Goal: Transaction & Acquisition: Book appointment/travel/reservation

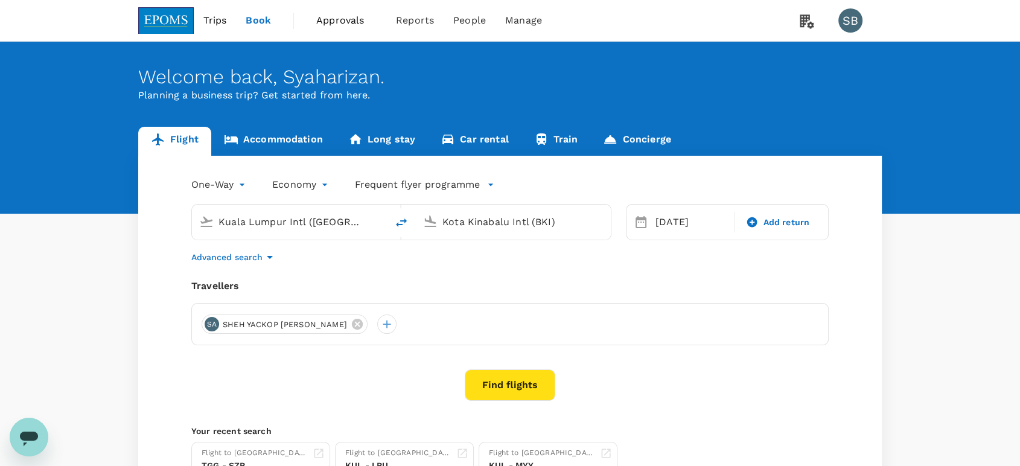
click at [535, 385] on button "Find flights" at bounding box center [510, 384] width 91 height 31
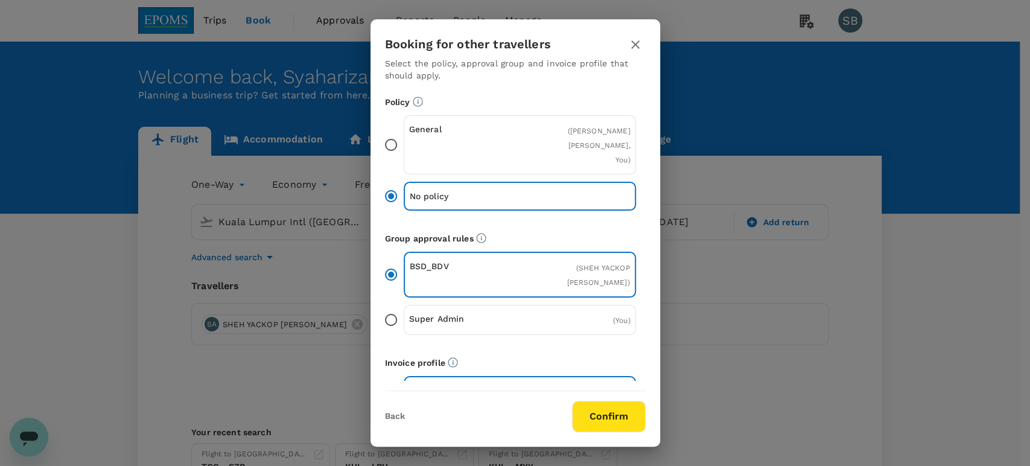
click at [615, 407] on button "Confirm" at bounding box center [609, 416] width 74 height 31
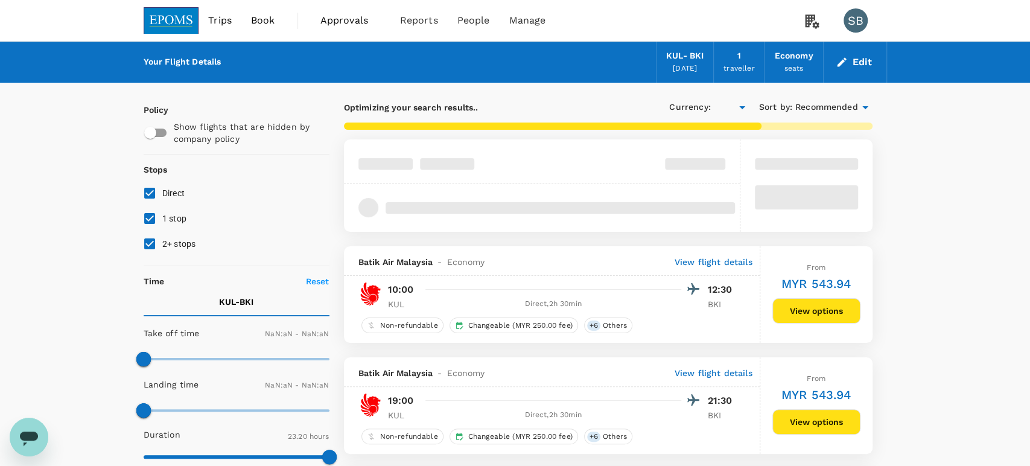
type input "MYR"
type input "1440"
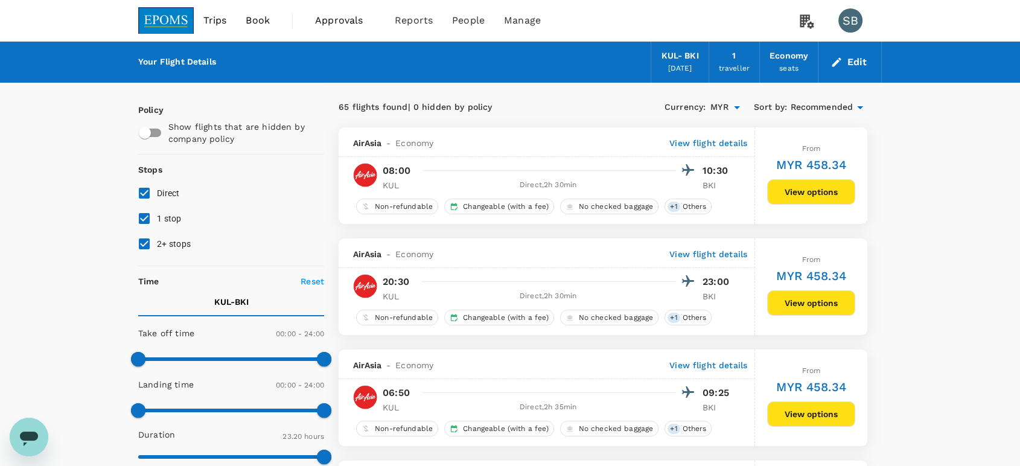
click at [835, 105] on span "Recommended" at bounding box center [821, 107] width 63 height 13
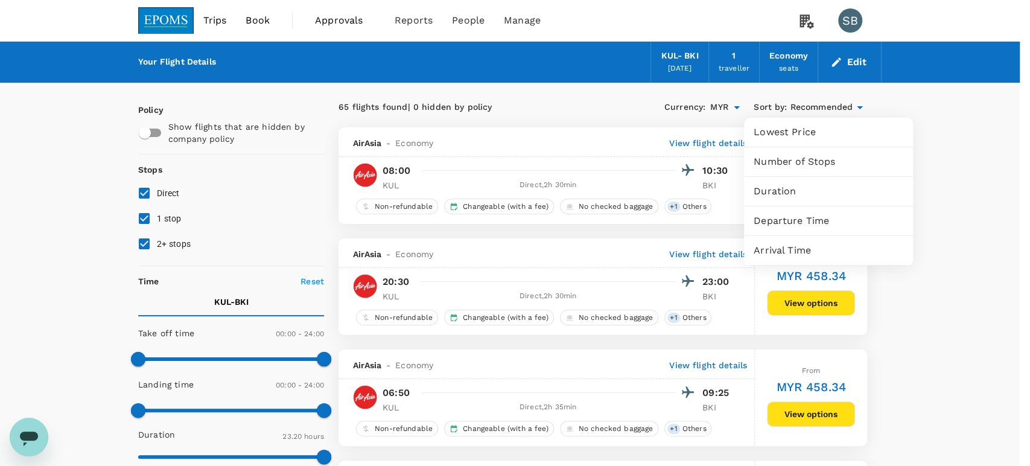
click at [812, 215] on span "Departure Time" at bounding box center [829, 221] width 150 height 14
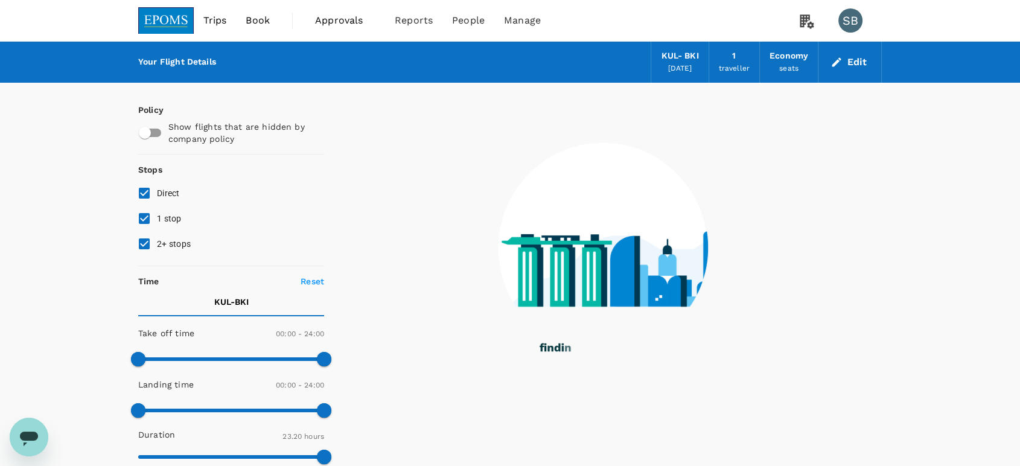
click at [139, 241] on input "2+ stops" at bounding box center [144, 243] width 25 height 25
checkbox input "false"
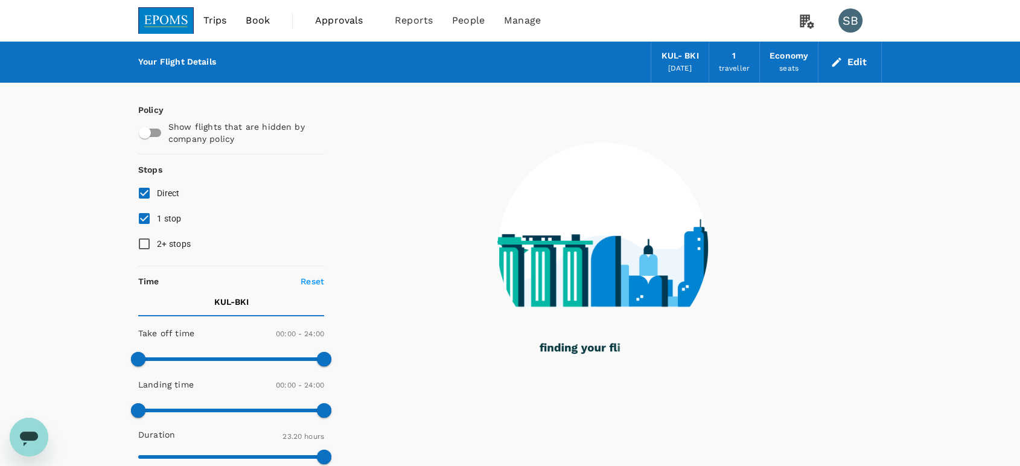
click at [138, 216] on input "1 stop" at bounding box center [144, 218] width 25 height 25
checkbox input "false"
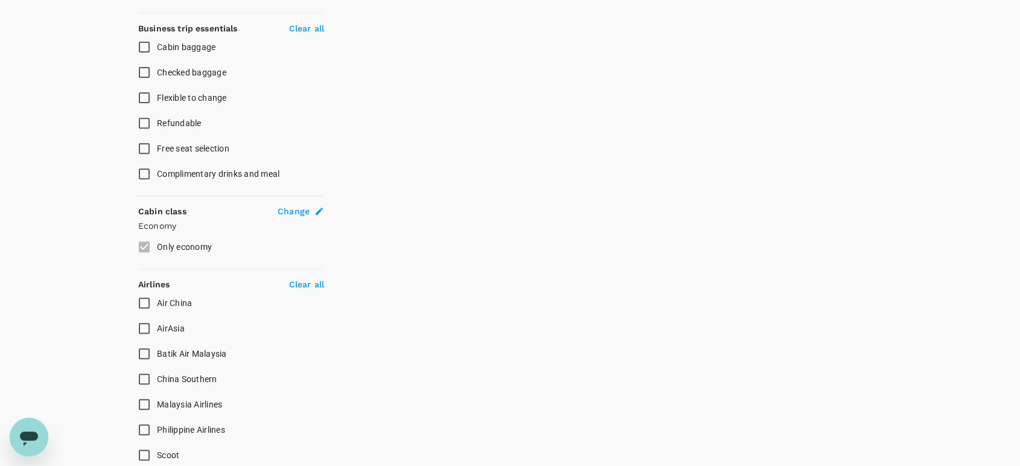
scroll to position [469, 0]
click at [144, 322] on input "AirAsia" at bounding box center [144, 325] width 25 height 25
checkbox input "true"
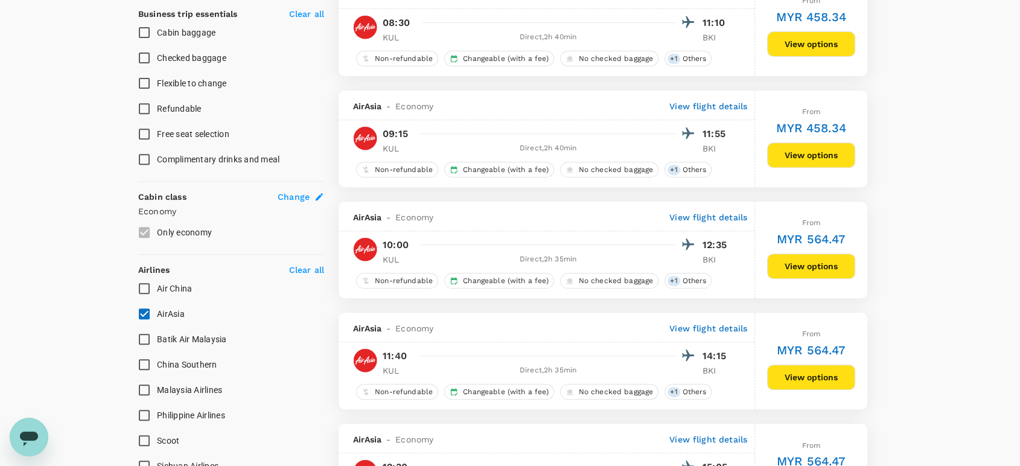
scroll to position [536, 0]
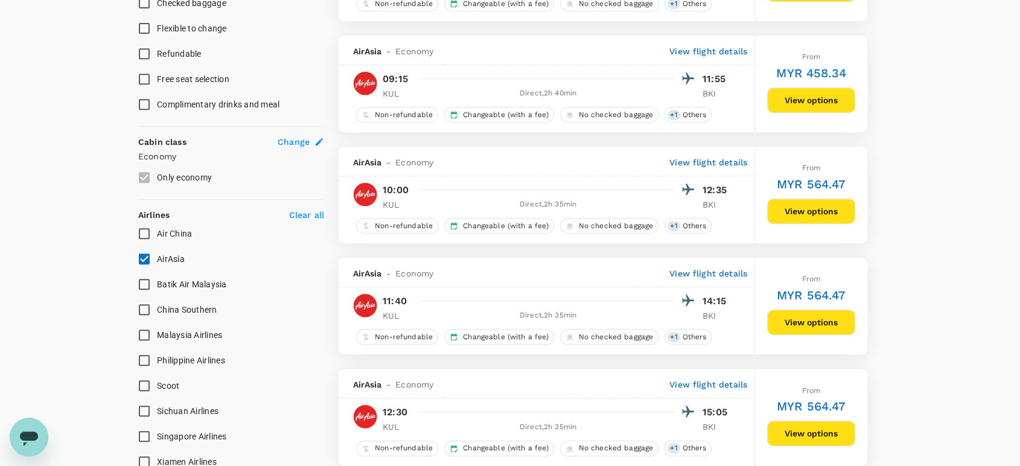
click at [138, 281] on input "Batik Air Malaysia" at bounding box center [144, 284] width 25 height 25
checkbox input "true"
click at [142, 258] on input "AirAsia" at bounding box center [144, 258] width 25 height 25
checkbox input "false"
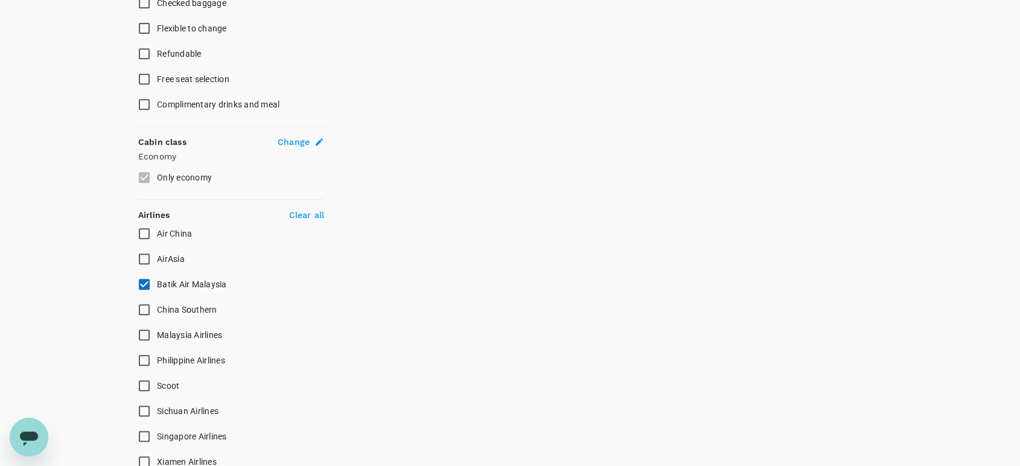
drag, startPoint x: 143, startPoint y: 330, endPoint x: 141, endPoint y: 320, distance: 10.5
click at [143, 330] on input "Malaysia Airlines" at bounding box center [144, 334] width 25 height 25
checkbox input "true"
click at [142, 281] on input "Batik Air Malaysia" at bounding box center [144, 284] width 25 height 25
checkbox input "false"
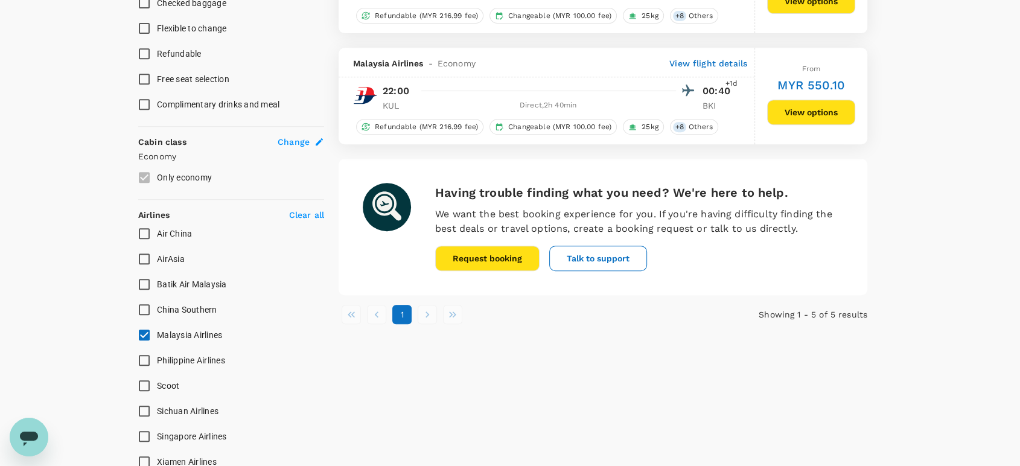
type input "1605"
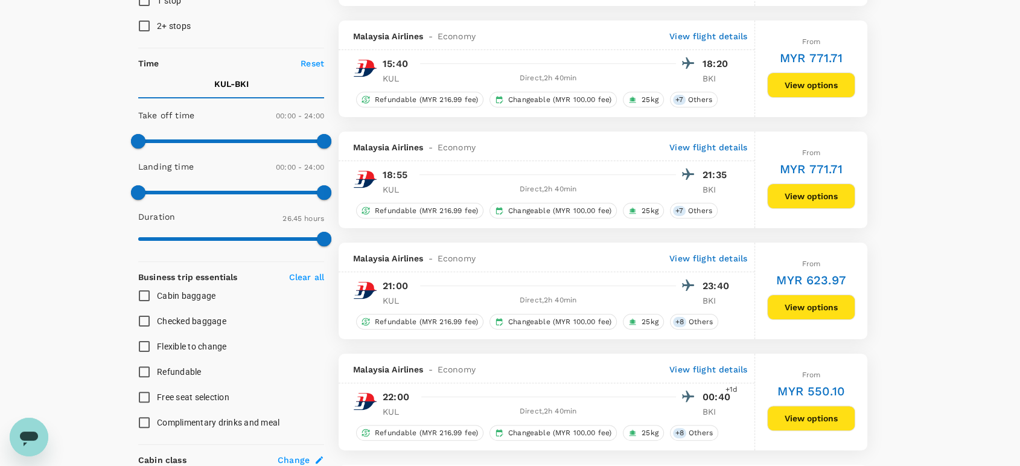
scroll to position [0, 0]
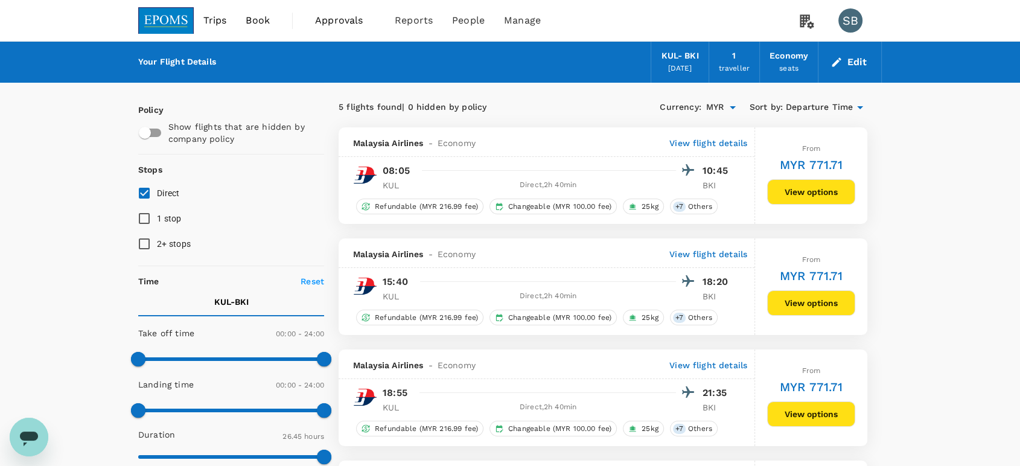
drag, startPoint x: 179, startPoint y: 14, endPoint x: 190, endPoint y: 13, distance: 11.5
click at [179, 13] on img at bounding box center [166, 20] width 56 height 27
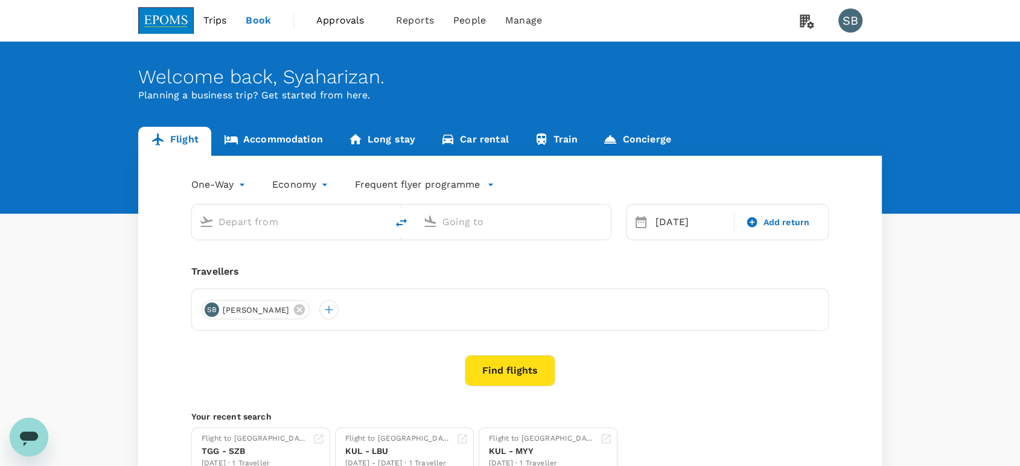
type input "Kuala Lumpur Intl ([GEOGRAPHIC_DATA])"
type input "Kota Kinabalu Intl (BKI)"
type input "Kuala Lumpur Intl ([GEOGRAPHIC_DATA])"
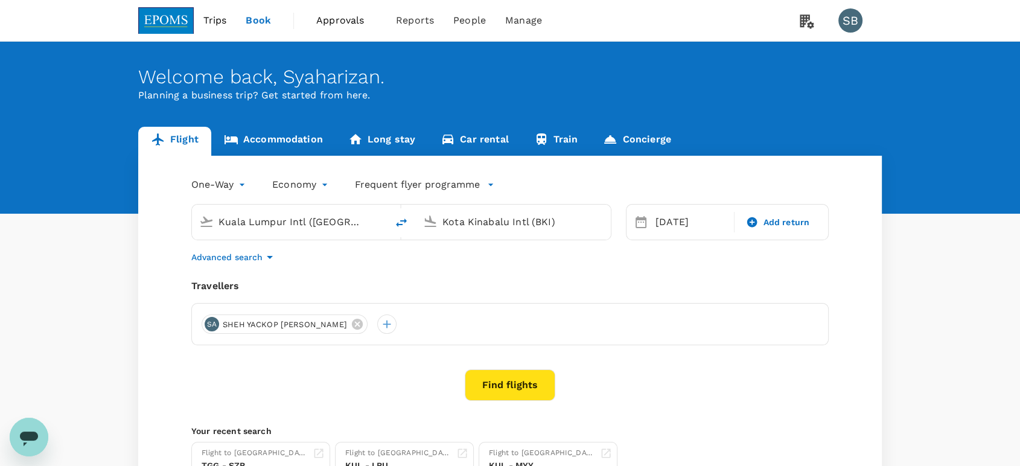
drag, startPoint x: 491, startPoint y: 206, endPoint x: 488, endPoint y: 181, distance: 24.9
click at [488, 197] on div "Kuala Lumpur Intl (KUL) [GEOGRAPHIC_DATA] Intl (BKI)" at bounding box center [394, 215] width 435 height 51
click at [490, 218] on input "Kota Kinabalu Intl (BKI)" at bounding box center [513, 221] width 143 height 19
drag, startPoint x: 484, startPoint y: 266, endPoint x: 483, endPoint y: 254, distance: 12.1
click at [485, 265] on p "Kuching Intl" at bounding box center [531, 269] width 212 height 12
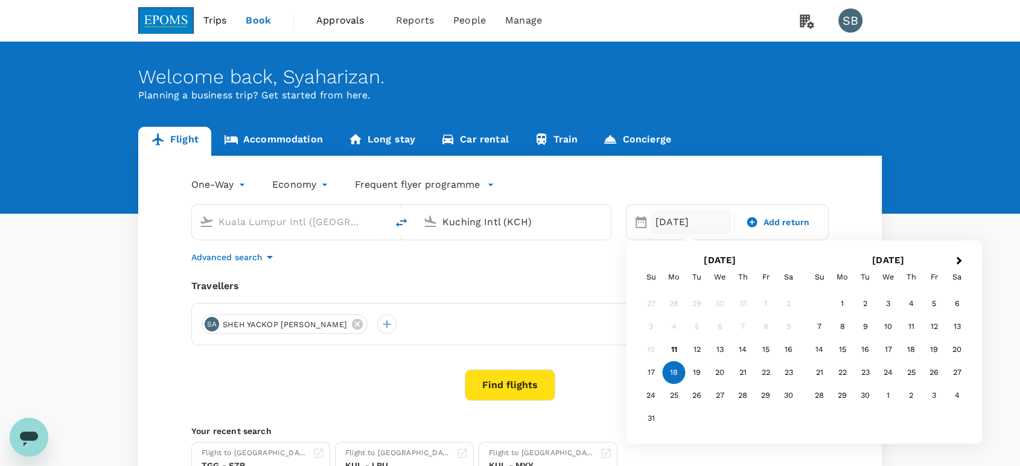
type input "Kuching Intl (KCH)"
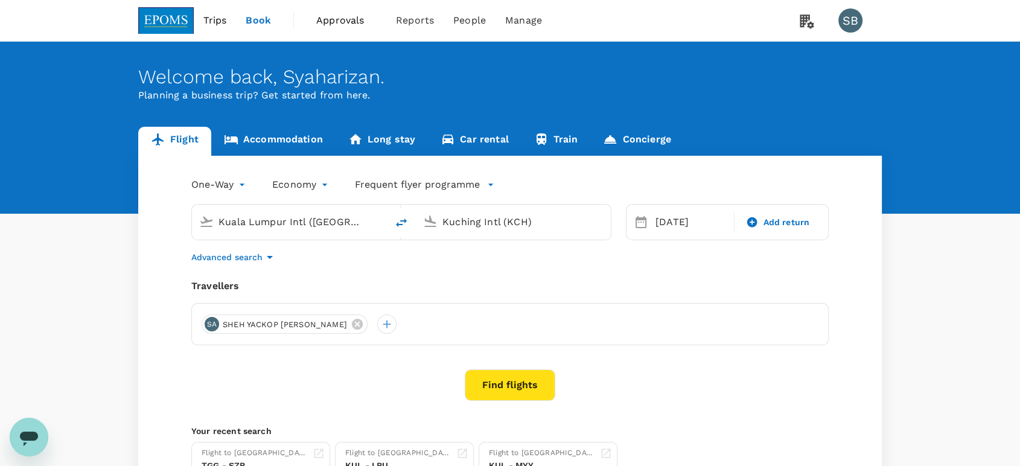
drag, startPoint x: 579, startPoint y: 387, endPoint x: 525, endPoint y: 390, distance: 54.4
click at [578, 389] on div "Find flights" at bounding box center [509, 384] width 637 height 31
click at [521, 390] on button "Find flights" at bounding box center [510, 384] width 91 height 31
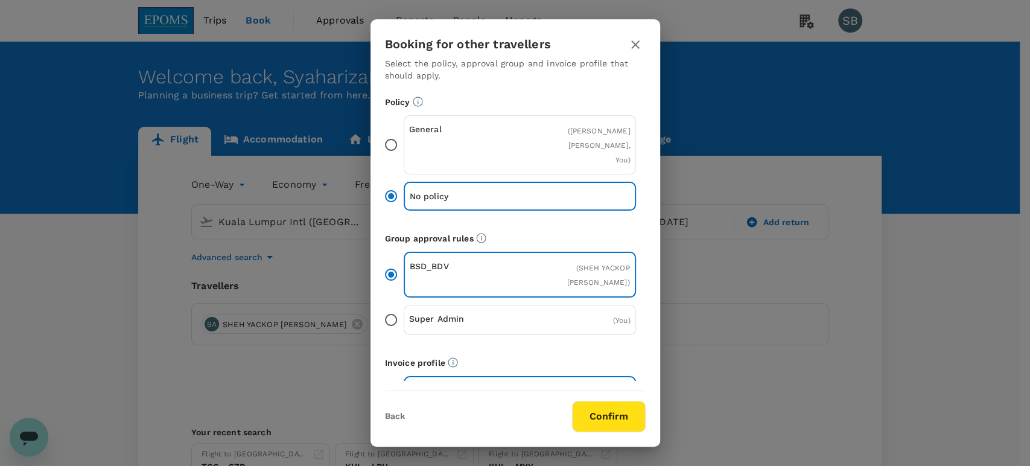
click at [593, 422] on button "Confirm" at bounding box center [609, 416] width 74 height 31
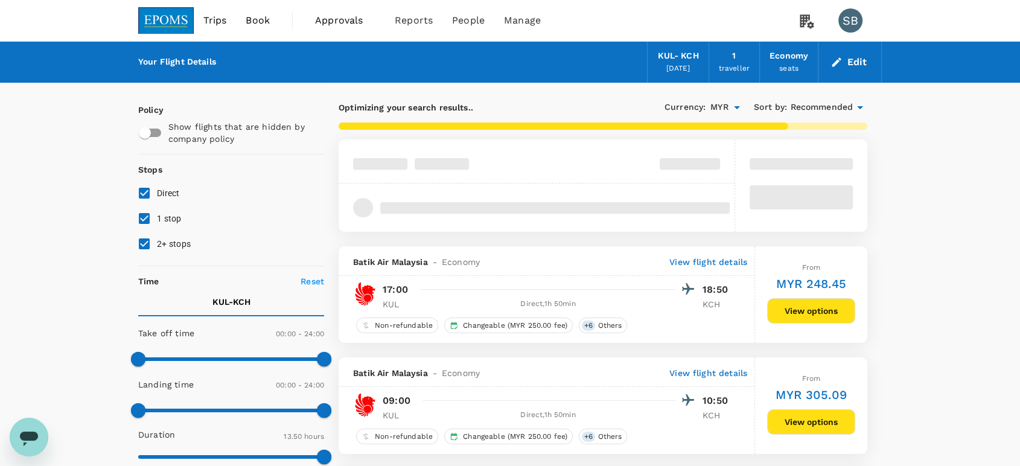
click at [801, 106] on span "Recommended" at bounding box center [821, 107] width 63 height 13
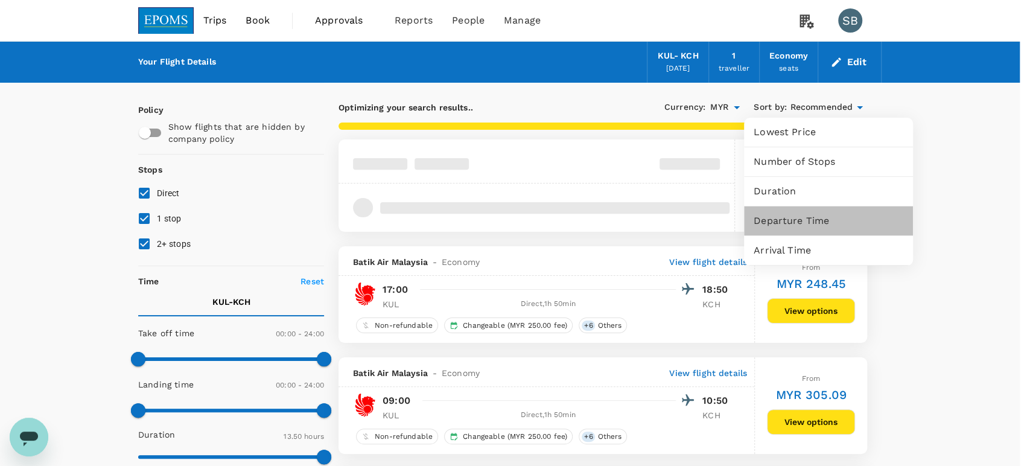
click at [809, 214] on span "Departure Time" at bounding box center [829, 221] width 150 height 14
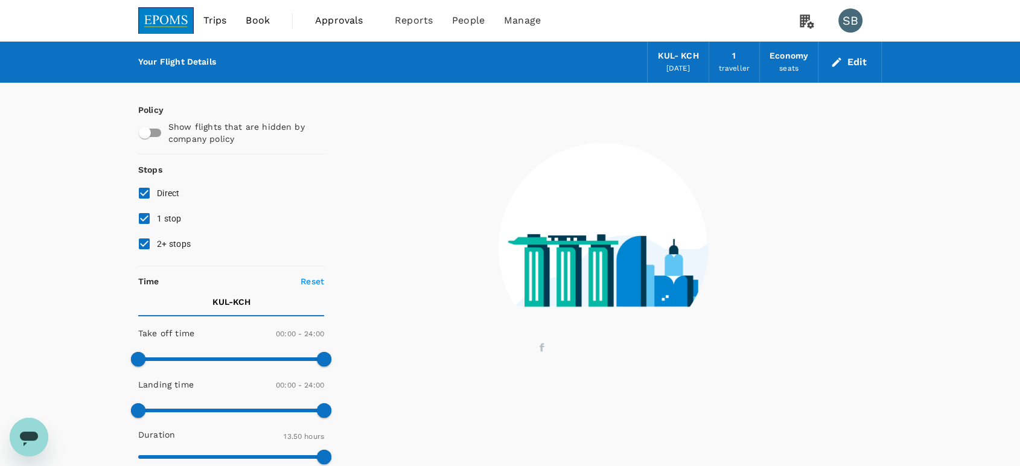
click at [143, 241] on input "2+ stops" at bounding box center [144, 243] width 25 height 25
checkbox input "false"
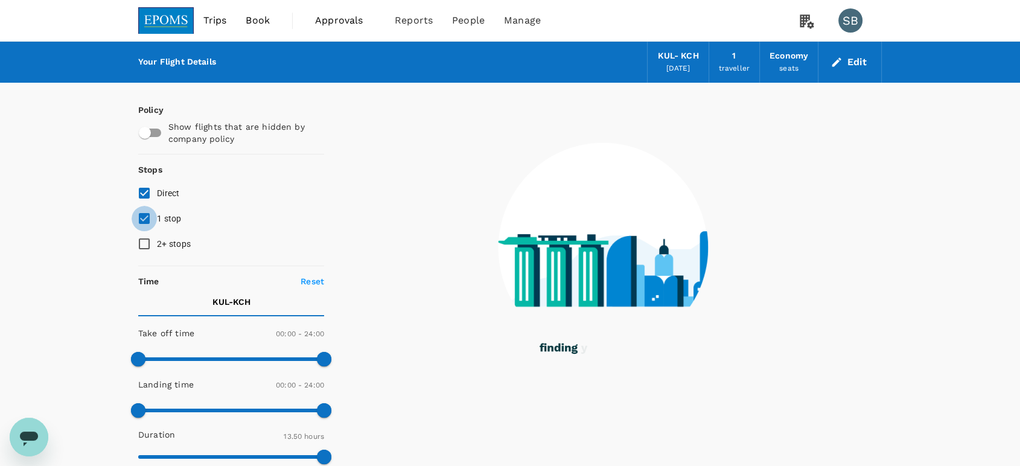
click at [149, 218] on input "1 stop" at bounding box center [144, 218] width 25 height 25
checkbox input "false"
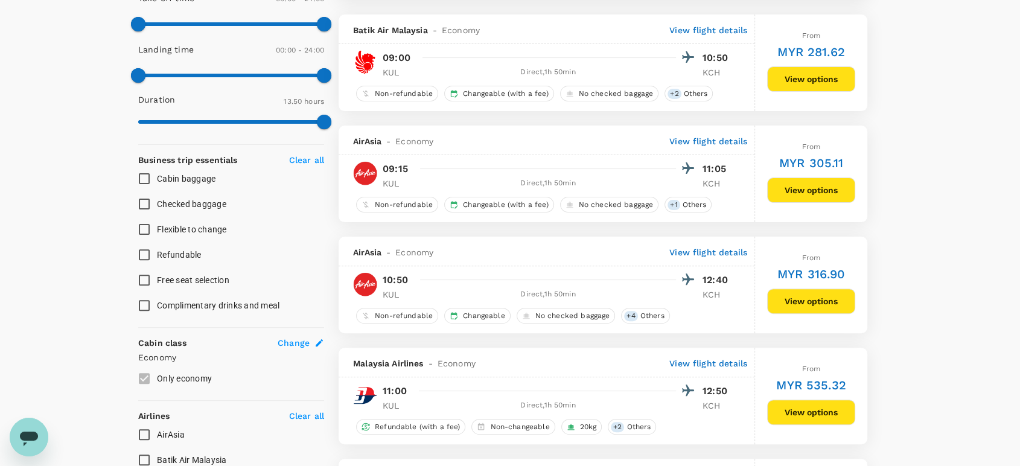
scroll to position [469, 0]
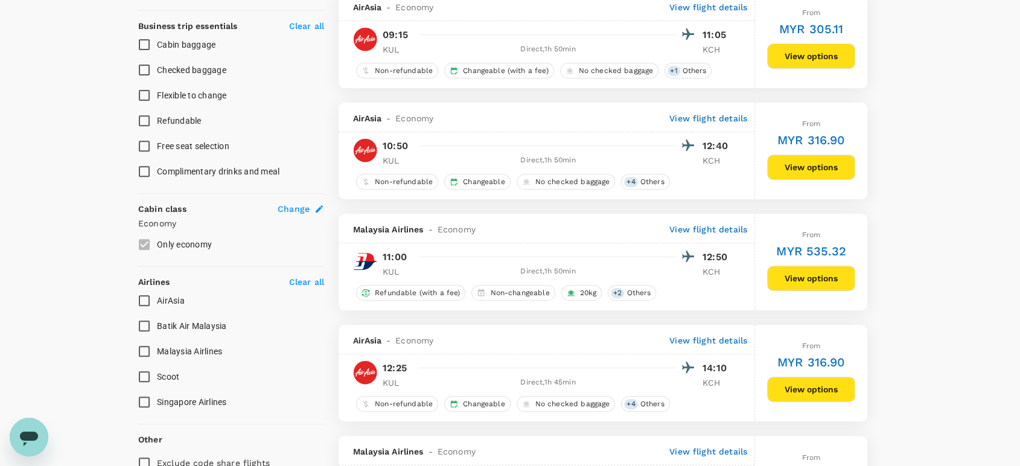
click at [146, 304] on input "AirAsia" at bounding box center [144, 300] width 25 height 25
checkbox input "true"
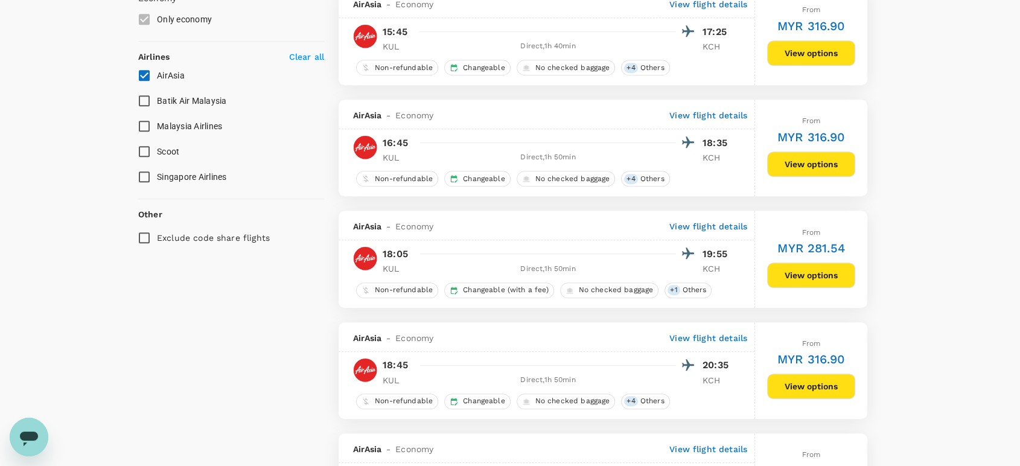
scroll to position [536, 0]
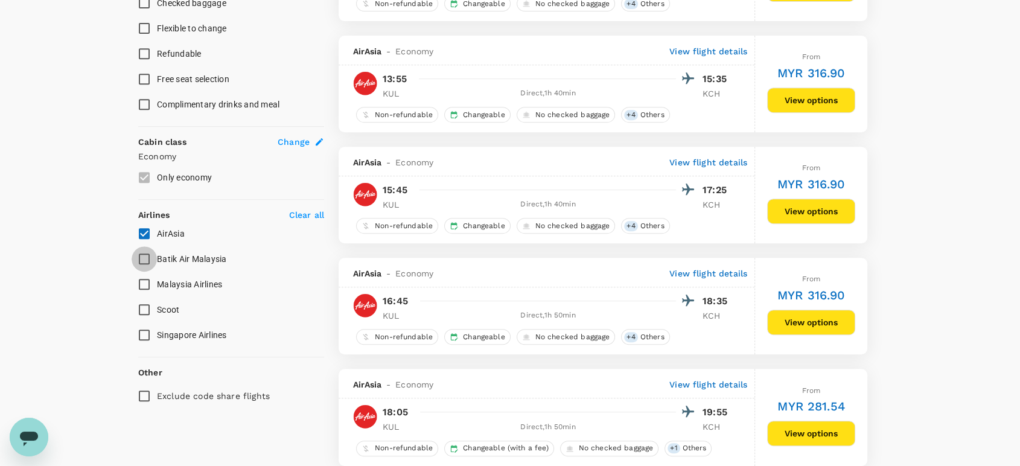
click at [148, 254] on input "Batik Air Malaysia" at bounding box center [144, 258] width 25 height 25
checkbox input "true"
click at [145, 230] on input "AirAsia" at bounding box center [144, 233] width 25 height 25
checkbox input "false"
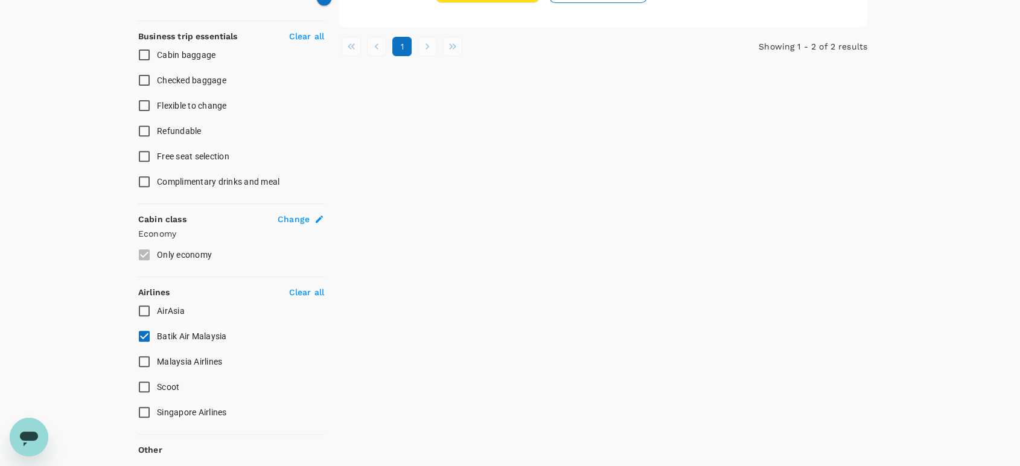
scroll to position [527, 0]
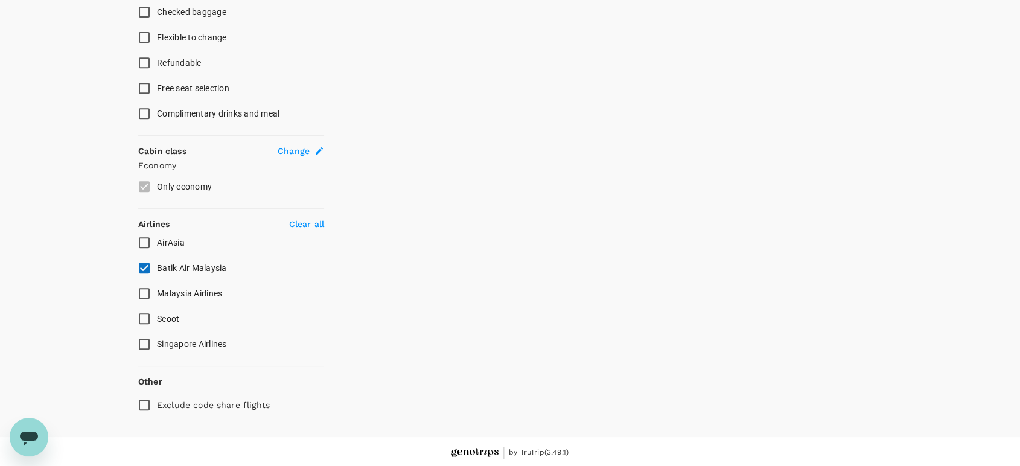
click at [141, 296] on input "Malaysia Airlines" at bounding box center [144, 293] width 25 height 25
checkbox input "true"
drag, startPoint x: 142, startPoint y: 269, endPoint x: 142, endPoint y: 263, distance: 6.1
click at [142, 267] on input "Batik Air Malaysia" at bounding box center [144, 267] width 25 height 25
checkbox input "false"
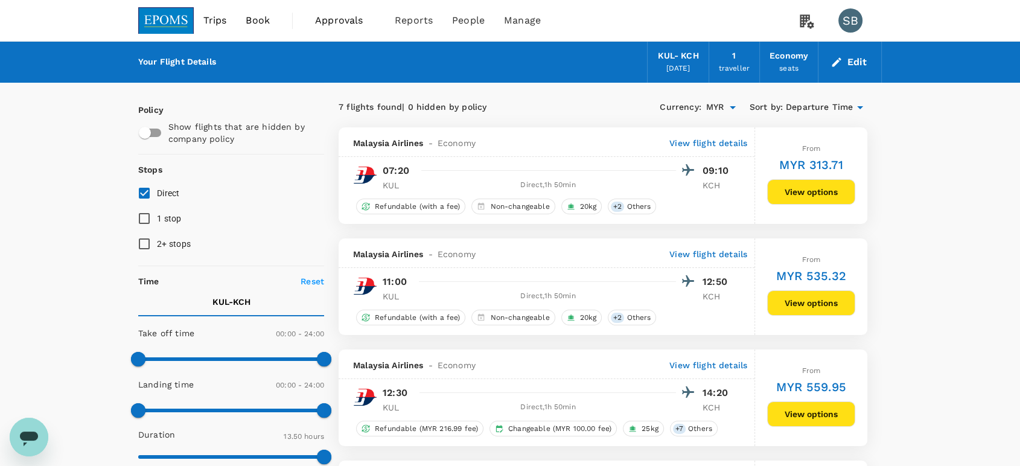
scroll to position [0, 0]
drag, startPoint x: 174, startPoint y: 24, endPoint x: 179, endPoint y: 5, distance: 18.7
click at [174, 23] on img at bounding box center [166, 20] width 56 height 27
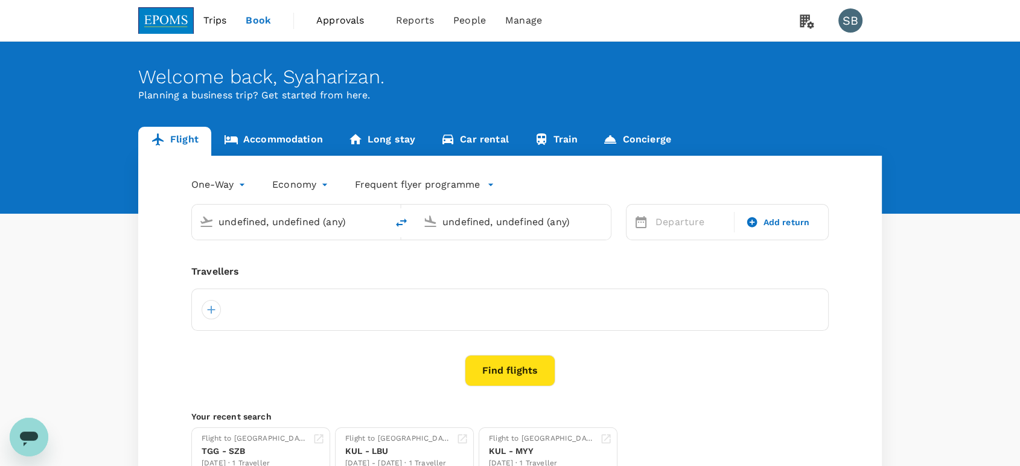
type input "Kuala Lumpur Intl ([GEOGRAPHIC_DATA])"
type input "Kuching Intl (KCH)"
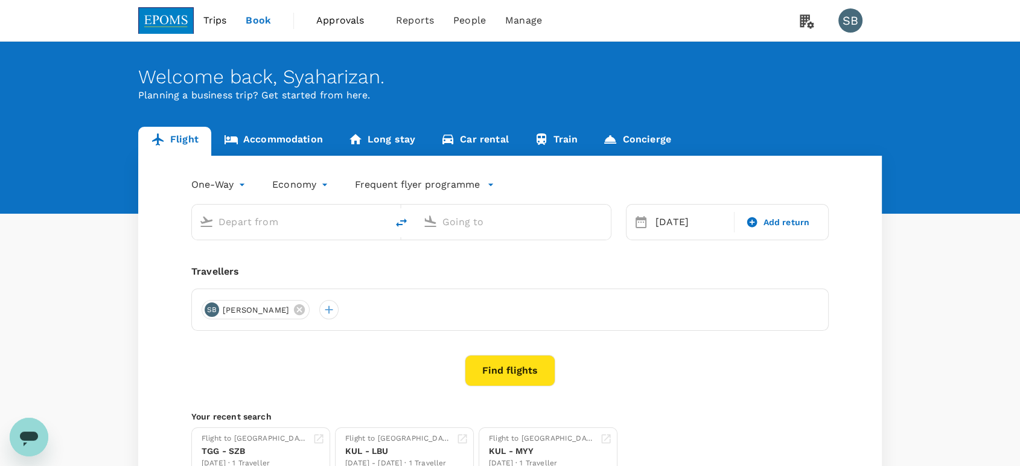
type input "Kuala Lumpur Intl ([GEOGRAPHIC_DATA])"
type input "Kuching Intl (KCH)"
type input "Kuala Lumpur Intl ([GEOGRAPHIC_DATA])"
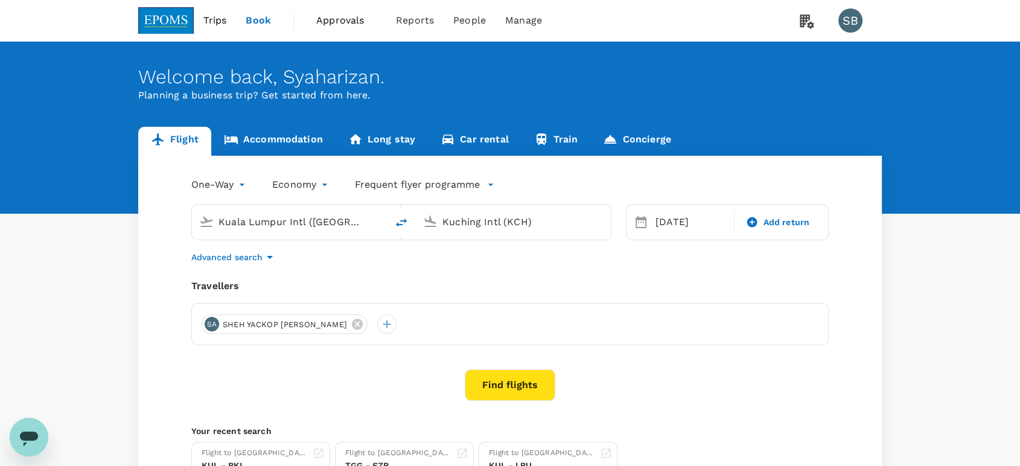
click at [490, 219] on input "Kuching Intl (KCH)" at bounding box center [513, 221] width 143 height 19
click at [464, 267] on p "Bintulu" at bounding box center [531, 269] width 212 height 12
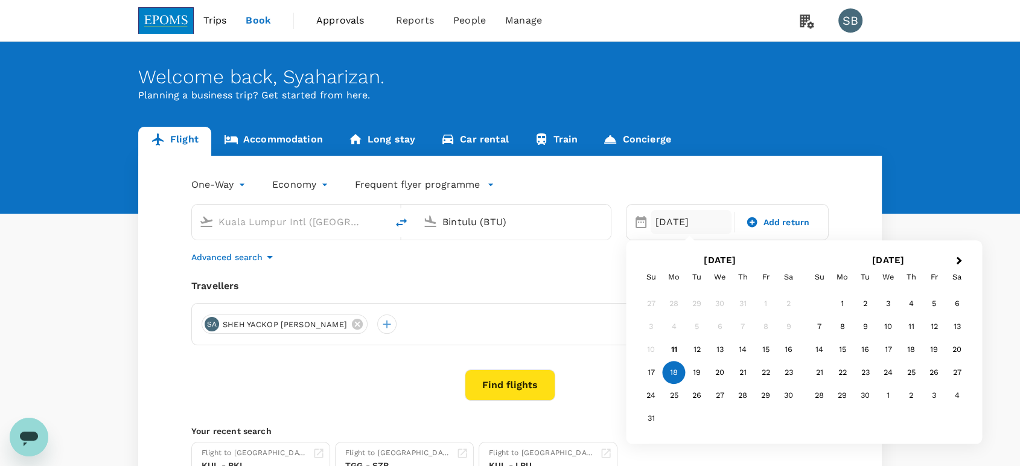
type input "Bintulu (BTU)"
click at [513, 380] on button "Find flights" at bounding box center [510, 384] width 91 height 31
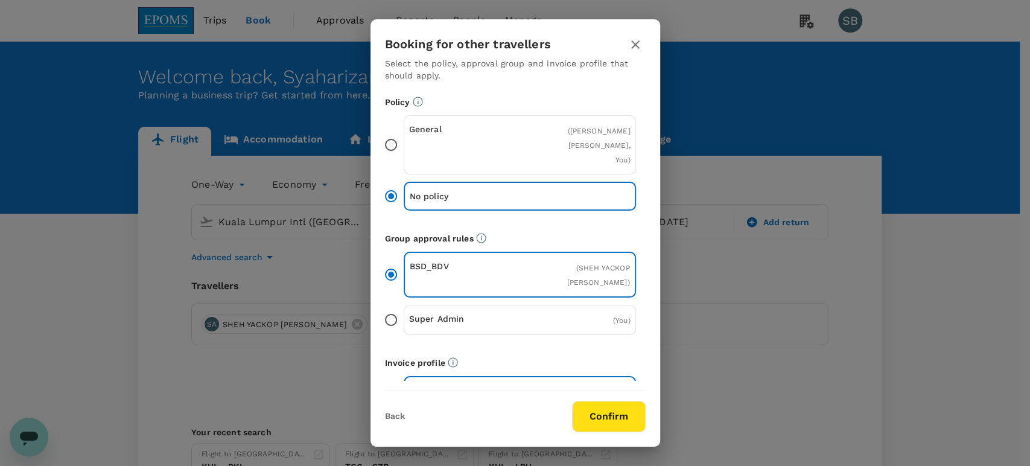
click at [584, 409] on button "Confirm" at bounding box center [609, 416] width 74 height 31
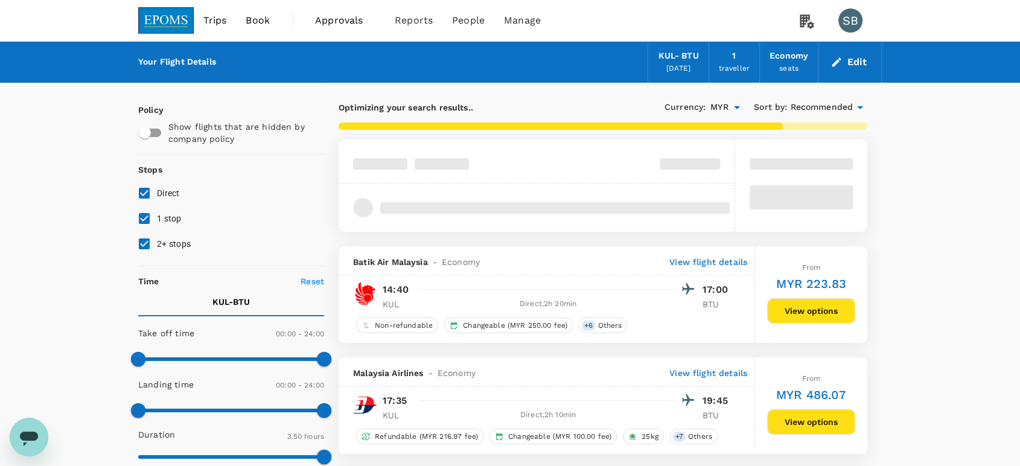
click at [808, 107] on span "Recommended" at bounding box center [821, 107] width 63 height 13
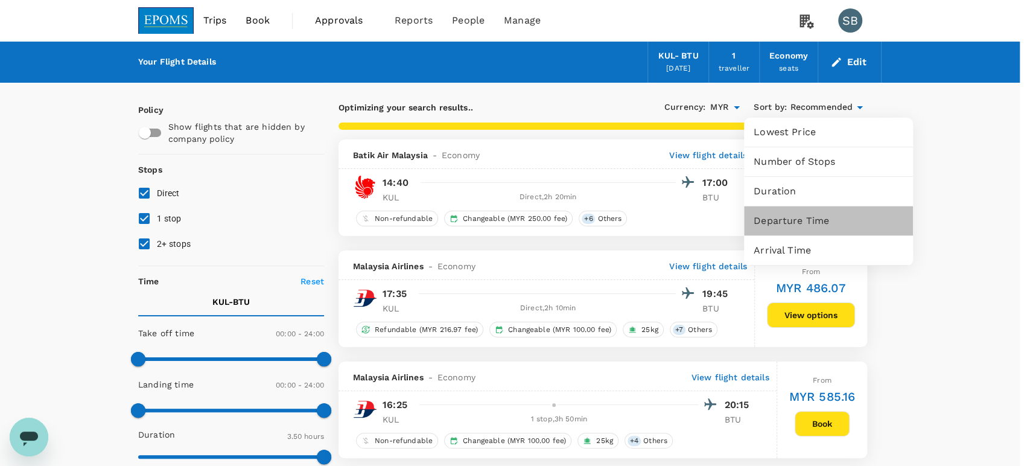
click at [801, 215] on span "Departure Time" at bounding box center [829, 221] width 150 height 14
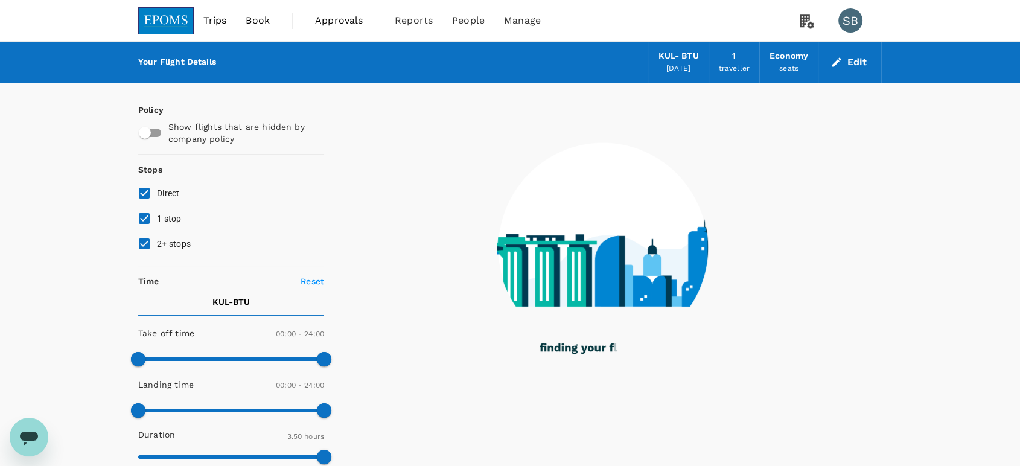
type input "1555"
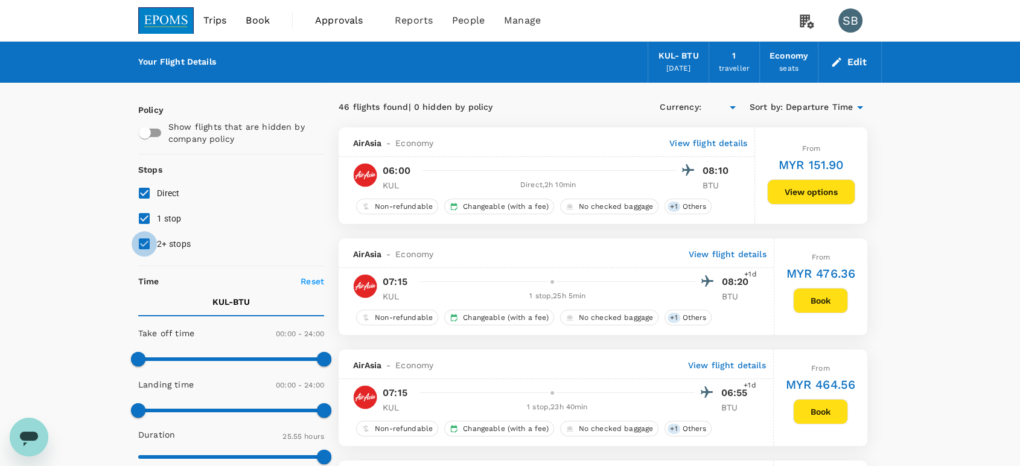
click at [145, 237] on input "2+ stops" at bounding box center [144, 243] width 25 height 25
checkbox input "false"
type input "MYR"
drag, startPoint x: 145, startPoint y: 215, endPoint x: 200, endPoint y: 249, distance: 64.3
click at [146, 215] on input "1 stop" at bounding box center [144, 218] width 25 height 25
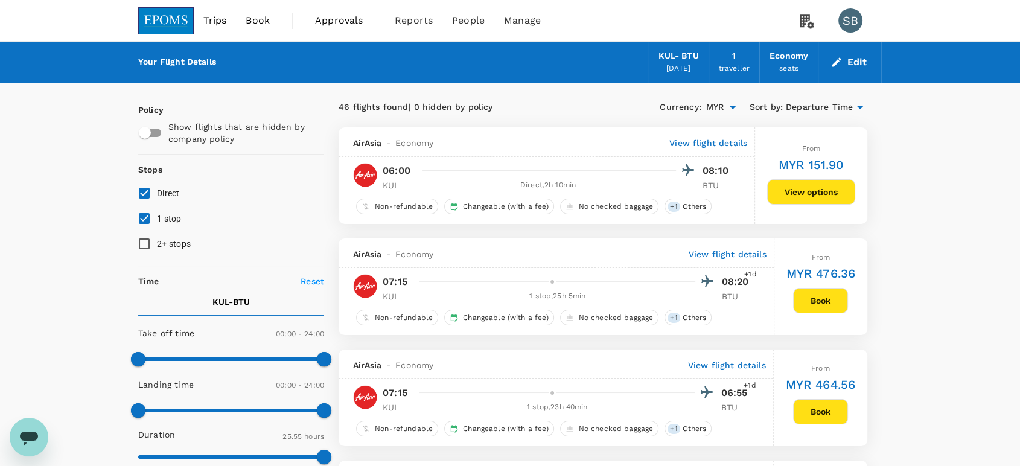
checkbox input "false"
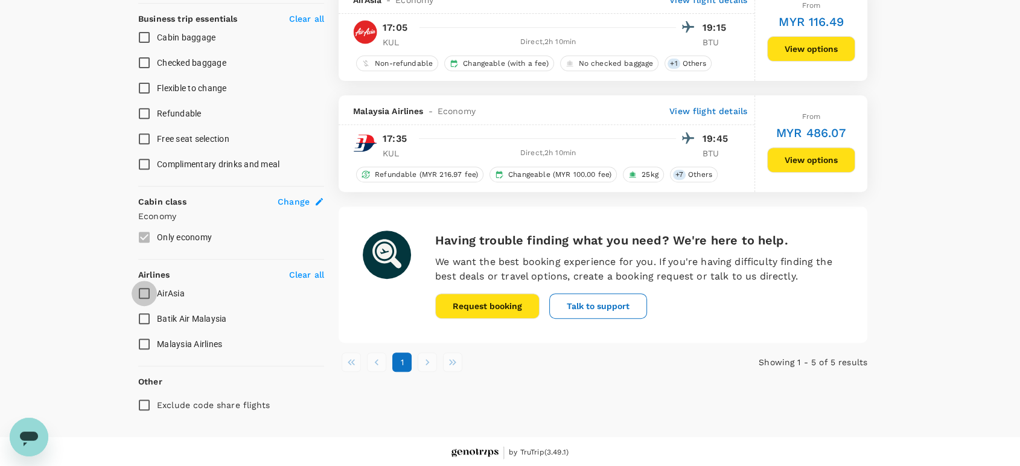
click at [144, 288] on input "AirAsia" at bounding box center [144, 293] width 25 height 25
checkbox input "true"
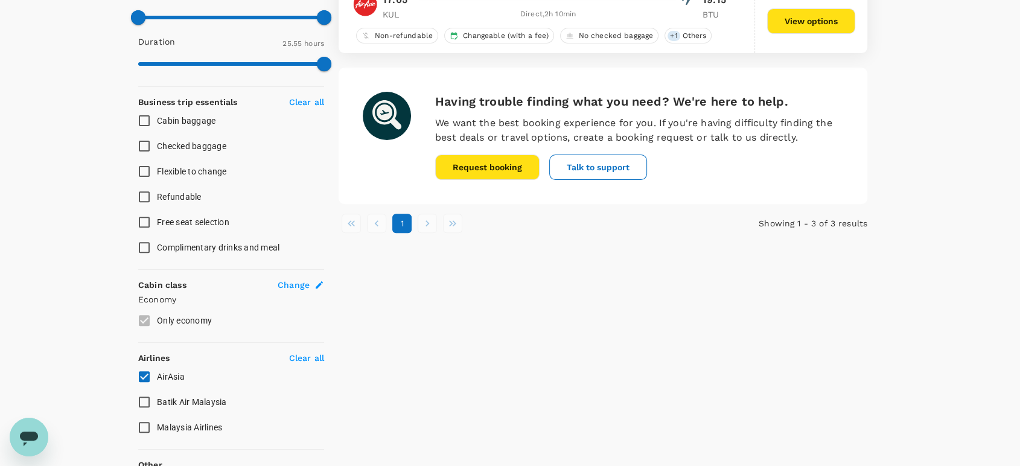
scroll to position [476, 0]
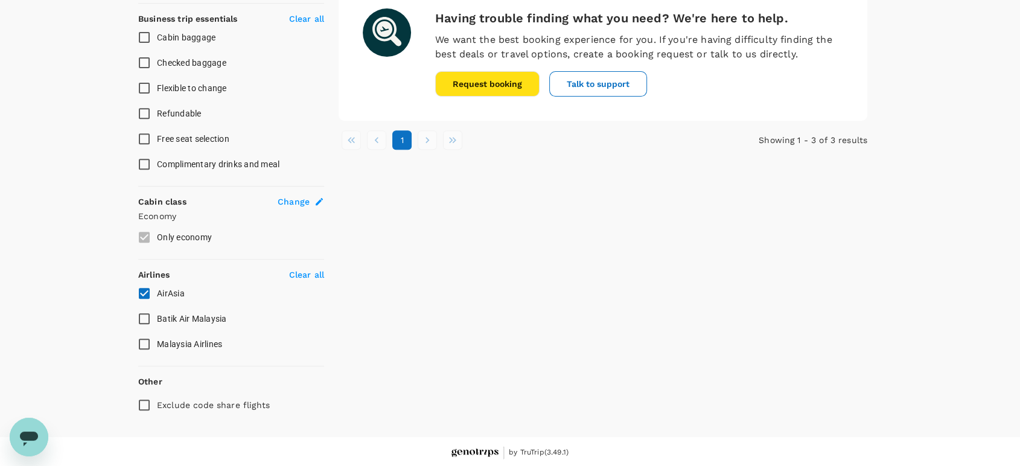
click at [145, 317] on input "Batik Air Malaysia" at bounding box center [144, 318] width 25 height 25
checkbox input "true"
click at [150, 293] on input "AirAsia" at bounding box center [144, 293] width 25 height 25
checkbox input "false"
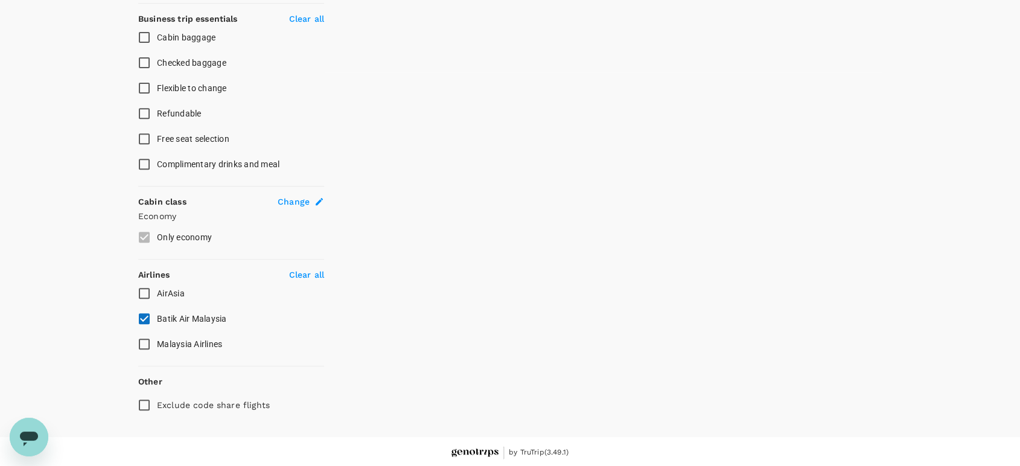
click at [141, 342] on input "Malaysia Airlines" at bounding box center [144, 343] width 25 height 25
checkbox input "true"
click at [145, 317] on input "Batik Air Malaysia" at bounding box center [144, 318] width 25 height 25
checkbox input "false"
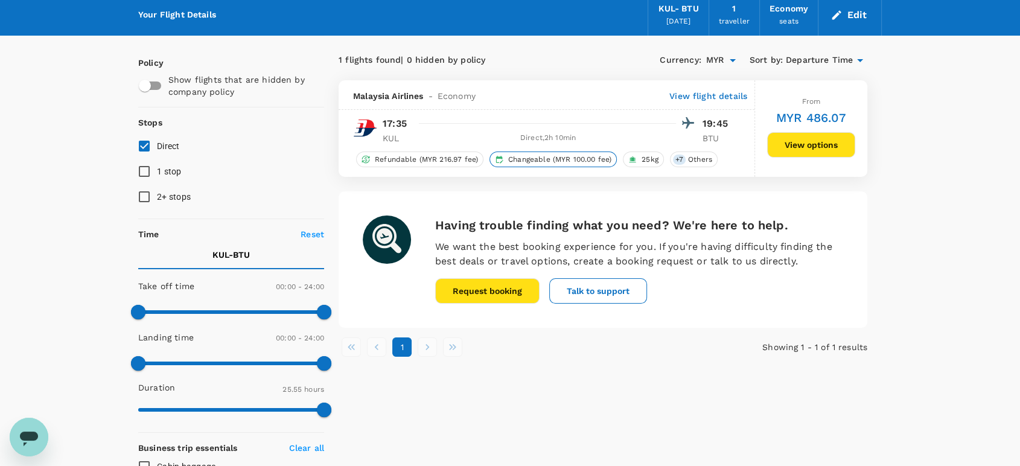
scroll to position [0, 0]
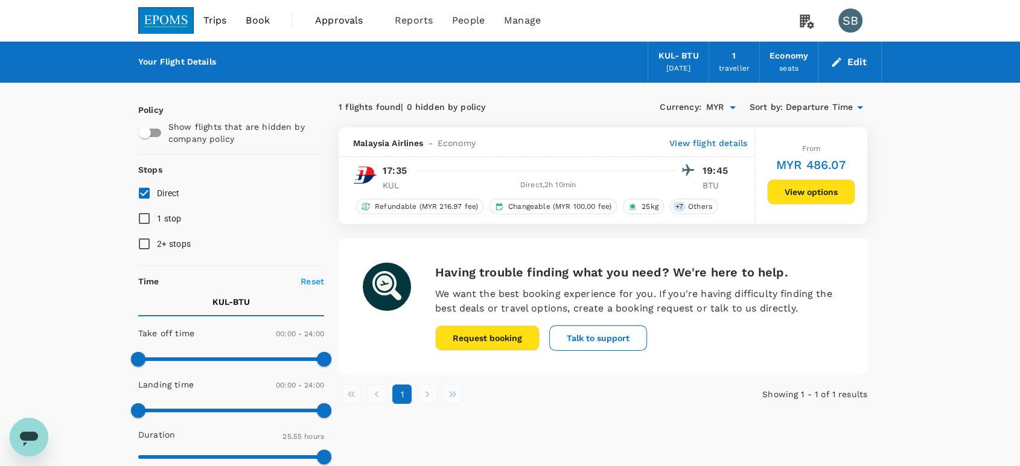
click at [144, 10] on img at bounding box center [166, 20] width 56 height 27
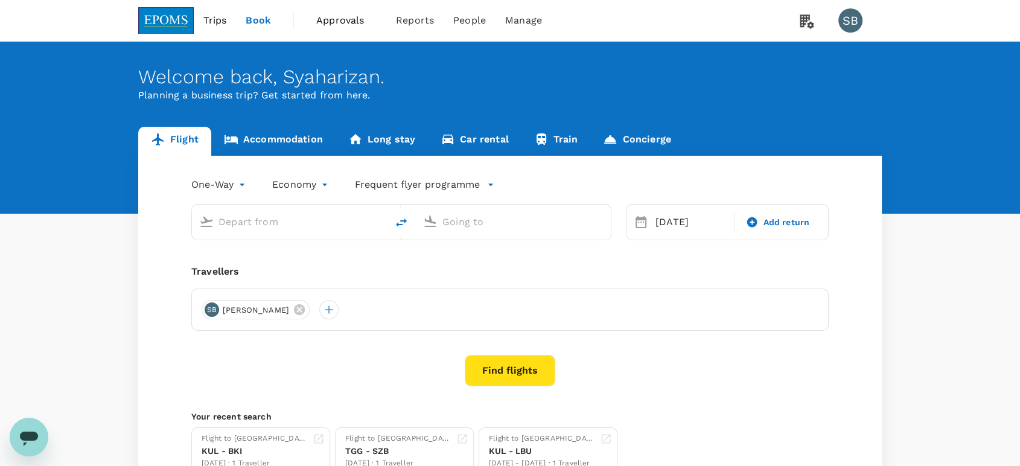
type input "Kuala Lumpur Intl ([GEOGRAPHIC_DATA])"
type input "Bintulu (BTU)"
type input "Kuala Lumpur Intl ([GEOGRAPHIC_DATA])"
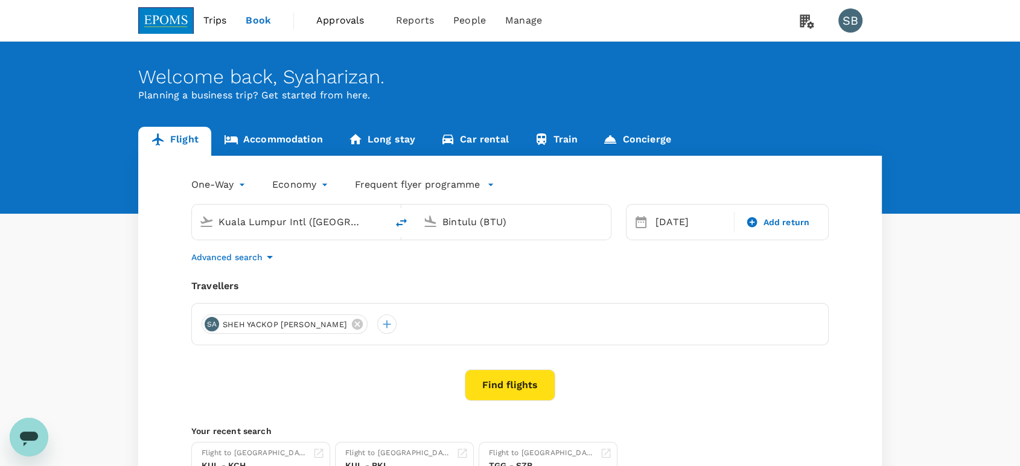
click at [495, 218] on input "Bintulu (BTU)" at bounding box center [513, 221] width 143 height 19
click at [473, 258] on li "Miri Intl MYY" at bounding box center [523, 270] width 278 height 26
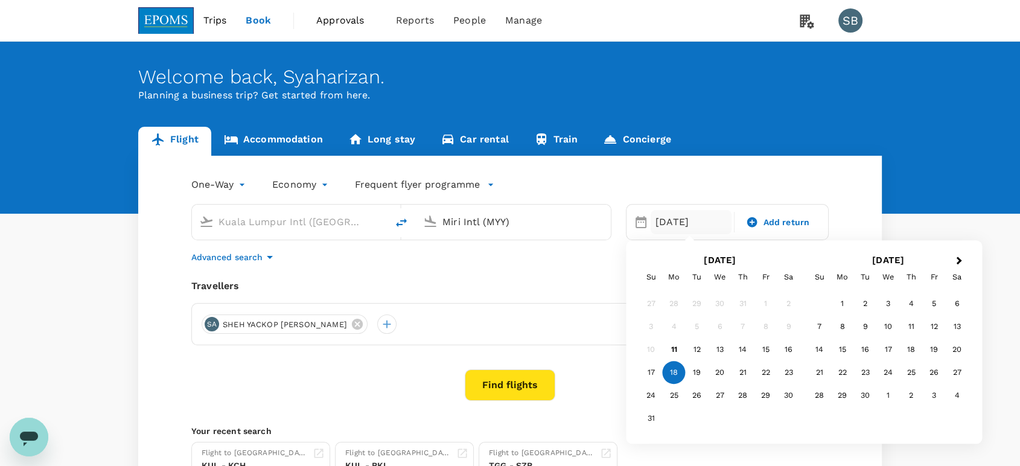
type input "Miri Intl (MYY)"
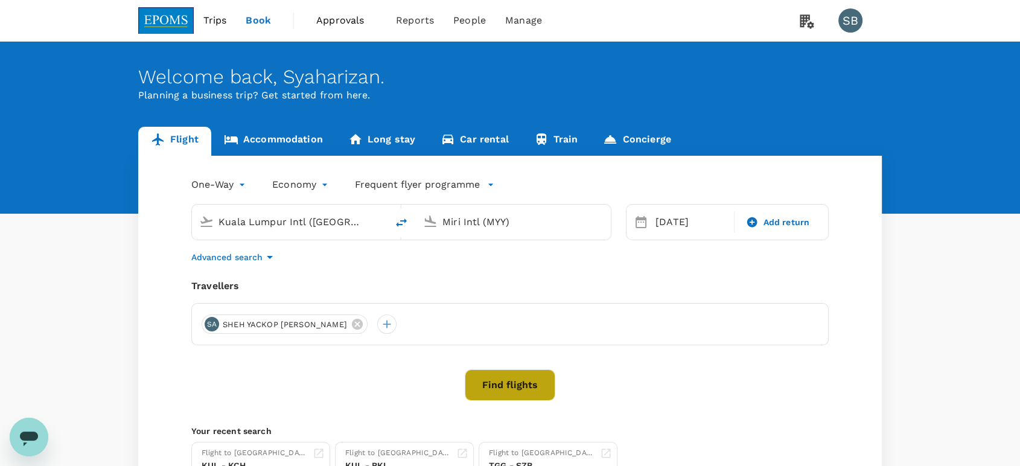
click at [533, 376] on button "Find flights" at bounding box center [510, 384] width 91 height 31
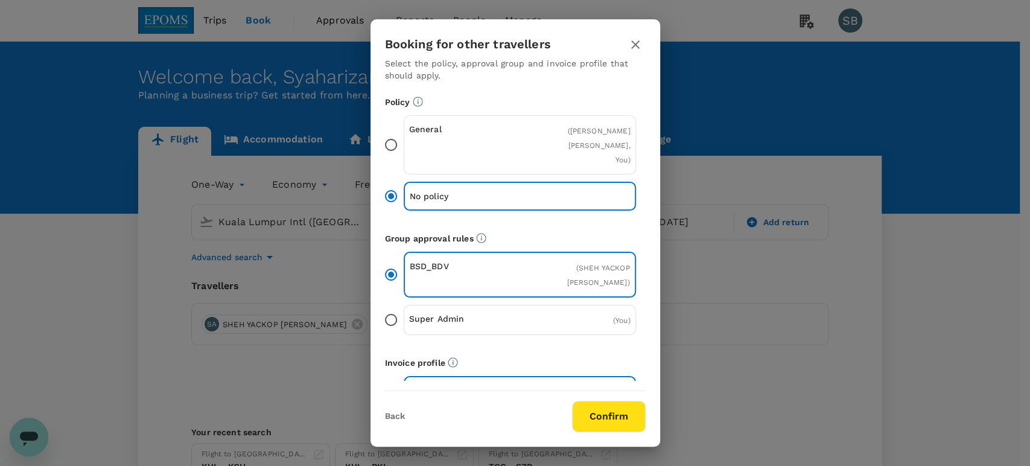
click at [615, 407] on button "Confirm" at bounding box center [609, 416] width 74 height 31
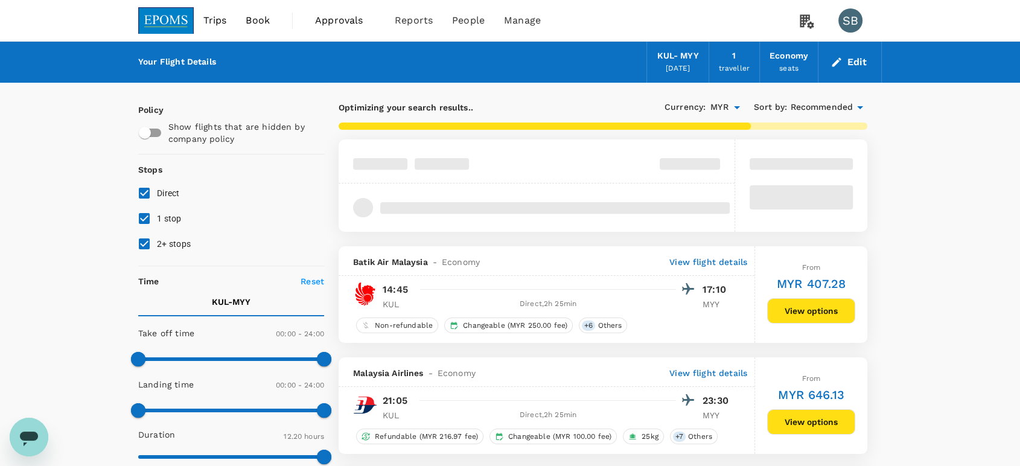
click at [830, 107] on span "Recommended" at bounding box center [821, 107] width 63 height 13
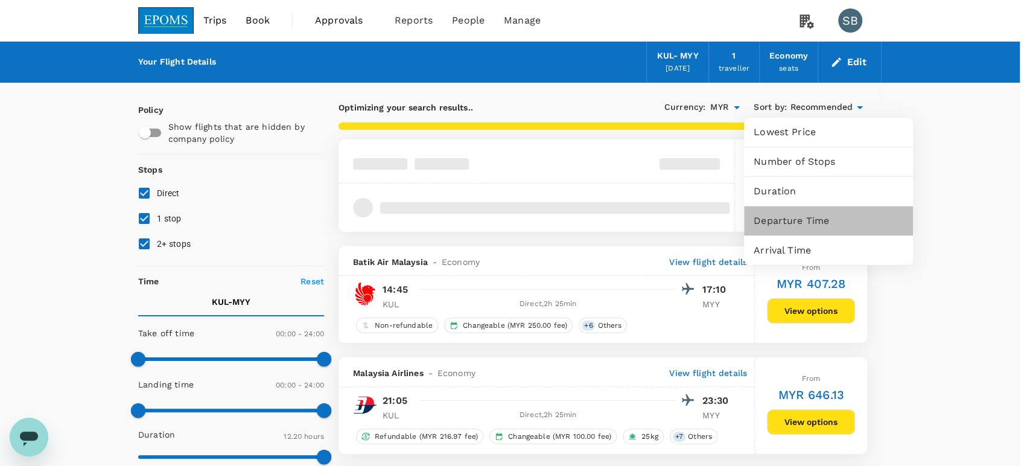
click at [811, 226] on span "Departure Time" at bounding box center [829, 221] width 150 height 14
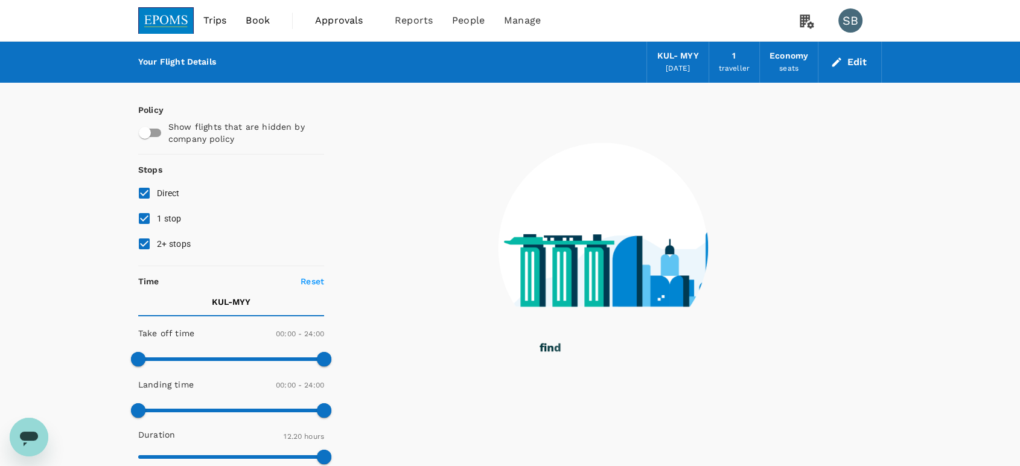
click at [147, 221] on input "1 stop" at bounding box center [144, 218] width 25 height 25
checkbox input "false"
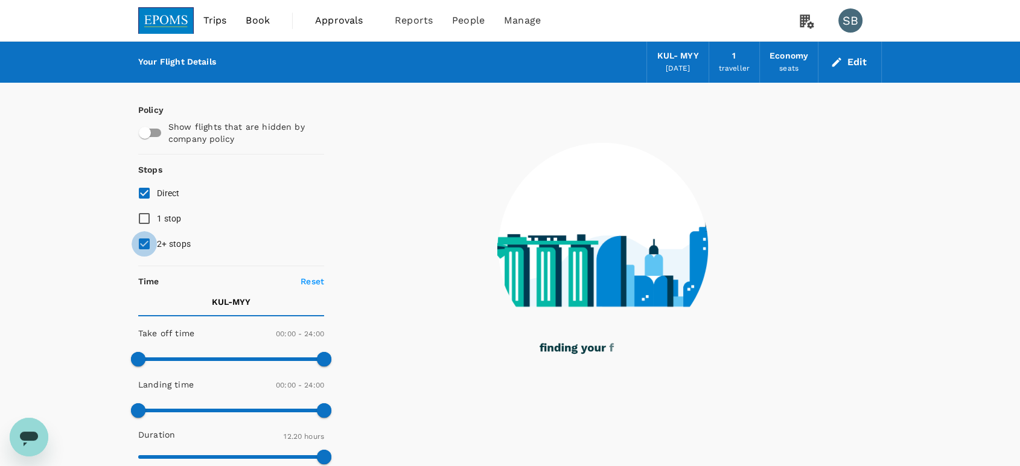
click at [144, 238] on input "2+ stops" at bounding box center [144, 243] width 25 height 25
checkbox input "false"
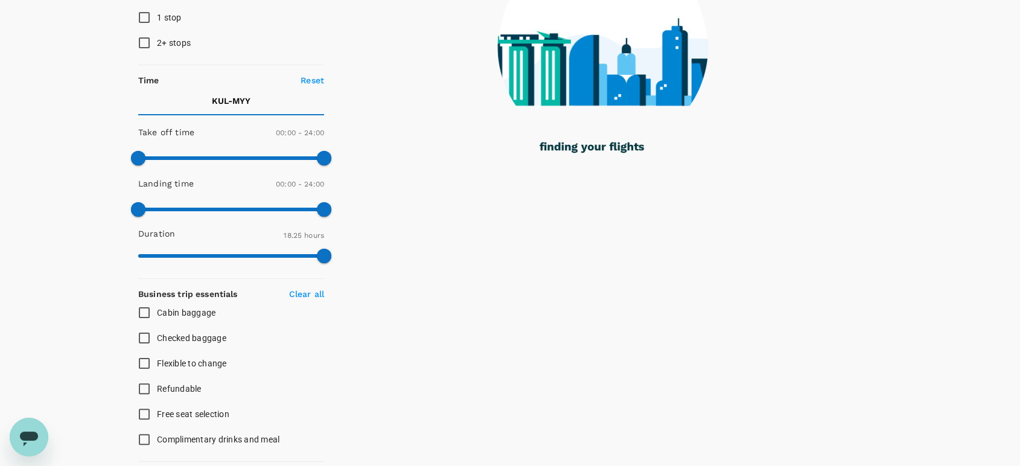
type input "1105"
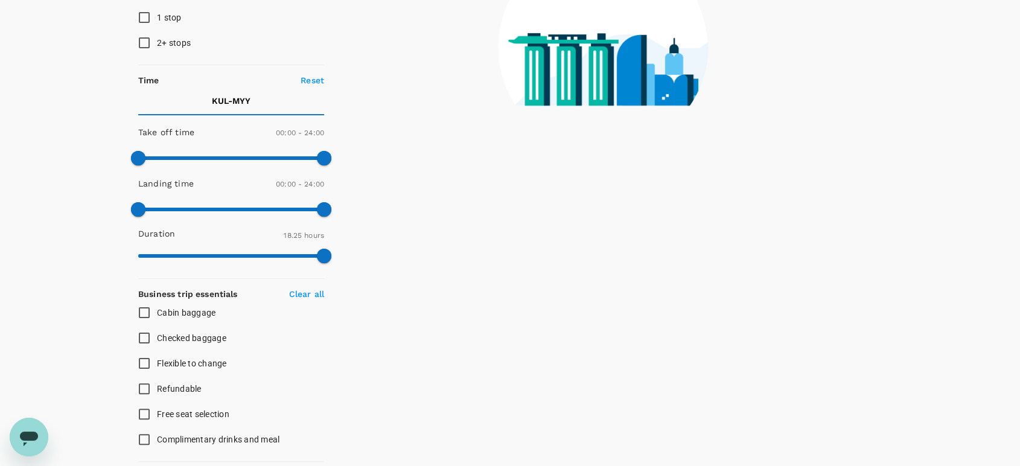
scroll to position [402, 0]
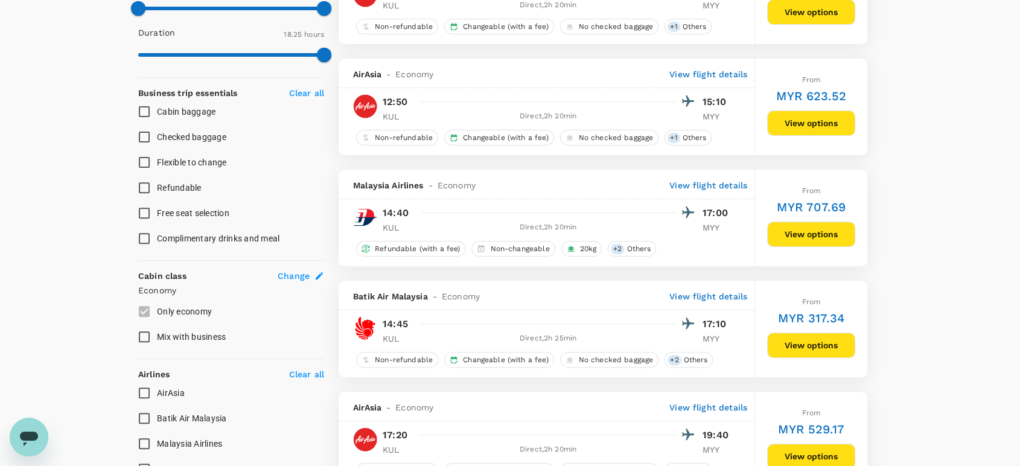
click at [138, 392] on input "AirAsia" at bounding box center [144, 392] width 25 height 25
checkbox input "true"
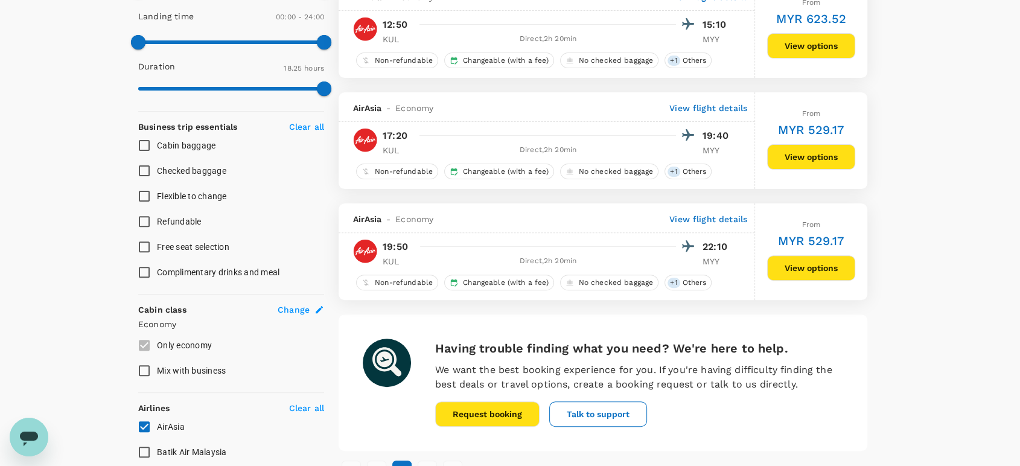
scroll to position [469, 0]
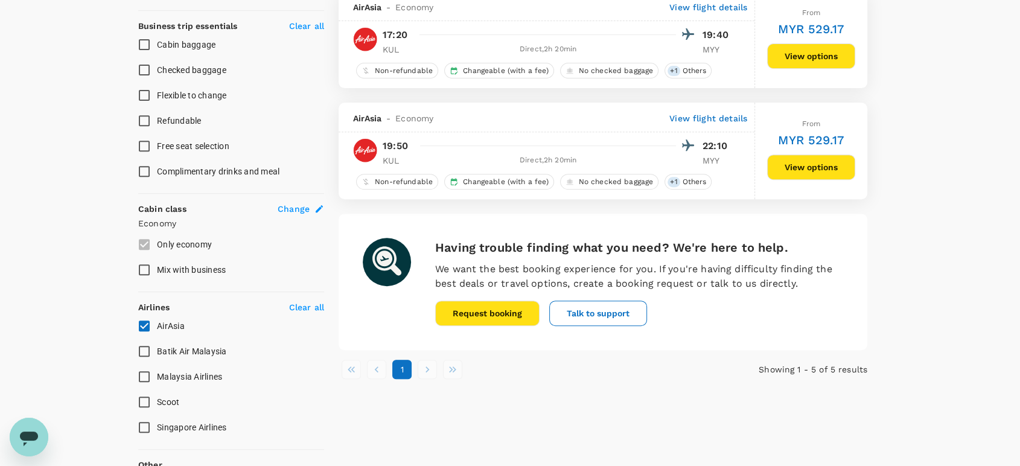
click at [144, 346] on input "Batik Air Malaysia" at bounding box center [144, 351] width 25 height 25
checkbox input "true"
click at [141, 328] on input "AirAsia" at bounding box center [144, 325] width 25 height 25
checkbox input "false"
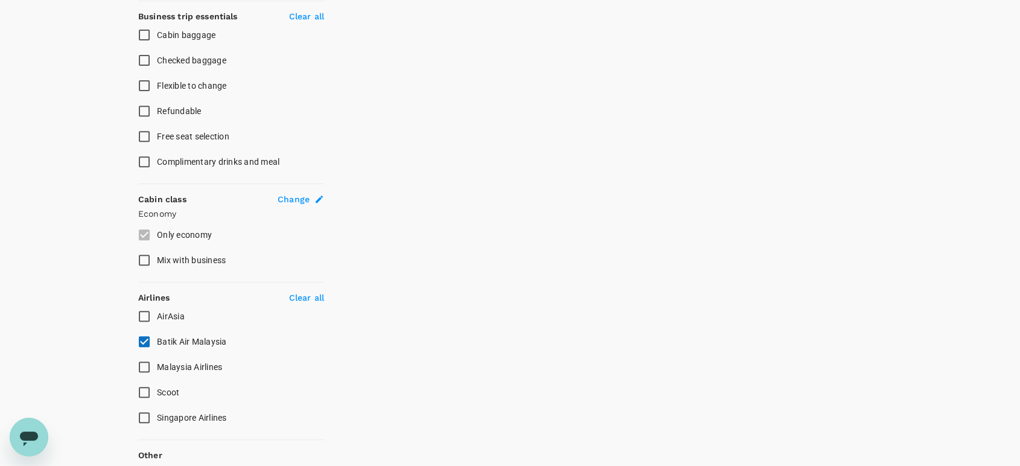
scroll to position [552, 0]
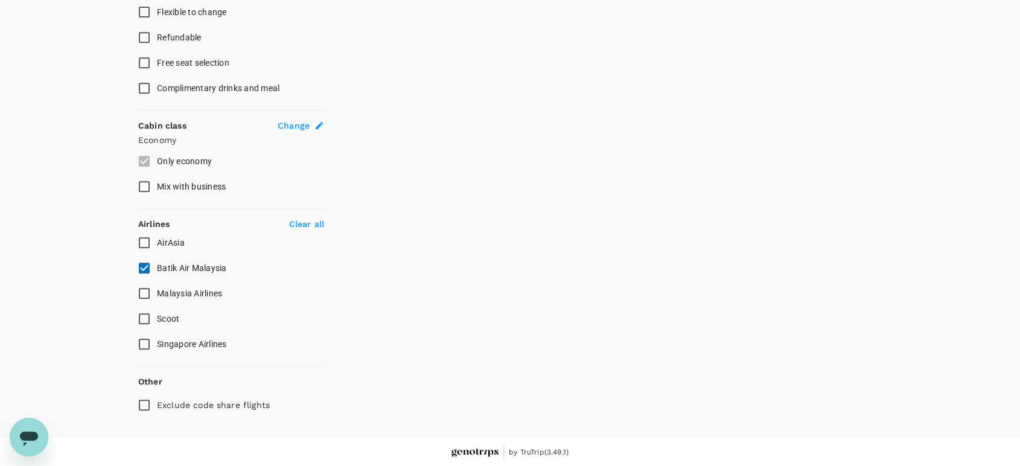
drag, startPoint x: 145, startPoint y: 290, endPoint x: 140, endPoint y: 284, distance: 7.7
click at [142, 290] on input "Malaysia Airlines" at bounding box center [144, 293] width 25 height 25
checkbox input "true"
click at [139, 265] on input "Batik Air Malaysia" at bounding box center [144, 267] width 25 height 25
checkbox input "false"
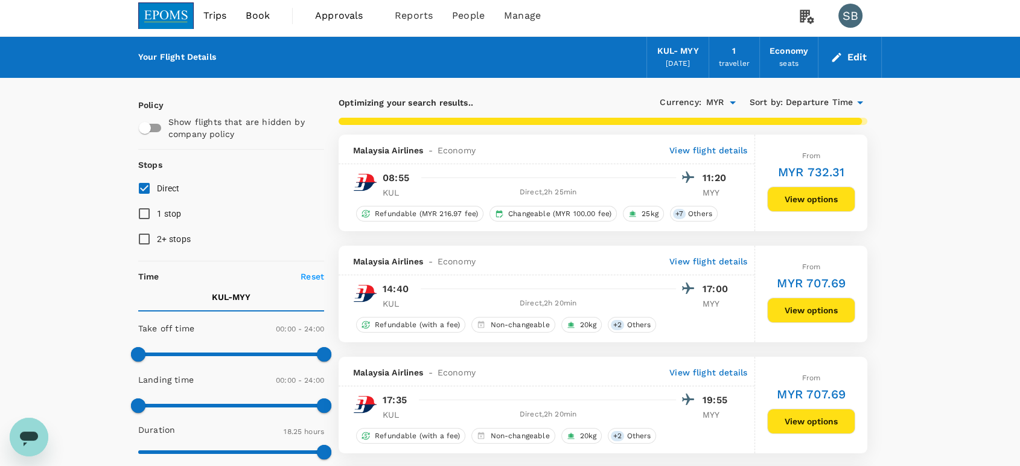
scroll to position [0, 0]
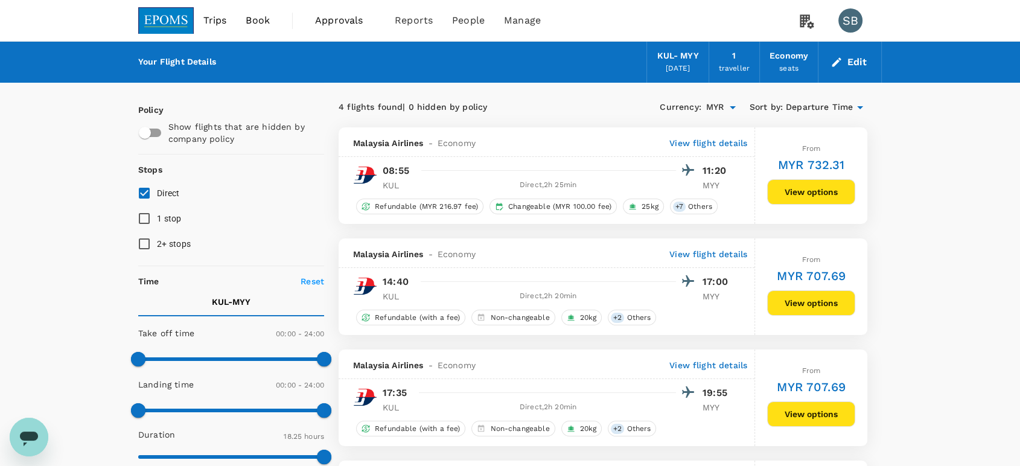
click at [167, 24] on img at bounding box center [166, 20] width 56 height 27
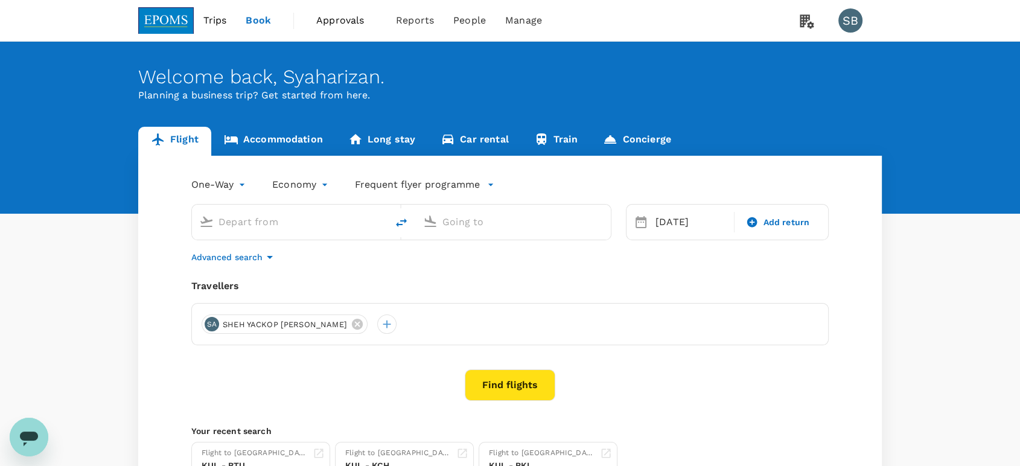
type input "Kuala Lumpur Intl ([GEOGRAPHIC_DATA])"
type input "Miri Intl (MYY)"
type input "Kuala Lumpur Intl ([GEOGRAPHIC_DATA])"
click at [491, 221] on input "Miri Intl (MYY)" at bounding box center [513, 221] width 143 height 19
click at [484, 267] on p "Soekarno-Hatta Intl" at bounding box center [531, 269] width 212 height 12
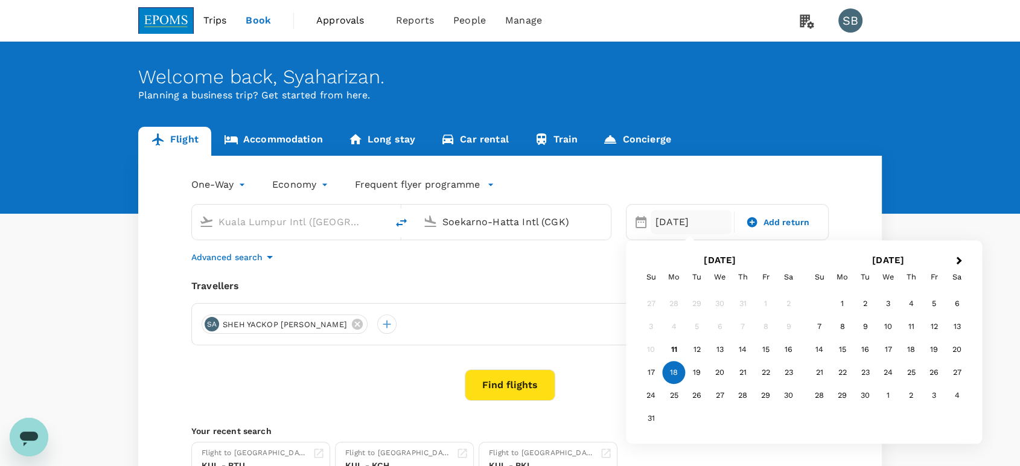
type input "Soekarno-Hatta Intl (CGK)"
click at [531, 388] on button "Find flights" at bounding box center [510, 384] width 91 height 31
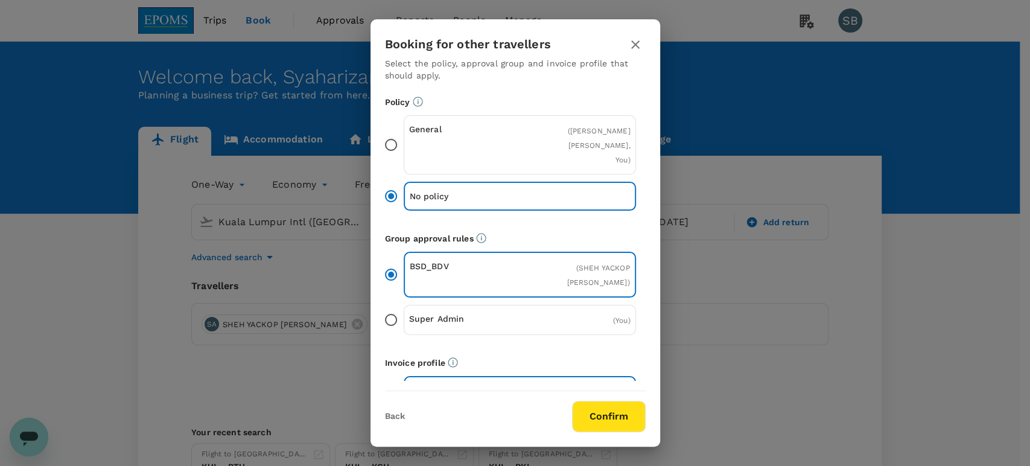
click at [604, 418] on button "Confirm" at bounding box center [609, 416] width 74 height 31
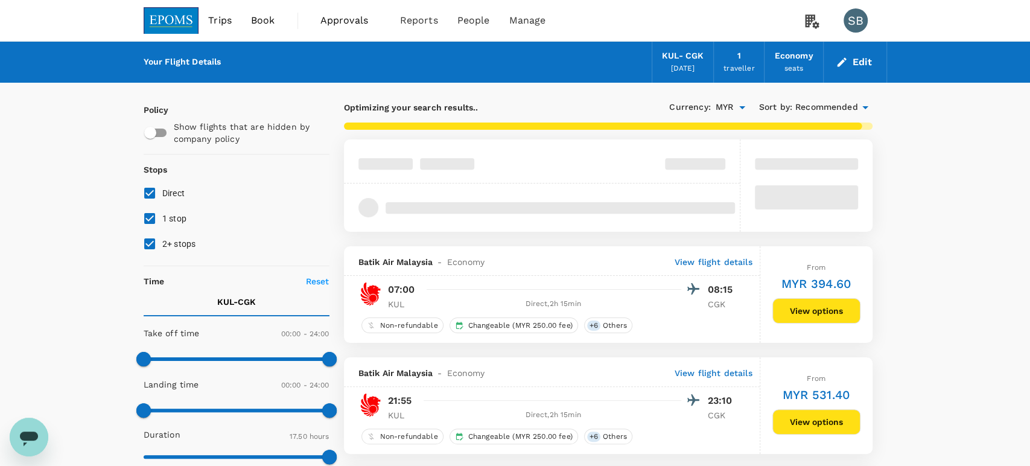
type input "1890"
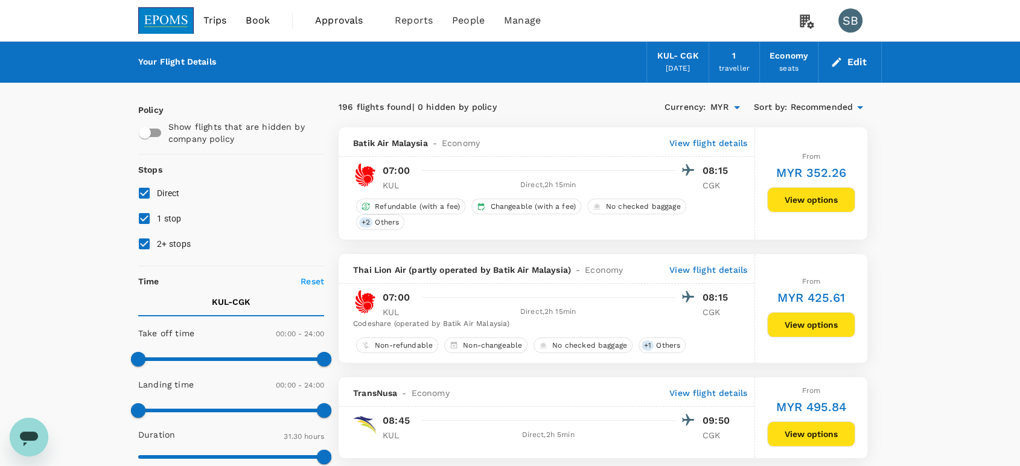
click at [803, 102] on span "Recommended" at bounding box center [821, 107] width 63 height 13
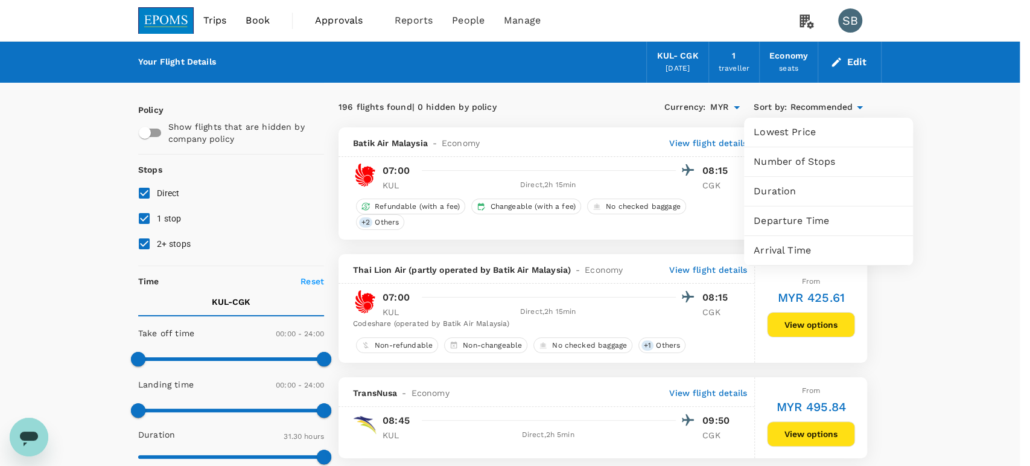
drag, startPoint x: 805, startPoint y: 215, endPoint x: 780, endPoint y: 205, distance: 26.8
click at [805, 215] on span "Departure Time" at bounding box center [829, 221] width 150 height 14
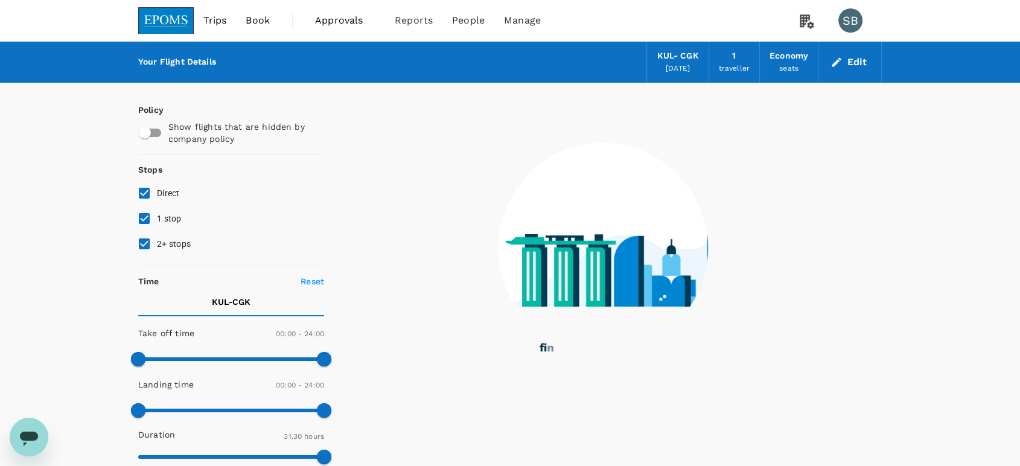
click at [139, 240] on input "2+ stops" at bounding box center [144, 243] width 25 height 25
checkbox input "false"
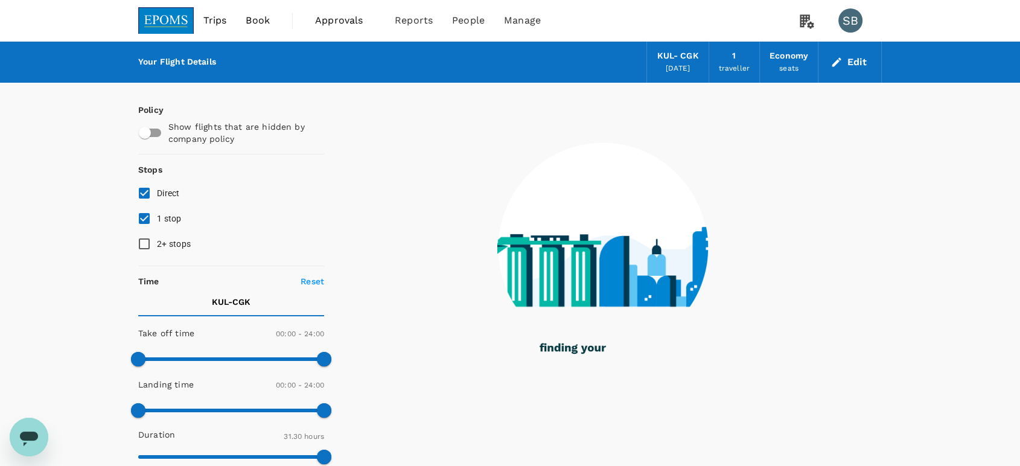
click at [140, 220] on input "1 stop" at bounding box center [144, 218] width 25 height 25
checkbox input "false"
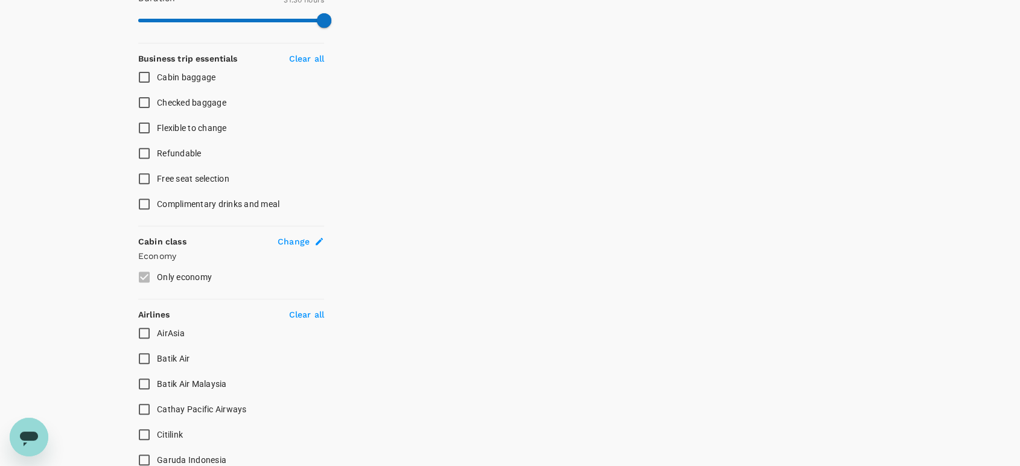
scroll to position [469, 0]
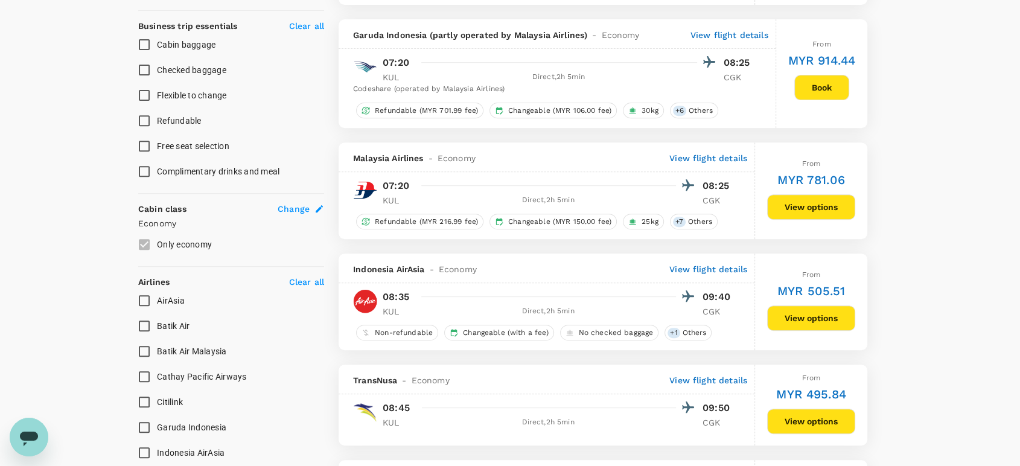
click at [141, 295] on input "AirAsia" at bounding box center [144, 300] width 25 height 25
checkbox input "true"
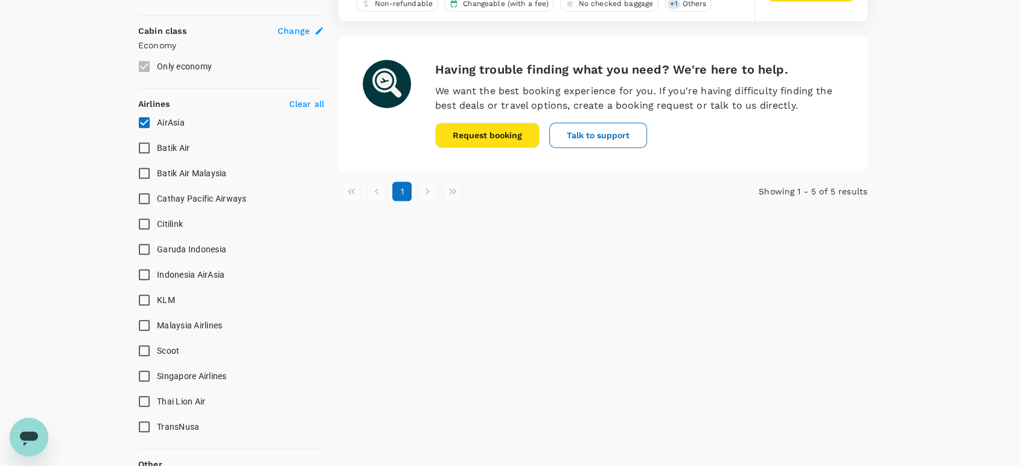
scroll to position [730, 0]
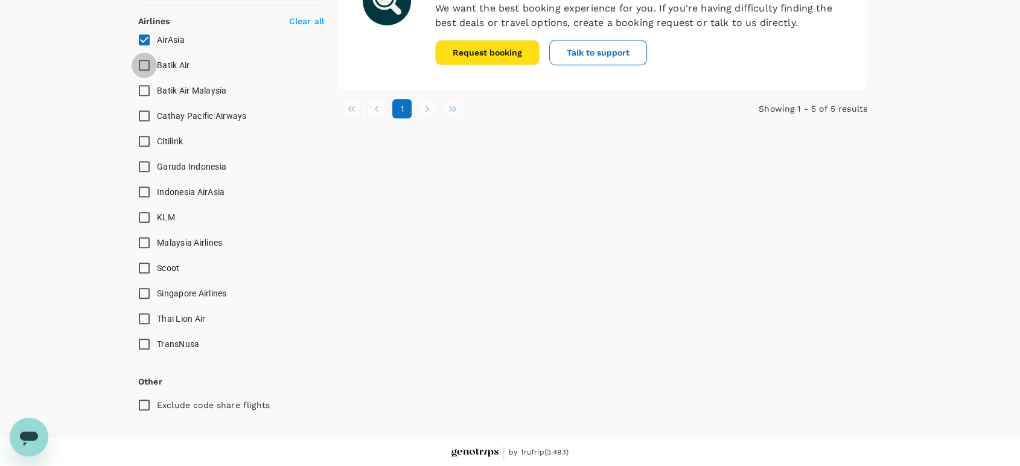
click at [136, 60] on input "Batik Air" at bounding box center [144, 65] width 25 height 25
checkbox input "true"
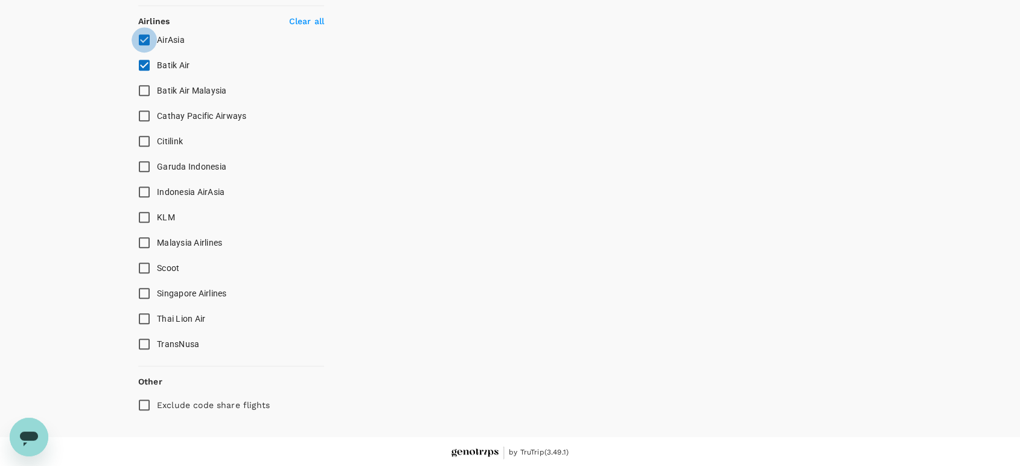
click at [140, 42] on input "AirAsia" at bounding box center [144, 39] width 25 height 25
checkbox input "false"
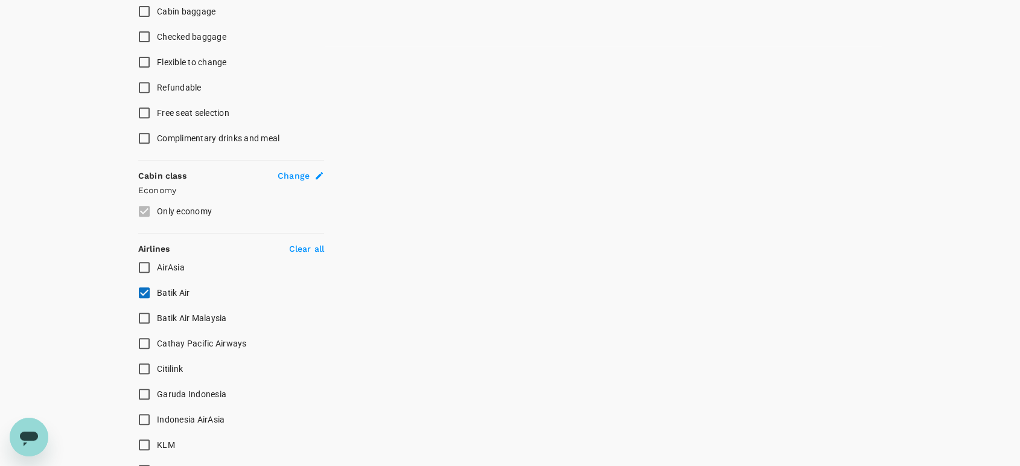
scroll to position [604, 0]
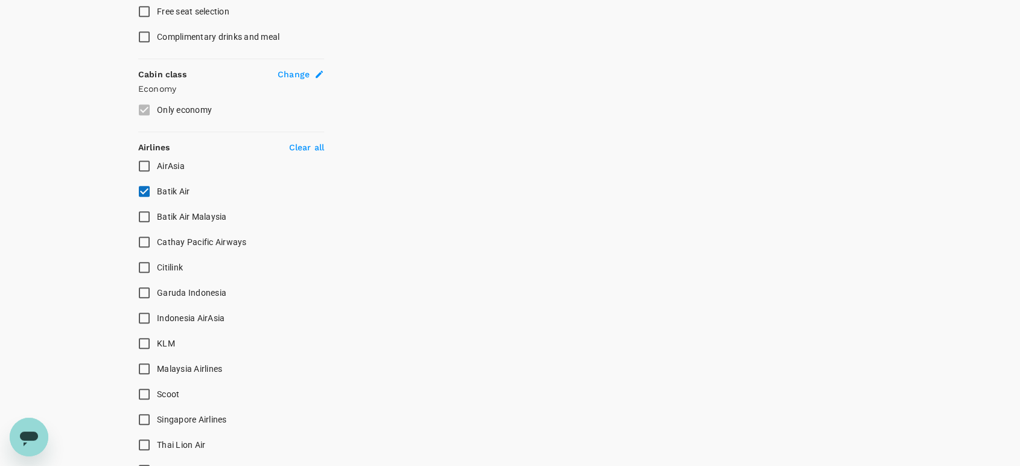
click at [134, 217] on input "Batik Air Malaysia" at bounding box center [144, 216] width 25 height 25
checkbox input "true"
click at [140, 191] on input "Batik Air" at bounding box center [144, 191] width 25 height 25
checkbox input "false"
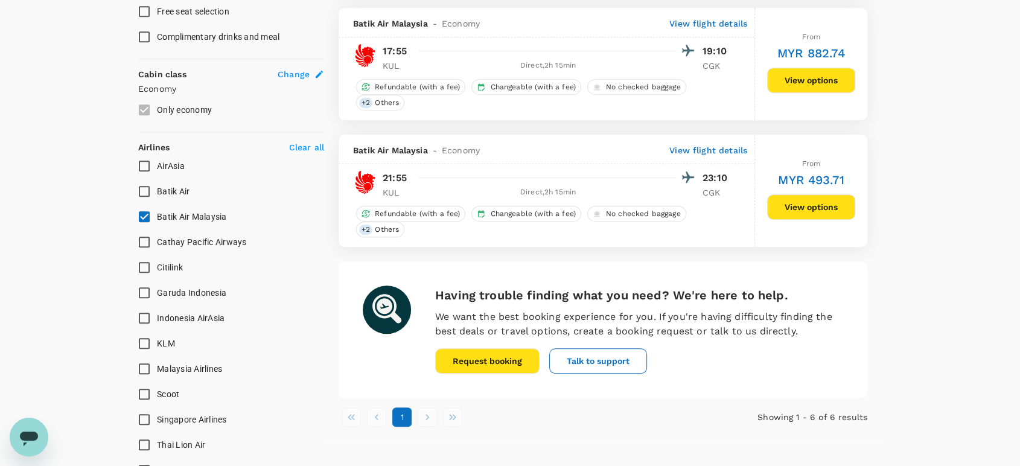
click at [145, 287] on input "Garuda Indonesia" at bounding box center [144, 292] width 25 height 25
checkbox input "true"
click at [142, 215] on input "Batik Air Malaysia" at bounding box center [144, 216] width 25 height 25
checkbox input "false"
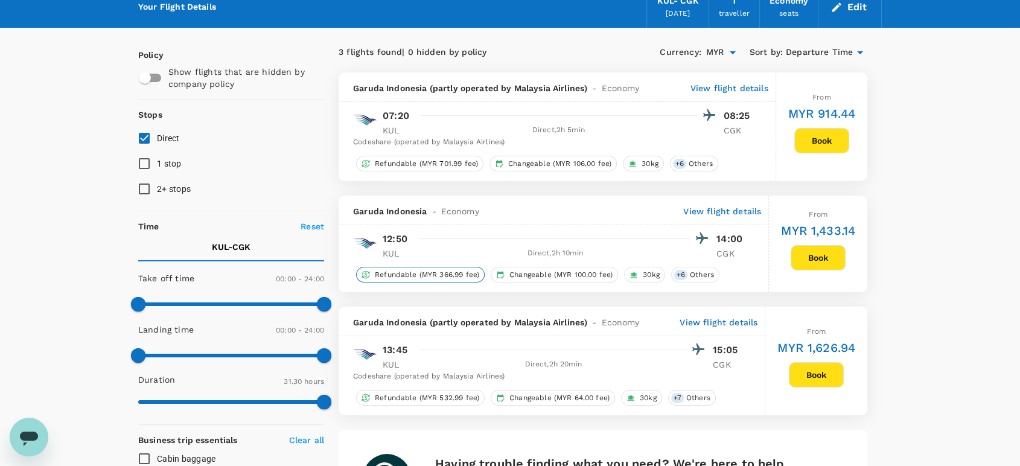
scroll to position [0, 0]
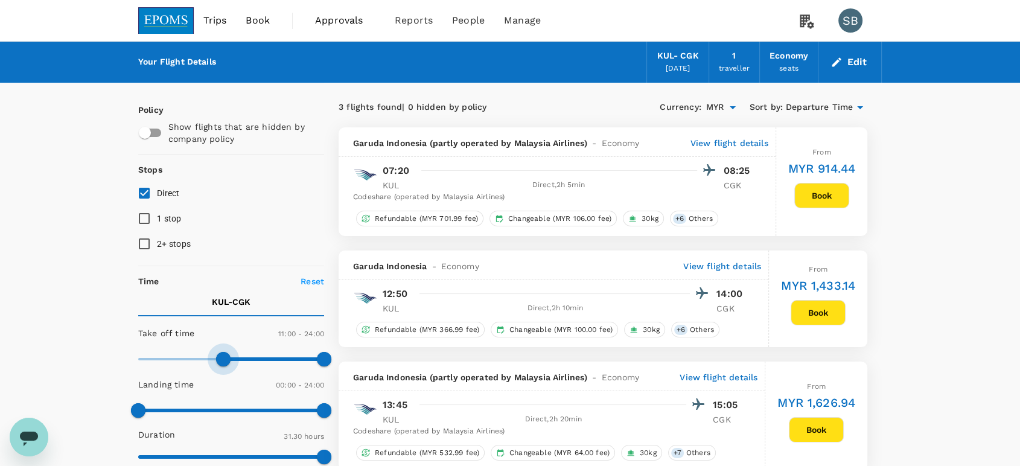
type input "690"
drag, startPoint x: 145, startPoint y: 356, endPoint x: 227, endPoint y: 372, distance: 83.7
click at [227, 372] on div "Take off time 11:30 - 24:00 Landing time 00:00 - 24:00 Duration 31.30 hours" at bounding box center [228, 395] width 191 height 149
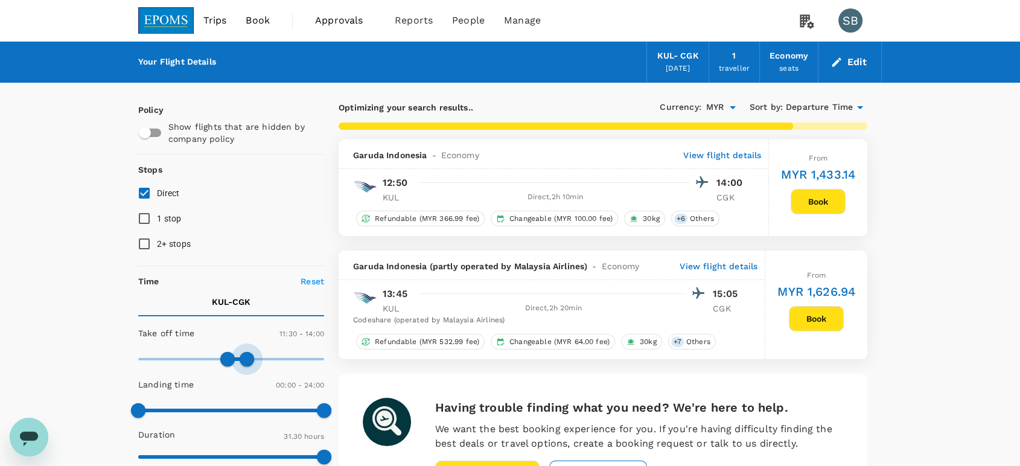
type input "810"
drag, startPoint x: 323, startPoint y: 362, endPoint x: 244, endPoint y: 351, distance: 79.7
click at [244, 352] on span at bounding box center [242, 359] width 14 height 14
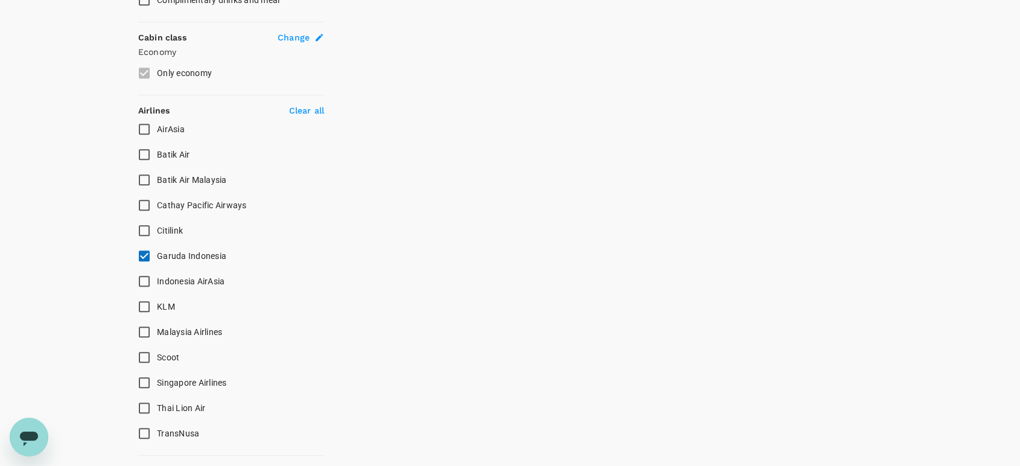
scroll to position [671, 0]
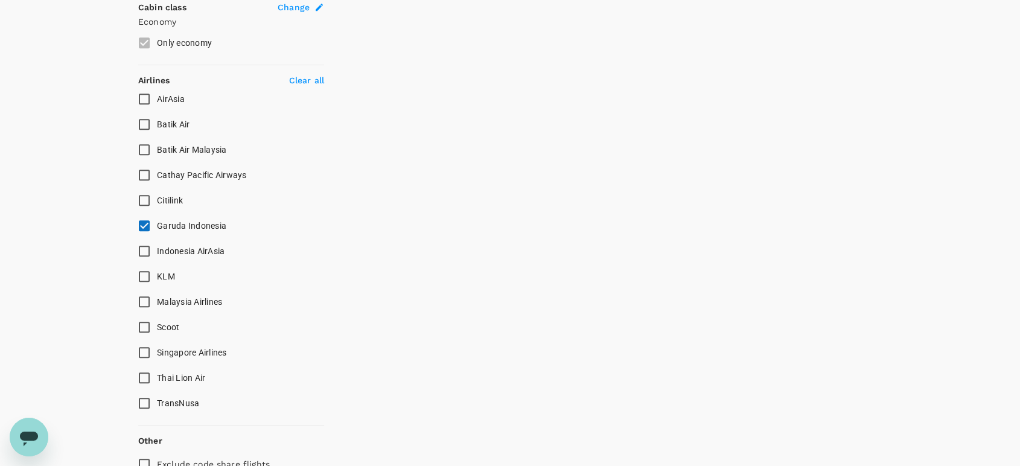
click at [145, 302] on input "Malaysia Airlines" at bounding box center [144, 301] width 25 height 25
checkbox input "true"
click at [141, 230] on input "Garuda Indonesia" at bounding box center [144, 225] width 25 height 25
checkbox input "false"
click at [142, 274] on input "KLM" at bounding box center [144, 276] width 25 height 25
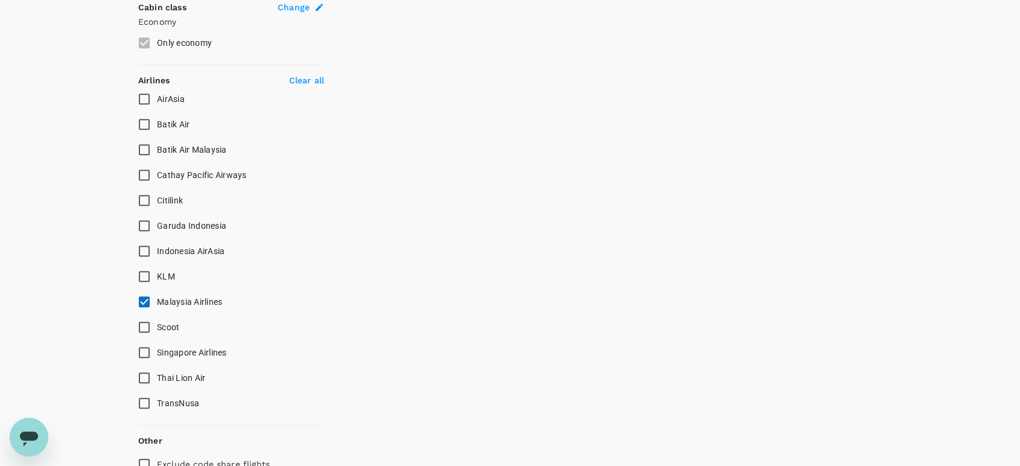
checkbox input "true"
click at [144, 298] on input "Malaysia Airlines" at bounding box center [144, 301] width 25 height 25
checkbox input "false"
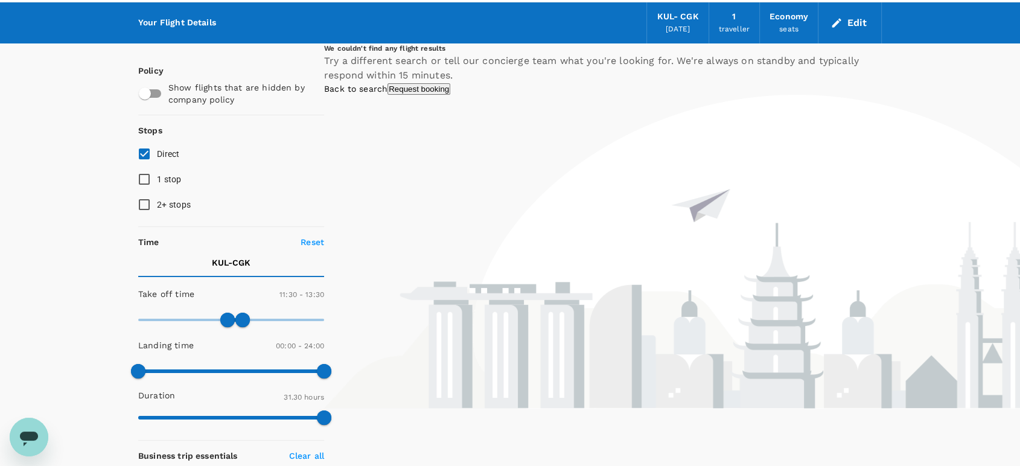
scroll to position [0, 0]
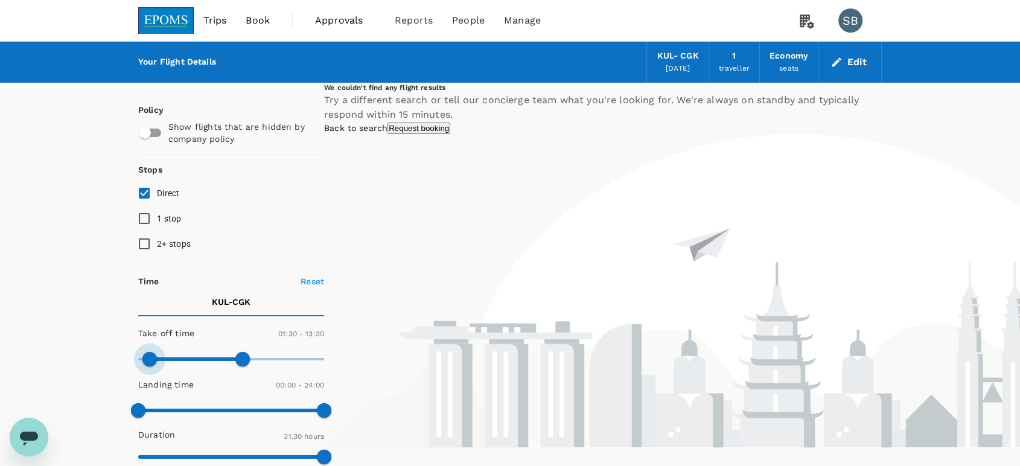
type input "0"
drag, startPoint x: 226, startPoint y: 359, endPoint x: 139, endPoint y: 357, distance: 86.9
click at [142, 357] on span at bounding box center [149, 359] width 14 height 14
type input "1380"
drag, startPoint x: 253, startPoint y: 358, endPoint x: 317, endPoint y: 360, distance: 64.0
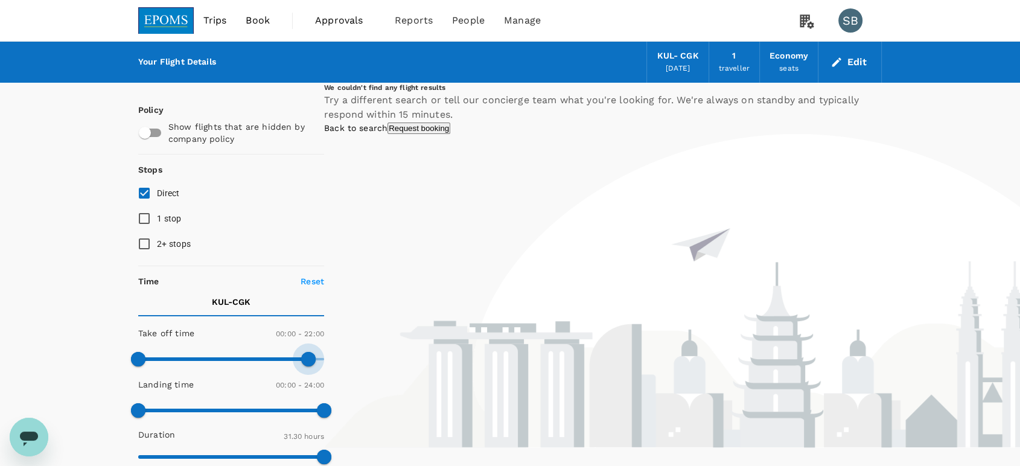
click at [316, 360] on span at bounding box center [308, 359] width 14 height 14
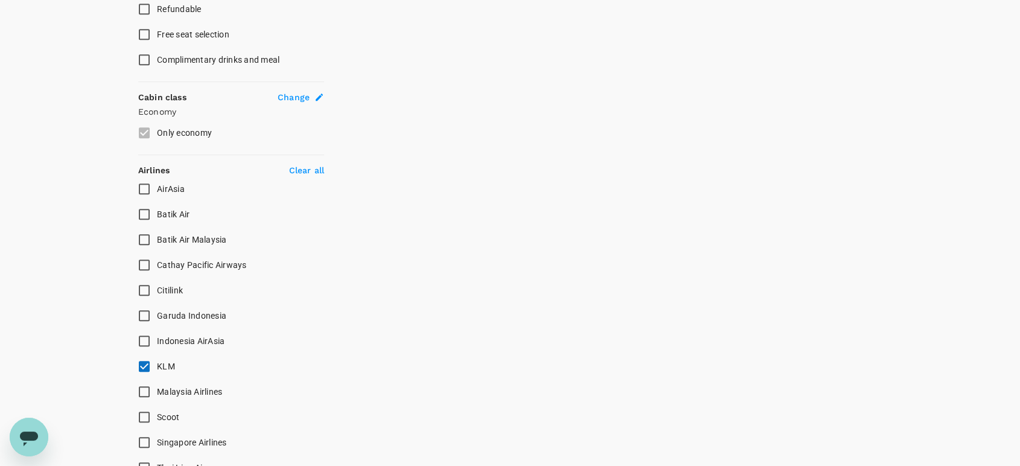
scroll to position [604, 0]
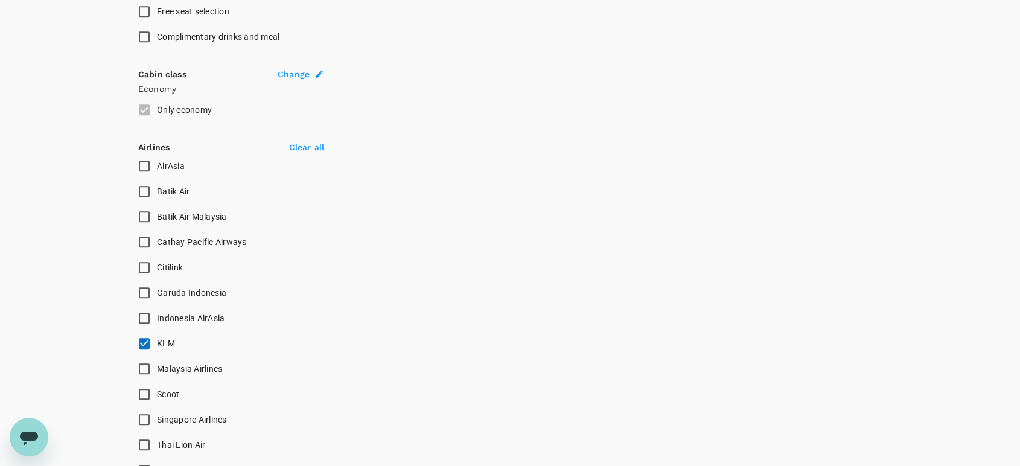
click at [144, 368] on input "Malaysia Airlines" at bounding box center [144, 368] width 25 height 25
checkbox input "true"
click at [140, 341] on input "KLM" at bounding box center [144, 343] width 25 height 25
checkbox input "false"
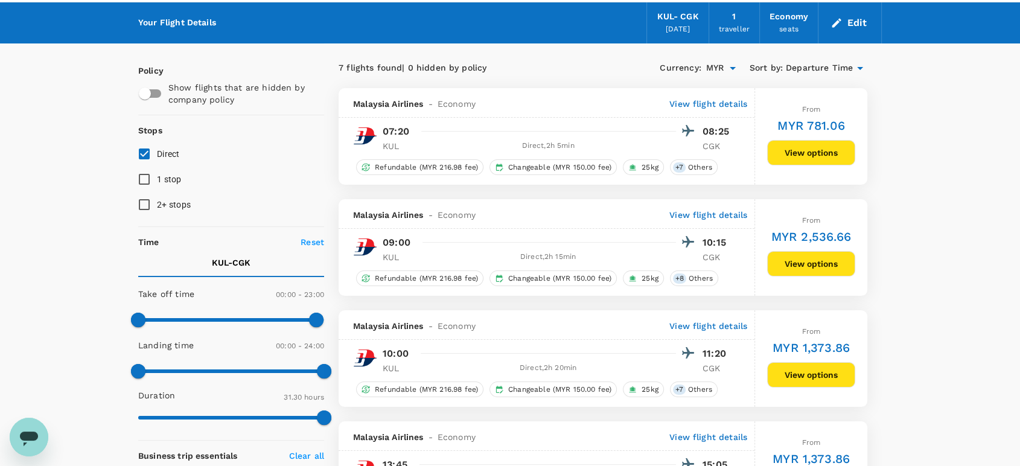
scroll to position [0, 0]
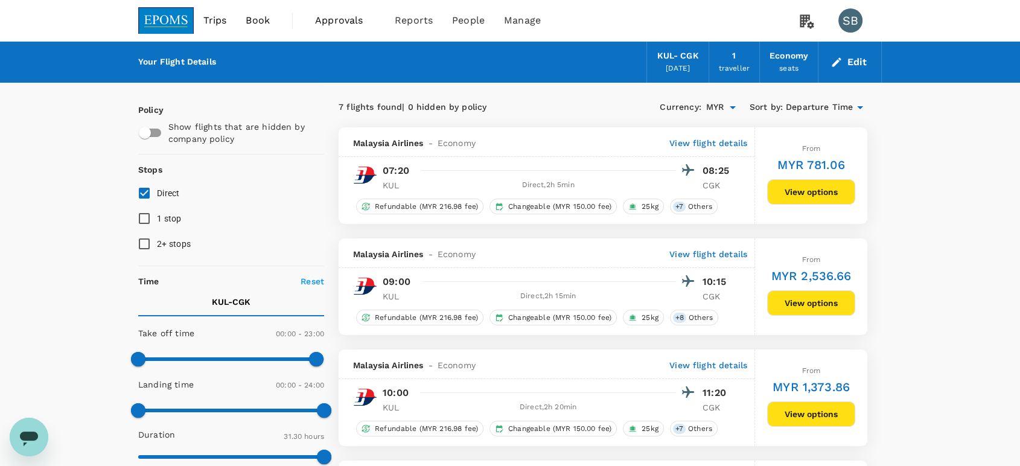
click at [165, 10] on img at bounding box center [166, 20] width 56 height 27
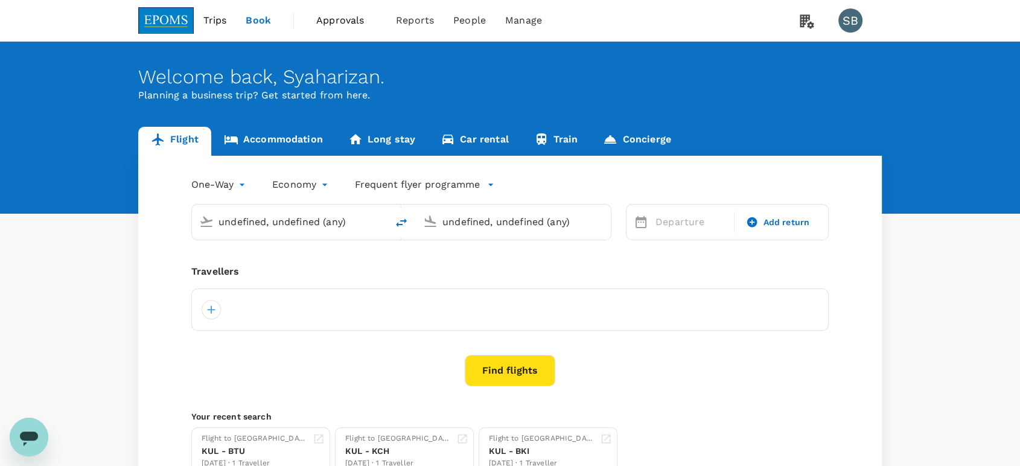
type input "Kuala Lumpur Intl ([GEOGRAPHIC_DATA])"
type input "Soekarno-Hatta Intl (CGK)"
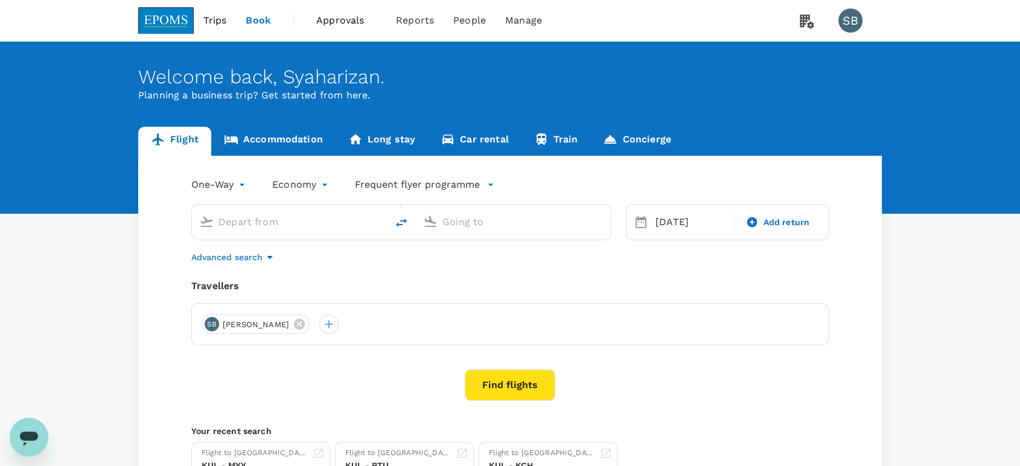
type input "Kuala Lumpur Intl ([GEOGRAPHIC_DATA])"
type input "Soekarno-Hatta Intl (CGK)"
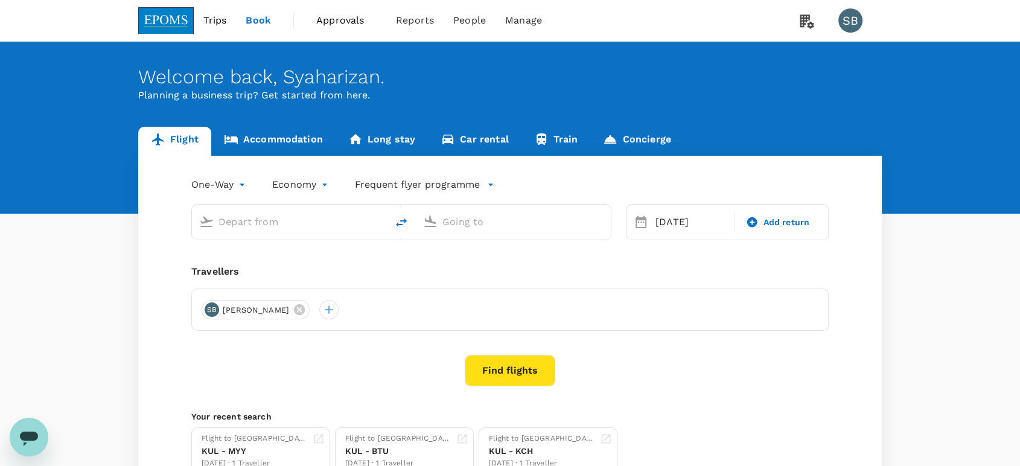
type input "Kuala Lumpur Intl ([GEOGRAPHIC_DATA])"
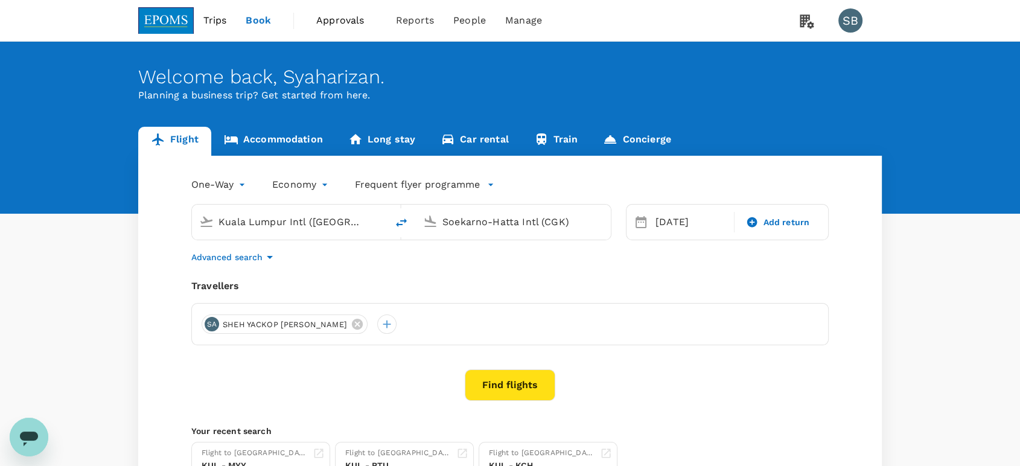
click at [486, 221] on input "Soekarno-Hatta Intl (CGK)" at bounding box center [513, 221] width 143 height 19
type input "h"
type input "v"
click at [503, 263] on p "Guangzhou Baiyun Intl" at bounding box center [531, 269] width 212 height 12
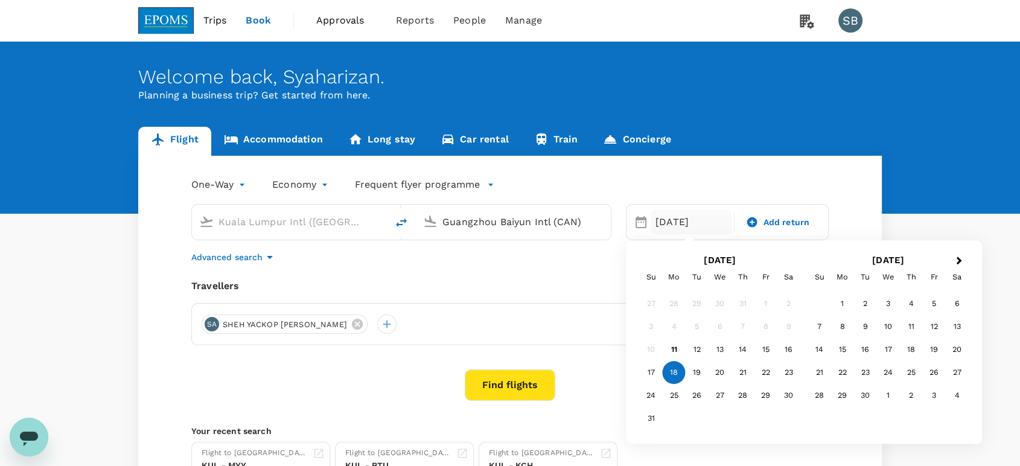
type input "Guangzhou Baiyun Intl (CAN)"
click at [496, 383] on button "Find flights" at bounding box center [510, 384] width 91 height 31
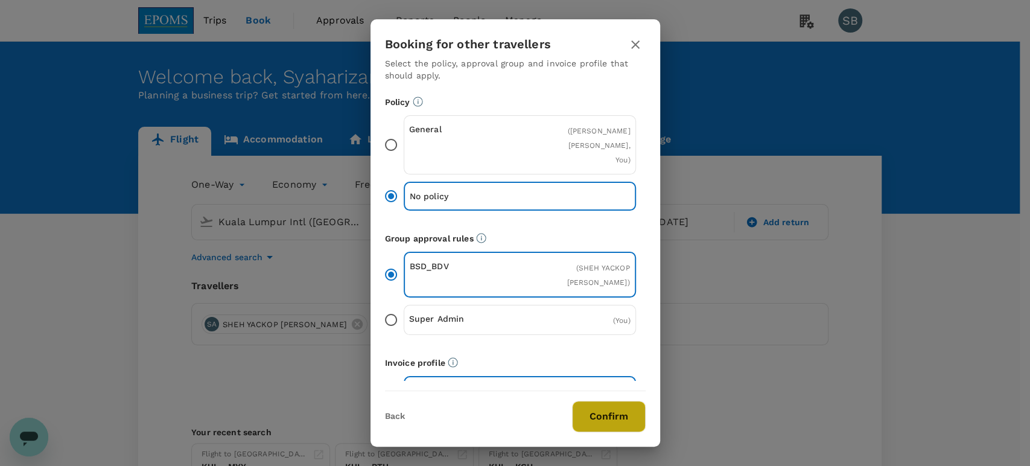
click at [631, 422] on button "Confirm" at bounding box center [609, 416] width 74 height 31
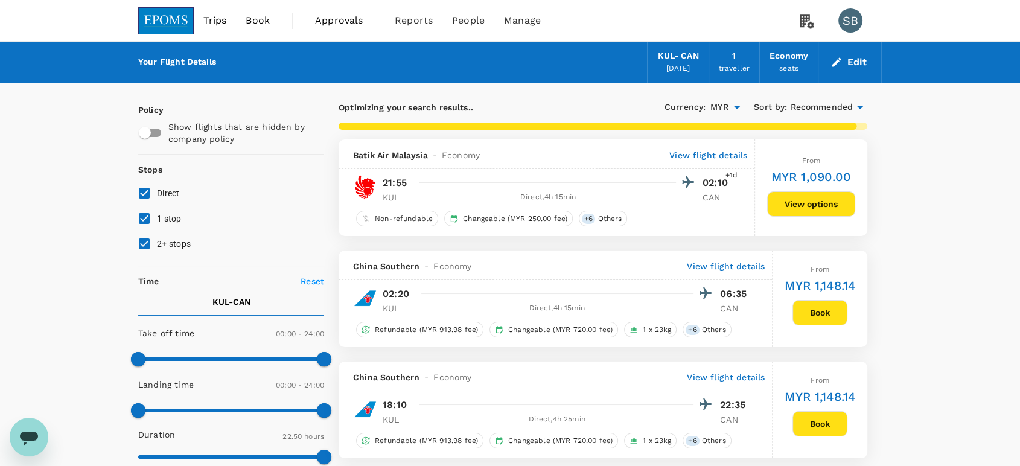
type input "1595"
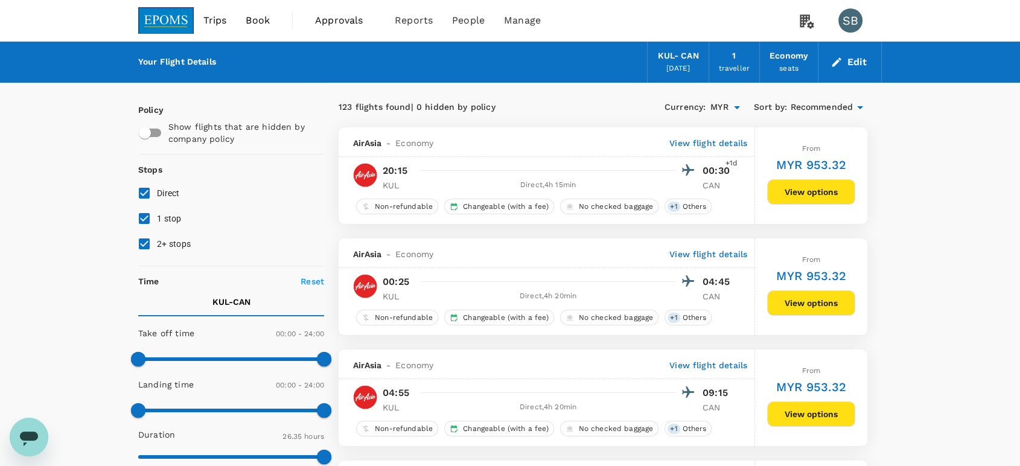
click at [817, 110] on span "Recommended" at bounding box center [821, 107] width 63 height 13
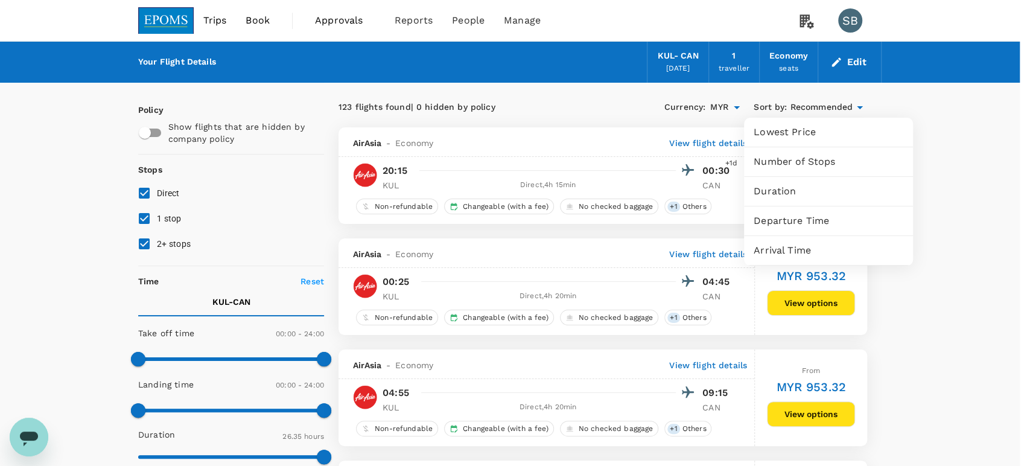
click at [802, 214] on span "Departure Time" at bounding box center [829, 221] width 150 height 14
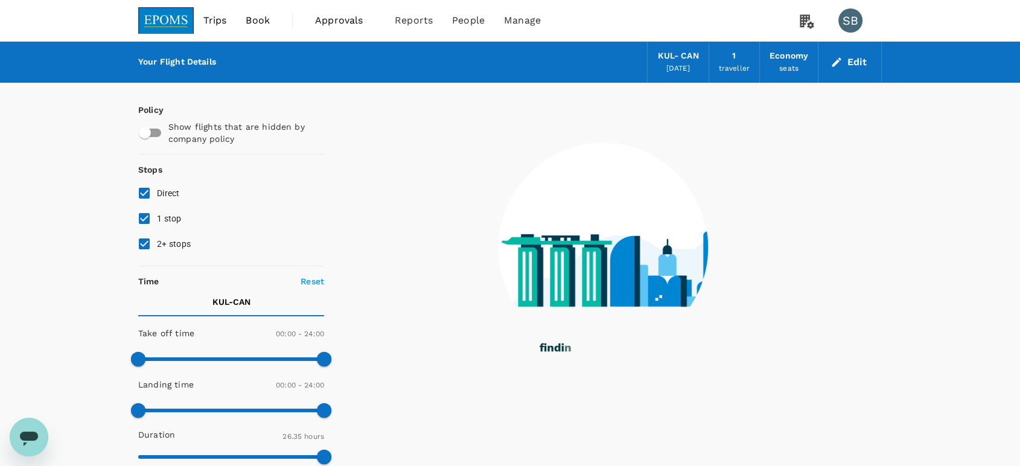
drag, startPoint x: 142, startPoint y: 241, endPoint x: 139, endPoint y: 232, distance: 9.5
click at [141, 240] on input "2+ stops" at bounding box center [144, 243] width 25 height 25
checkbox input "false"
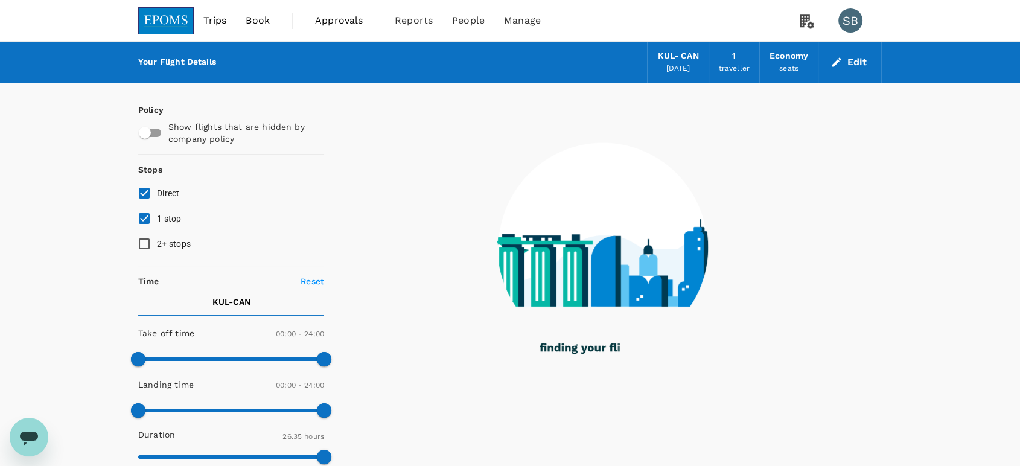
click at [139, 223] on input "1 stop" at bounding box center [144, 218] width 25 height 25
checkbox input "false"
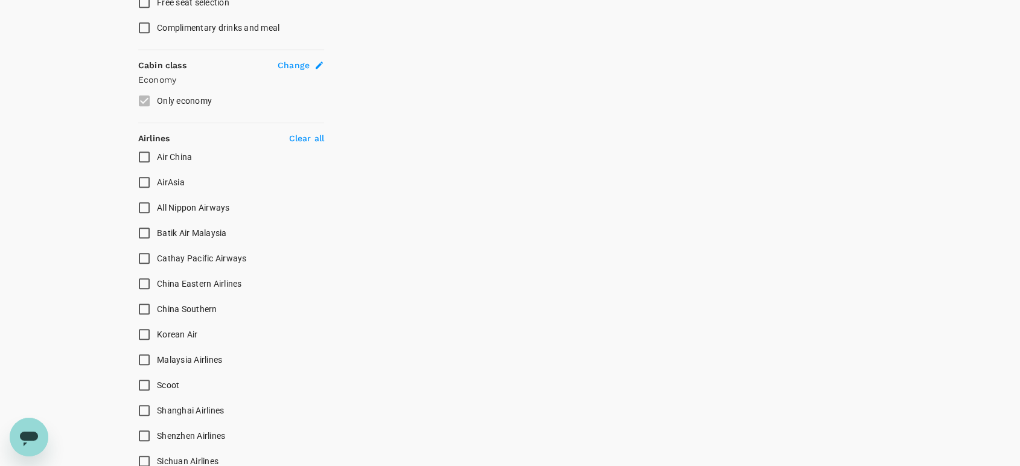
scroll to position [671, 0]
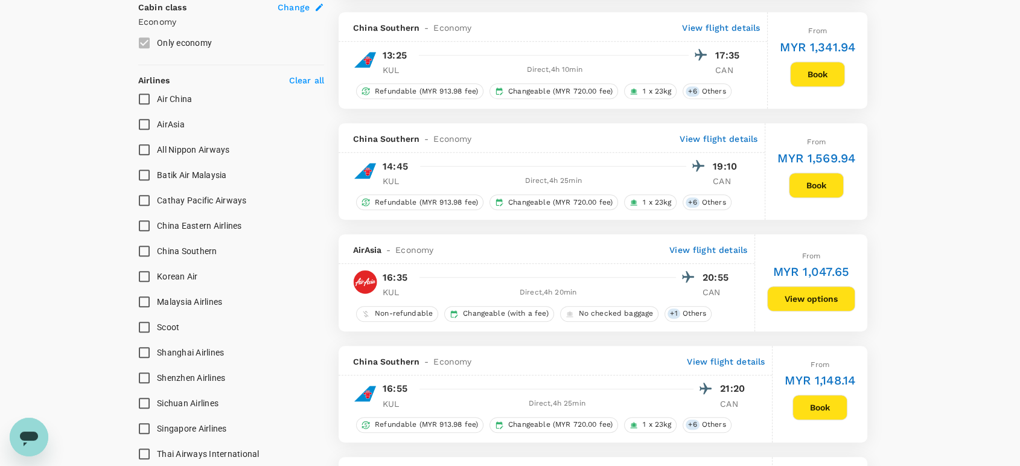
click at [144, 126] on input "AirAsia" at bounding box center [144, 124] width 25 height 25
checkbox input "true"
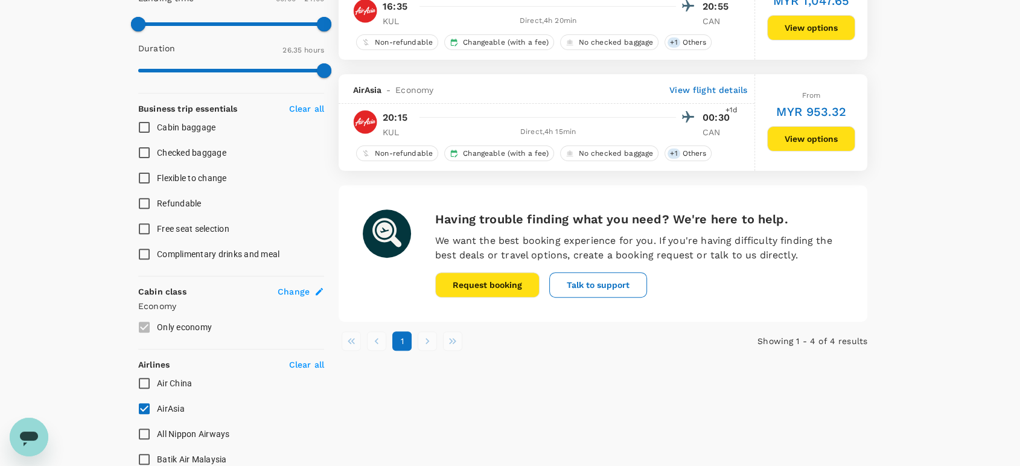
scroll to position [536, 0]
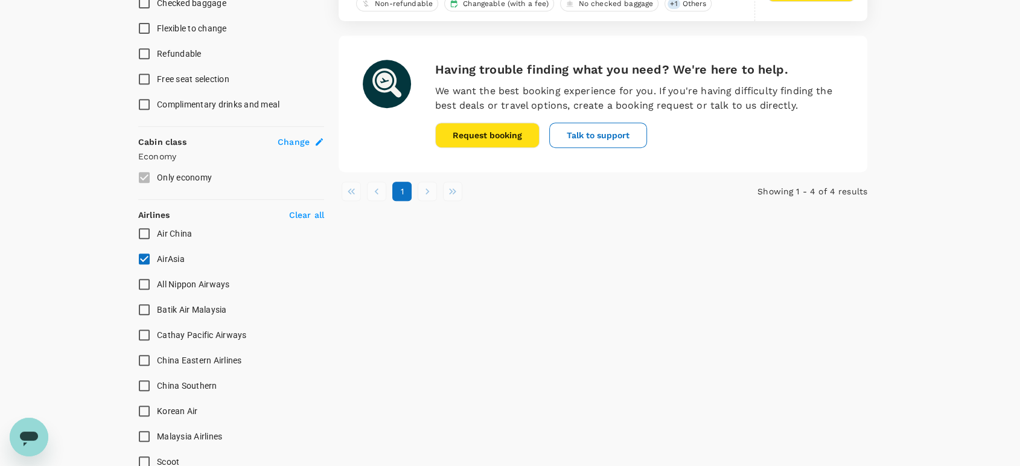
click at [144, 305] on input "Batik Air Malaysia" at bounding box center [144, 309] width 25 height 25
checkbox input "true"
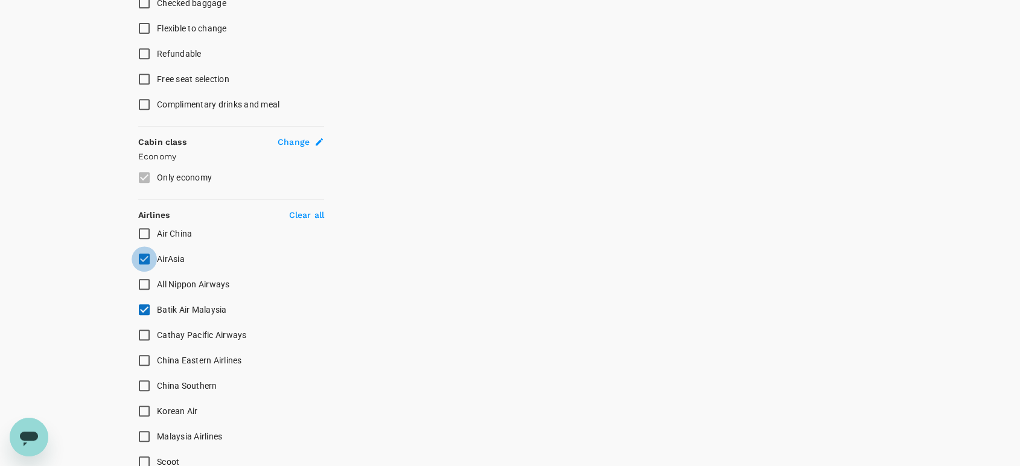
click at [145, 257] on input "AirAsia" at bounding box center [144, 258] width 25 height 25
checkbox input "false"
type input "MYR"
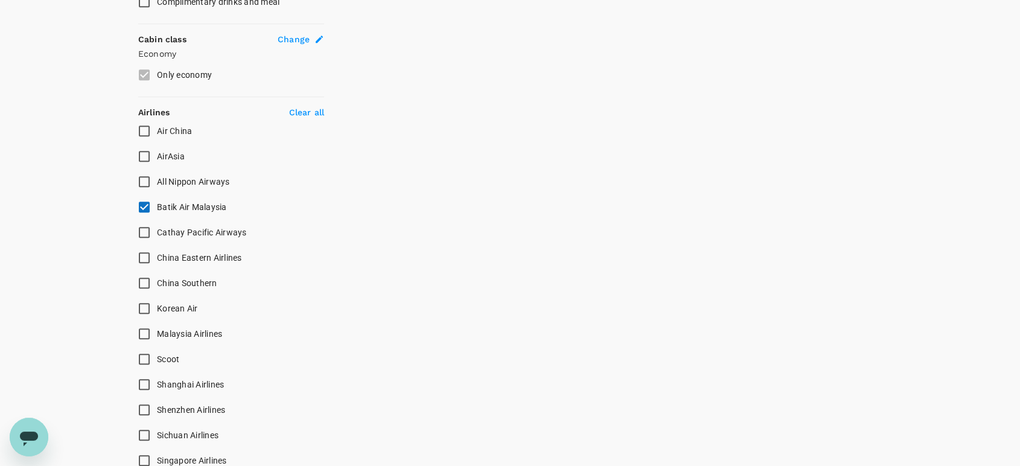
scroll to position [738, 0]
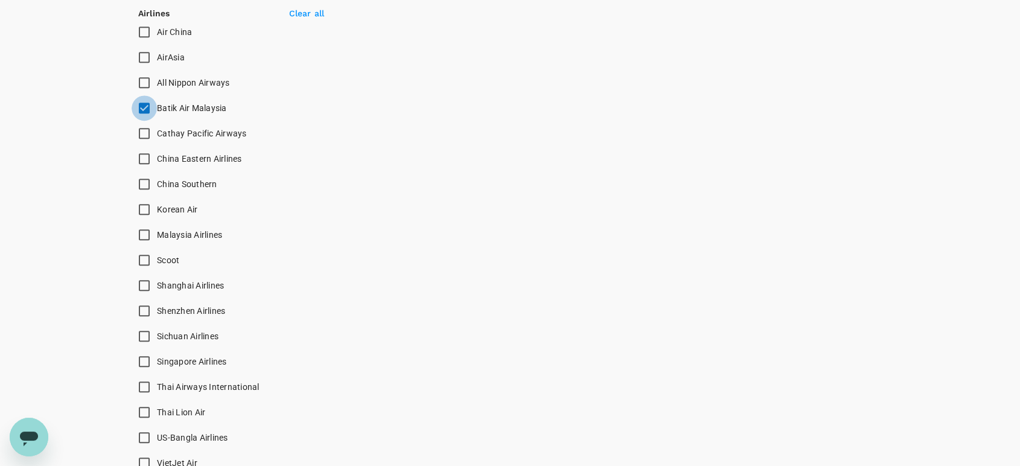
click at [145, 105] on input "Batik Air Malaysia" at bounding box center [144, 107] width 25 height 25
checkbox input "false"
click at [148, 237] on input "Malaysia Airlines" at bounding box center [144, 234] width 25 height 25
checkbox input "true"
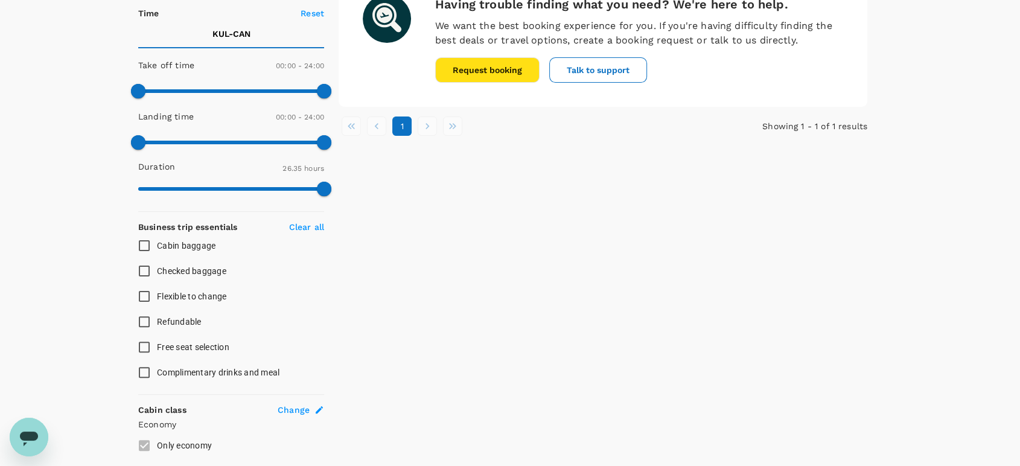
scroll to position [536, 0]
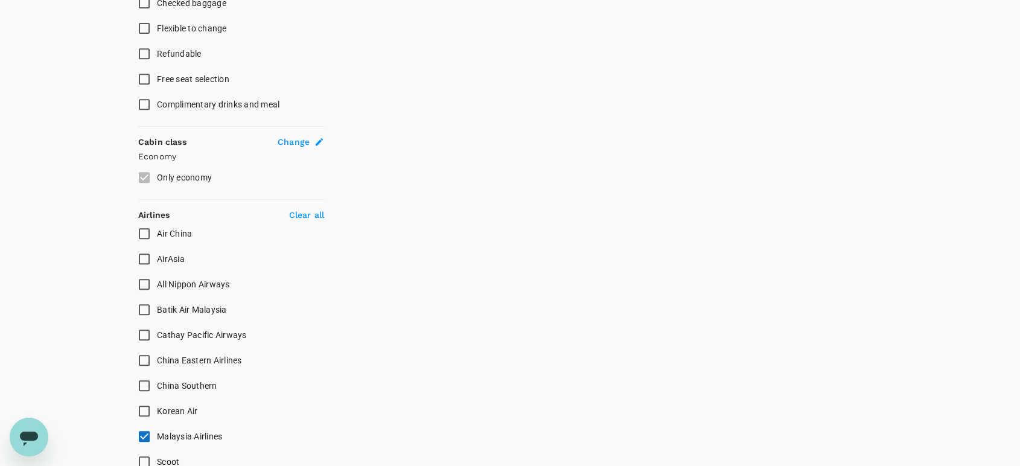
click at [142, 362] on input "China Eastern Airlines" at bounding box center [144, 360] width 25 height 25
checkbox input "true"
click at [142, 428] on input "Malaysia Airlines" at bounding box center [144, 436] width 25 height 25
checkbox input "false"
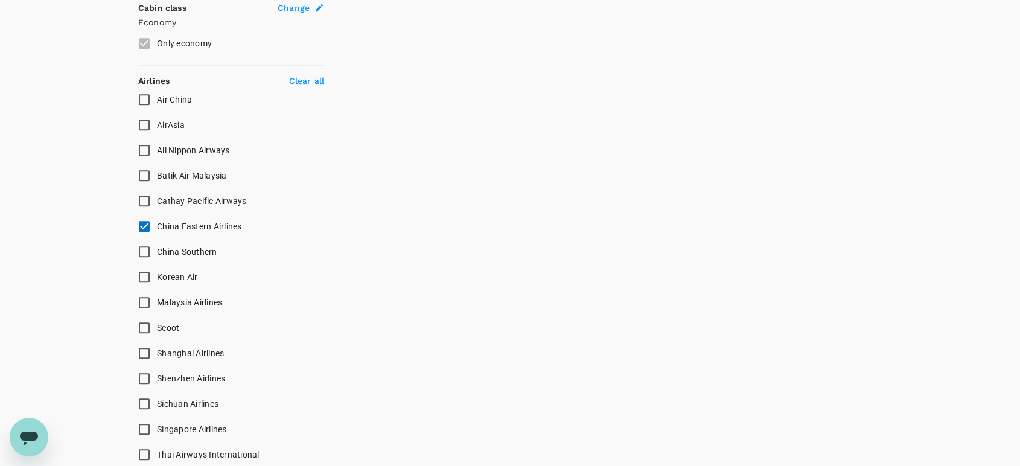
scroll to position [671, 0]
click at [137, 251] on input "China Southern" at bounding box center [144, 250] width 25 height 25
checkbox input "true"
click at [146, 226] on input "China Eastern Airlines" at bounding box center [144, 225] width 25 height 25
checkbox input "false"
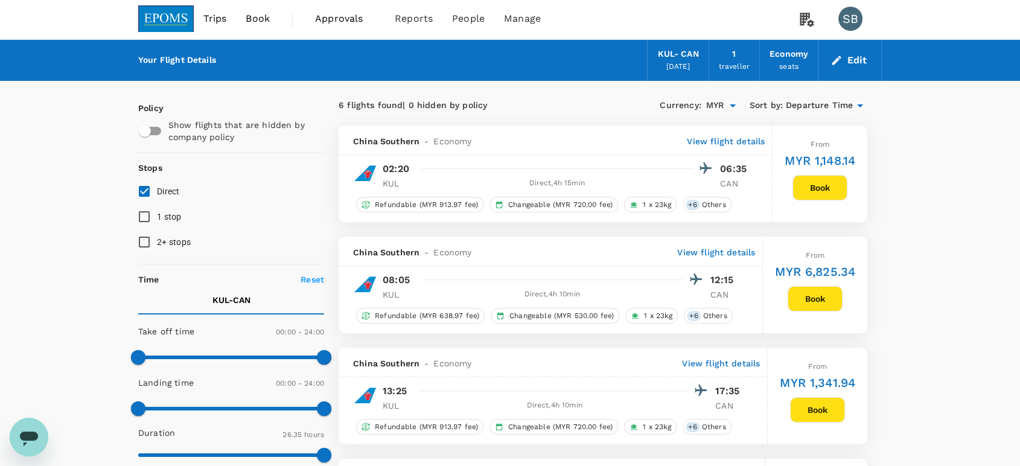
scroll to position [0, 0]
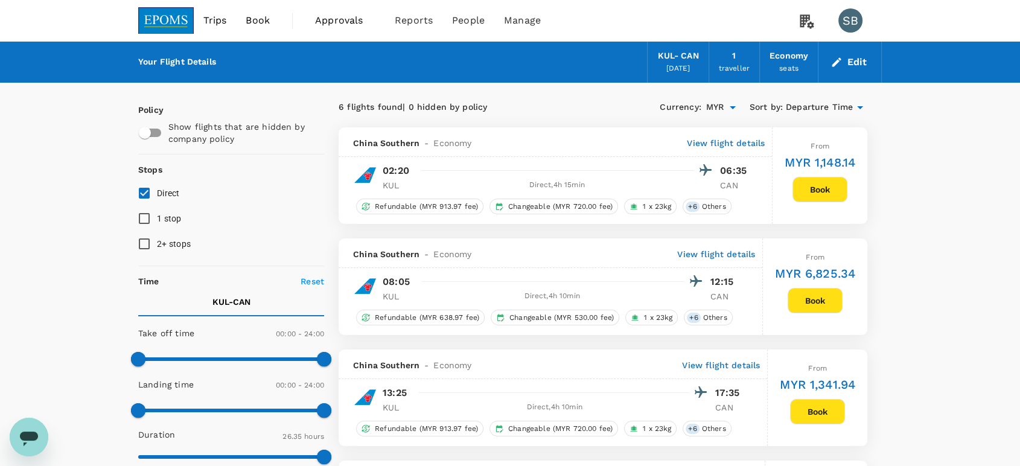
click at [161, 10] on img at bounding box center [166, 20] width 56 height 27
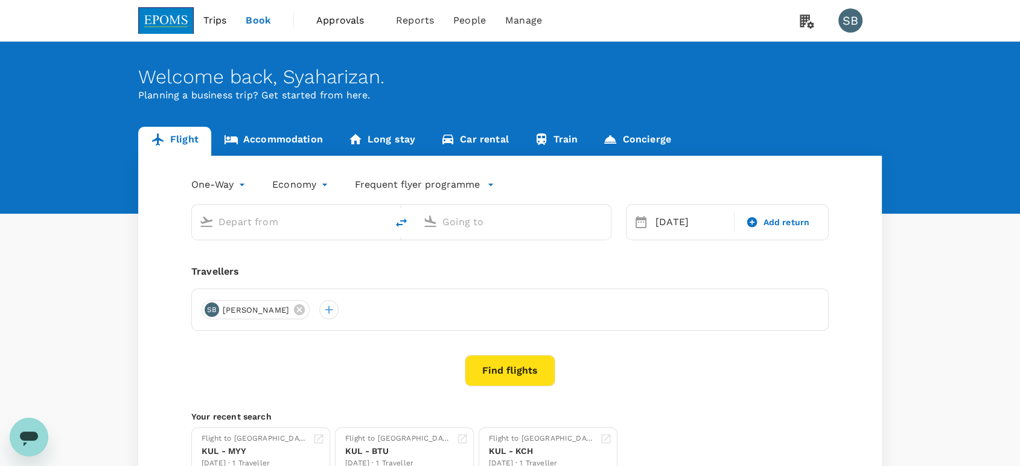
type input "Kuala Lumpur Intl ([GEOGRAPHIC_DATA])"
type input "Guangzhou Baiyun Intl (CAN)"
type input "Kuala Lumpur Intl ([GEOGRAPHIC_DATA])"
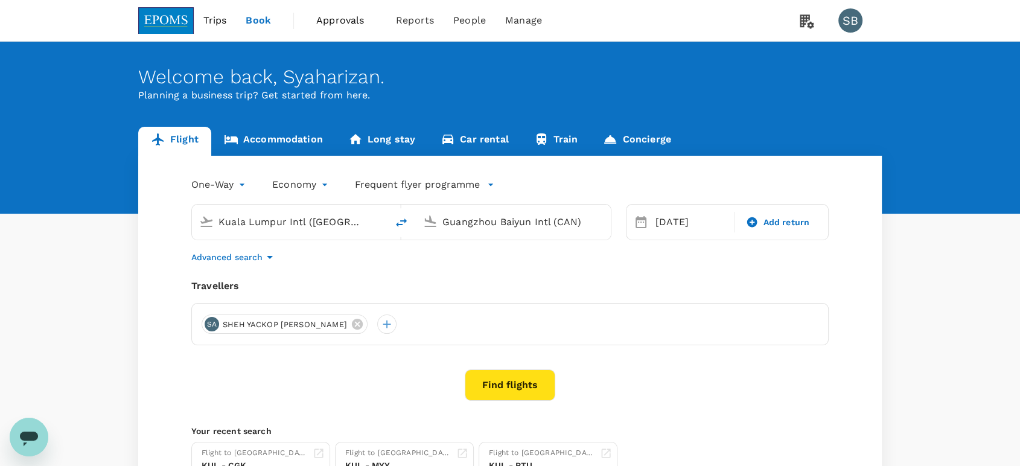
click at [502, 223] on input "Guangzhou Baiyun Intl (CAN)" at bounding box center [513, 221] width 143 height 19
type input "a"
click at [488, 260] on div "Aberdeen ABZ" at bounding box center [523, 269] width 258 height 19
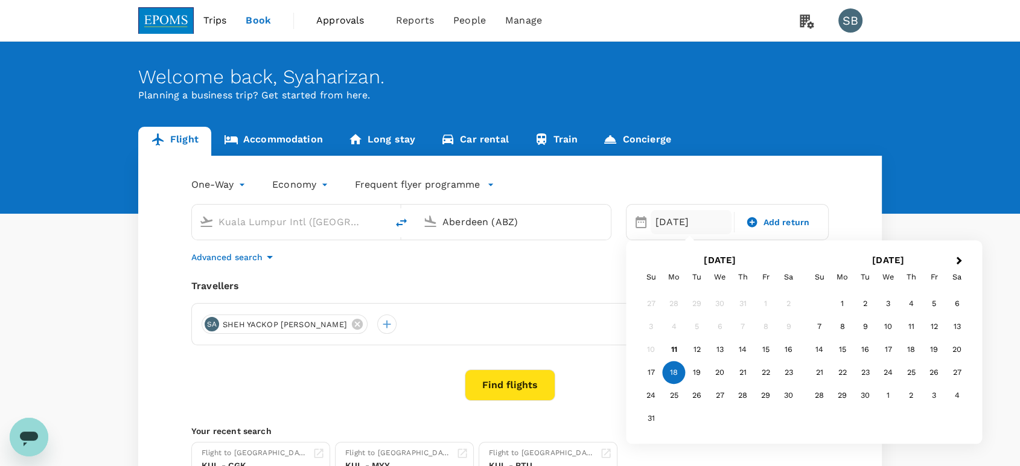
type input "Aberdeen (ABZ)"
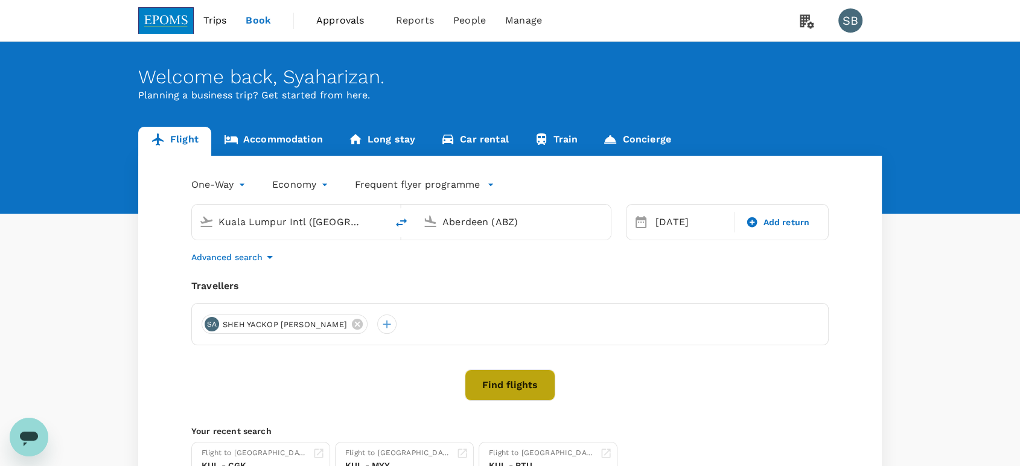
click at [515, 380] on button "Find flights" at bounding box center [510, 384] width 91 height 31
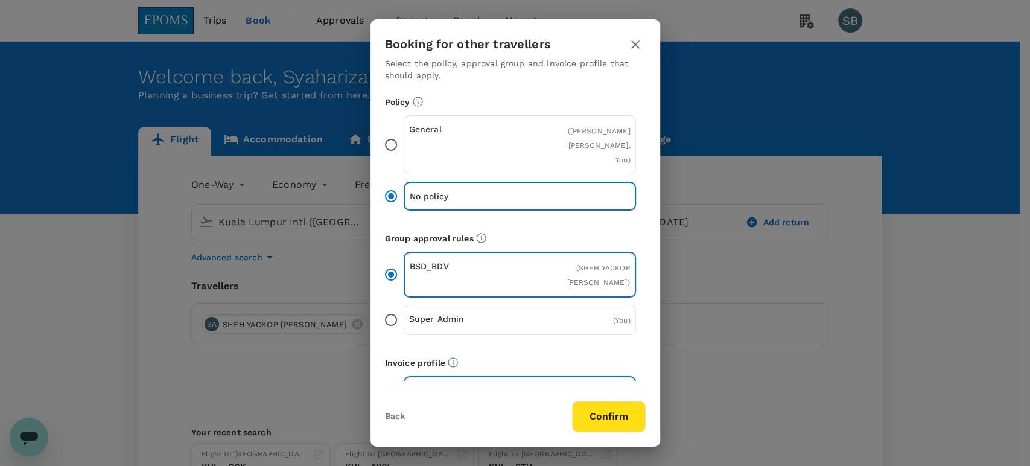
click at [594, 404] on button "Confirm" at bounding box center [609, 416] width 74 height 31
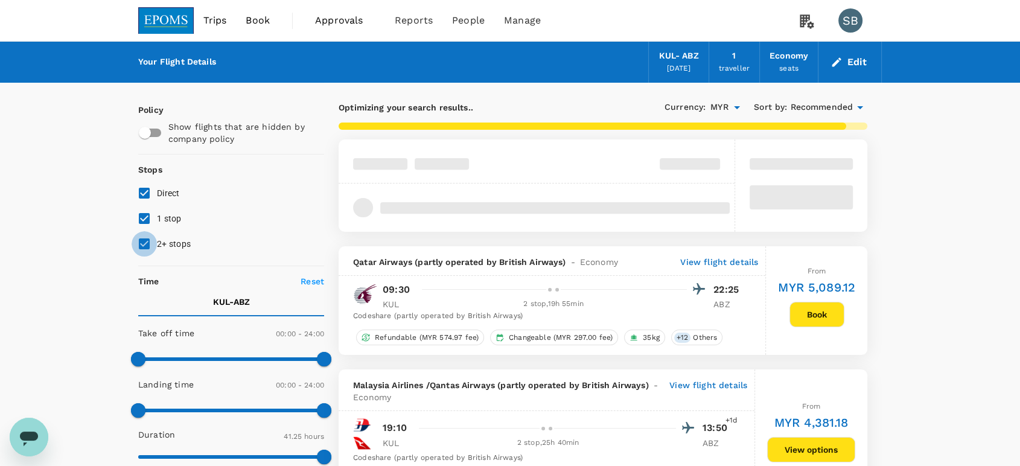
click at [144, 245] on input "2+ stops" at bounding box center [144, 243] width 25 height 25
checkbox input "false"
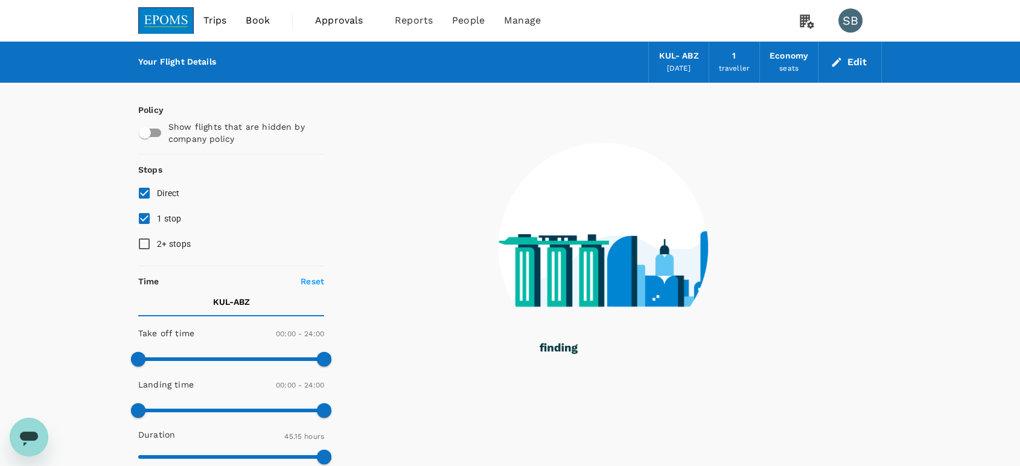
type input "2715"
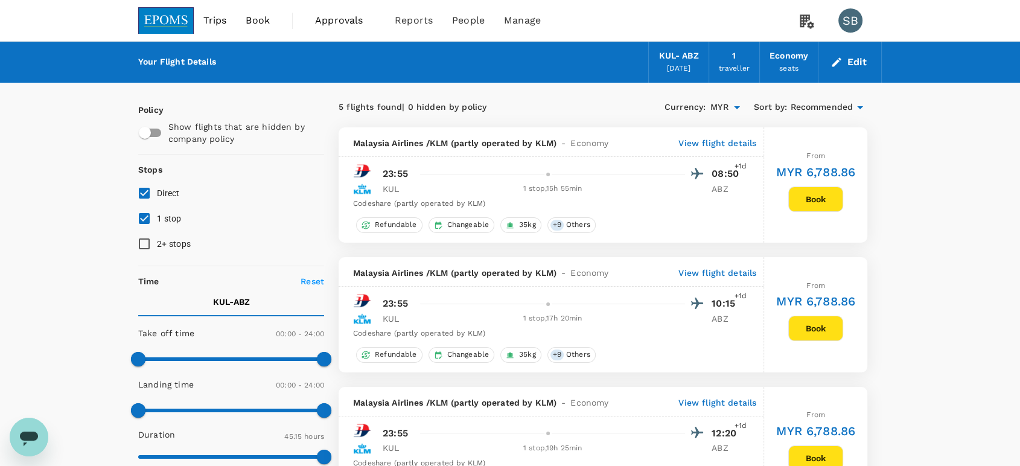
click at [805, 108] on span "Recommended" at bounding box center [821, 107] width 63 height 13
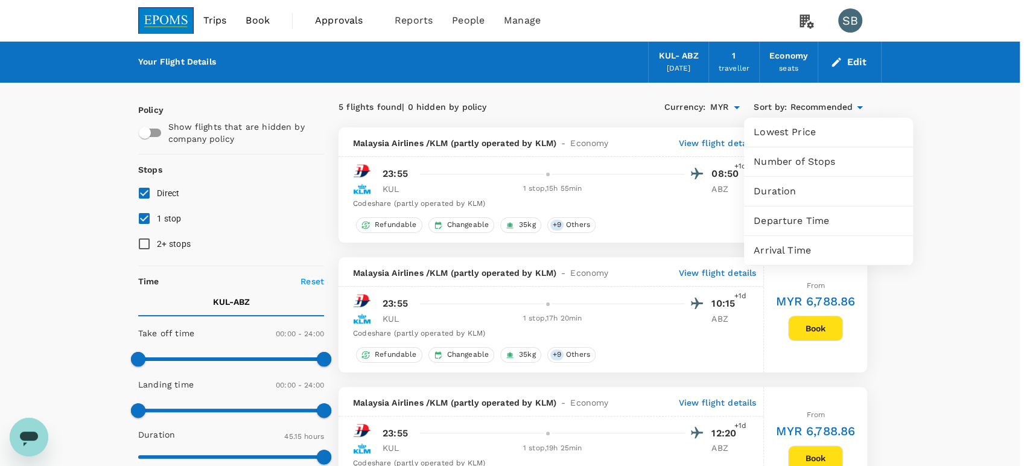
click at [819, 212] on div "Departure Time" at bounding box center [828, 220] width 169 height 29
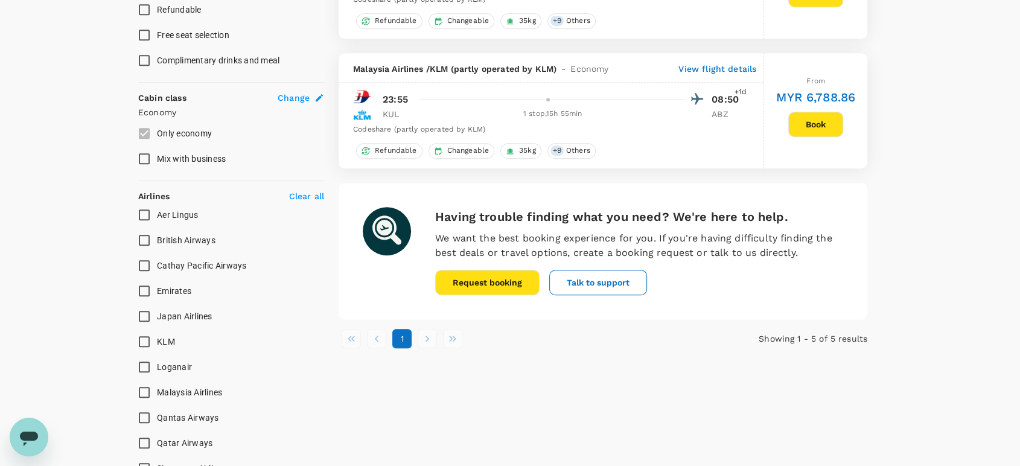
scroll to position [604, 0]
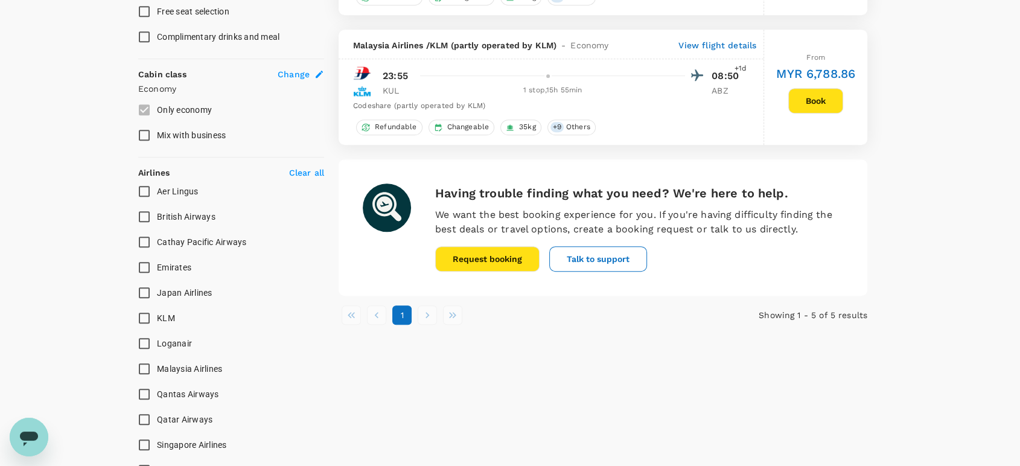
click at [143, 316] on input "KLM" at bounding box center [144, 317] width 25 height 25
checkbox input "true"
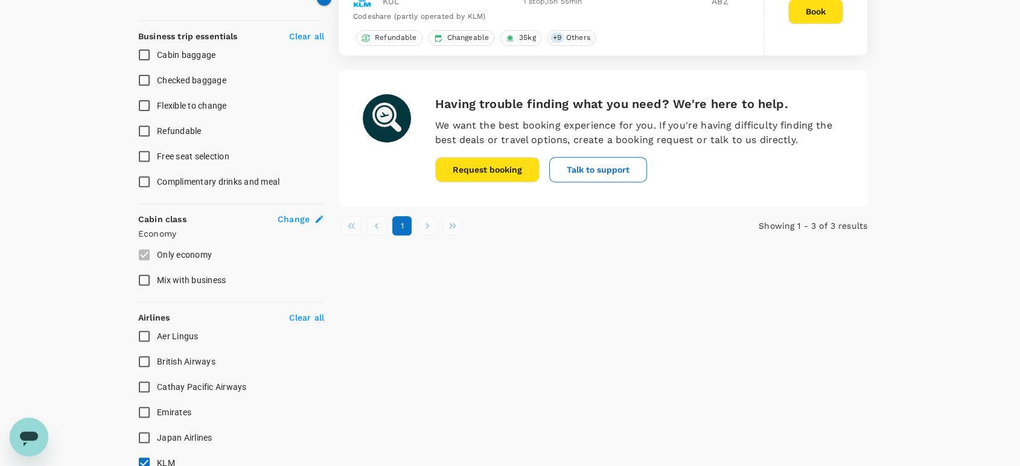
scroll to position [536, 0]
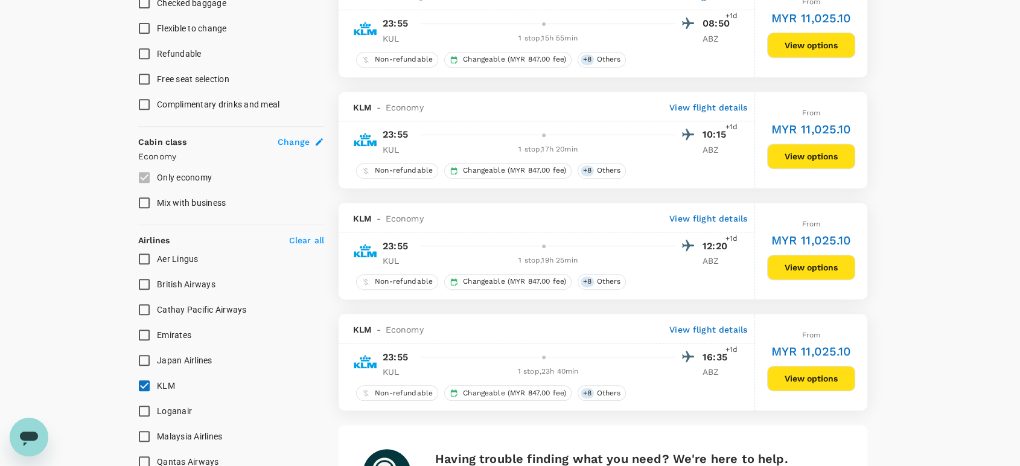
click at [150, 331] on input "Emirates" at bounding box center [144, 334] width 25 height 25
checkbox input "true"
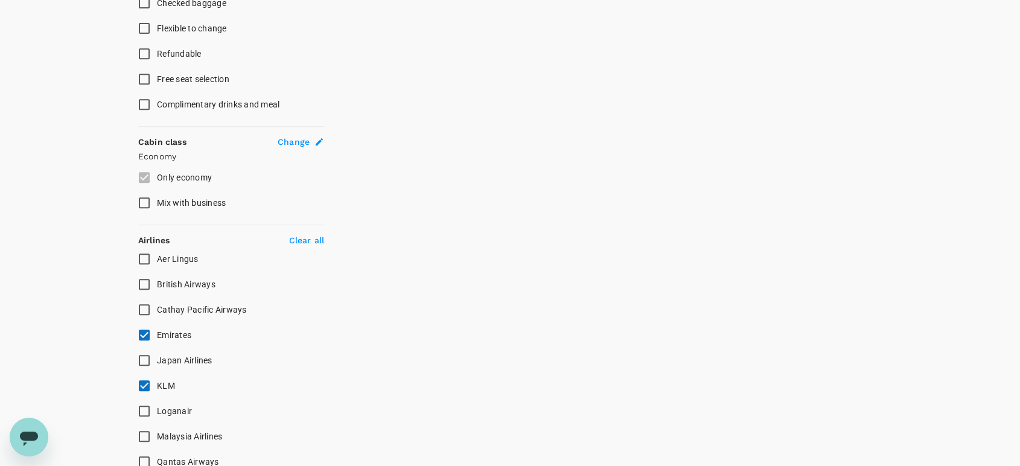
click at [147, 382] on input "KLM" at bounding box center [144, 385] width 25 height 25
checkbox input "false"
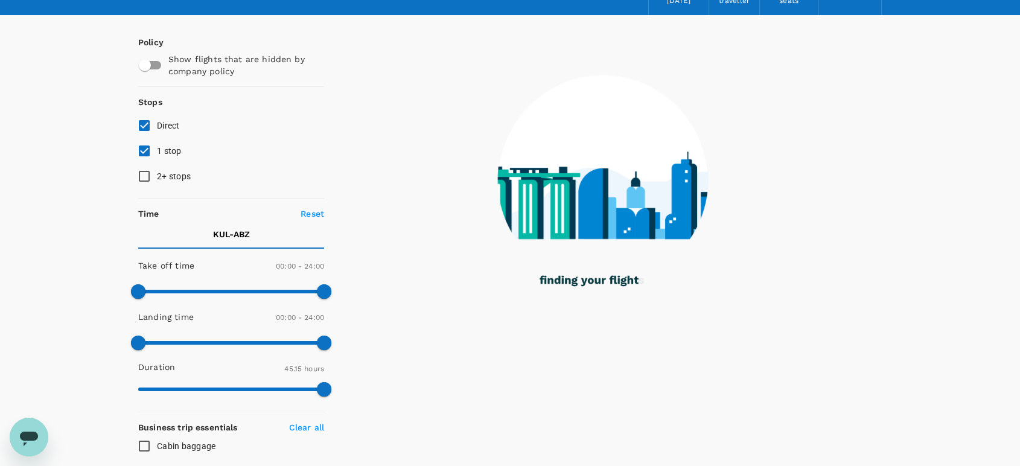
scroll to position [0, 0]
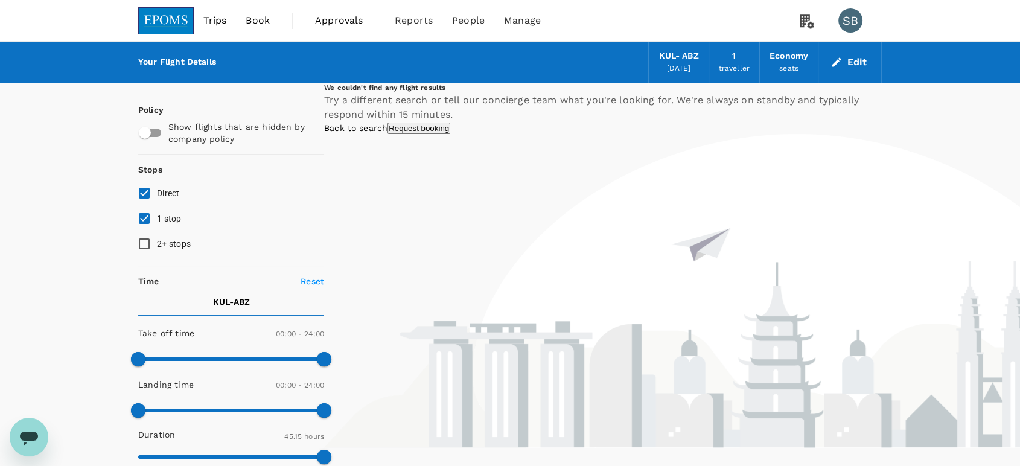
click at [680, 57] on div "KUL - ABZ" at bounding box center [678, 55] width 40 height 13
click at [853, 65] on button "Edit" at bounding box center [849, 62] width 43 height 19
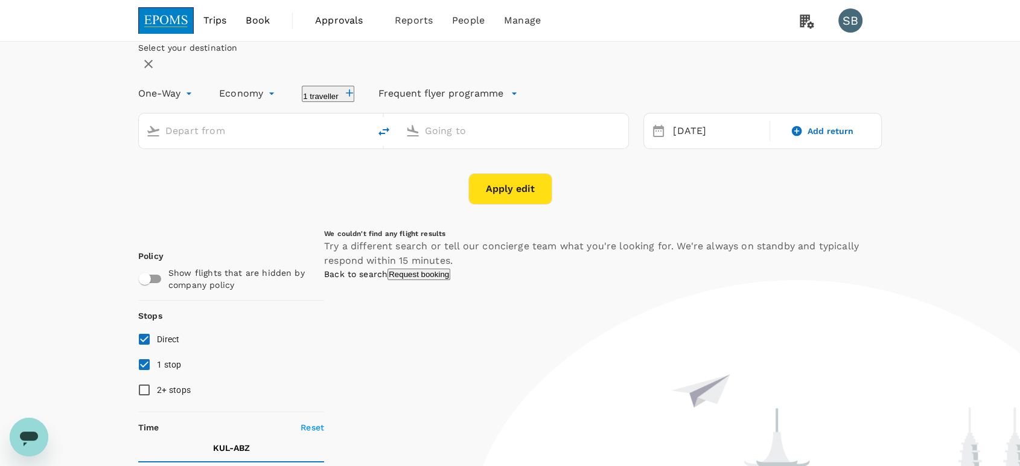
type input "Kuala Lumpur Intl ([GEOGRAPHIC_DATA])"
type input "Aberdeen (ABZ)"
click at [672, 143] on div "[DATE]" at bounding box center [717, 132] width 99 height 24
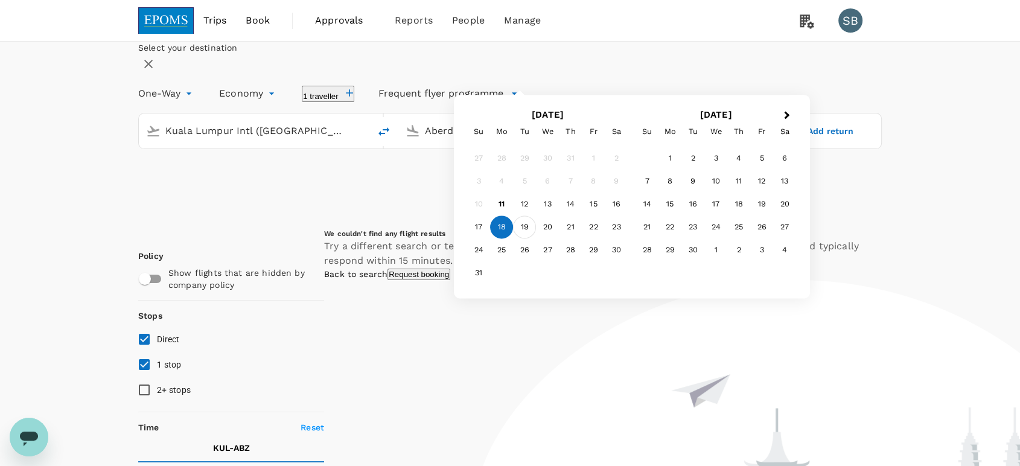
click at [536, 239] on div "19" at bounding box center [524, 227] width 23 height 23
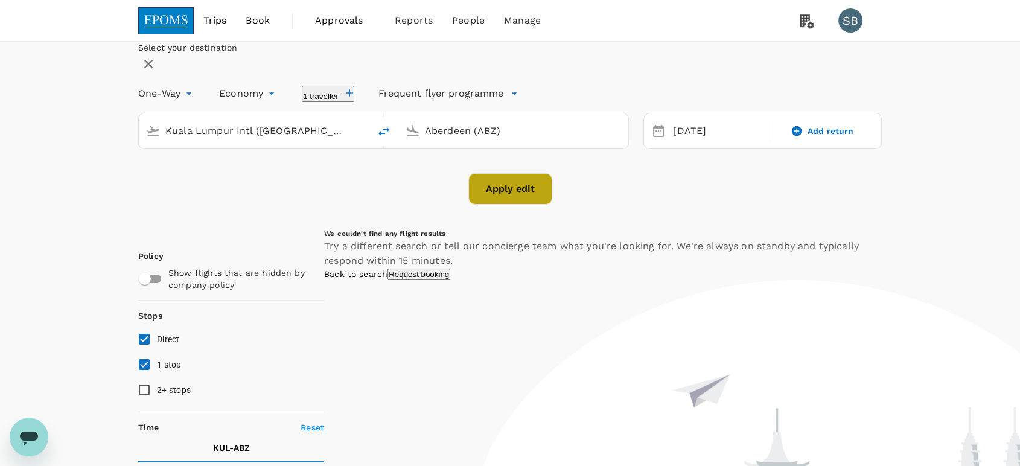
click at [524, 205] on button "Apply edit" at bounding box center [510, 188] width 84 height 31
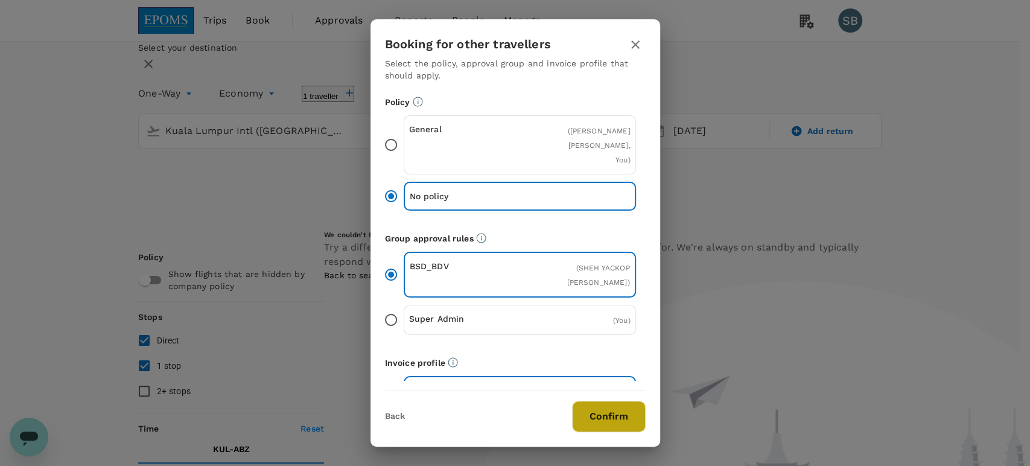
drag, startPoint x: 605, startPoint y: 418, endPoint x: 563, endPoint y: 16, distance: 404.2
click at [606, 419] on button "Confirm" at bounding box center [609, 416] width 74 height 31
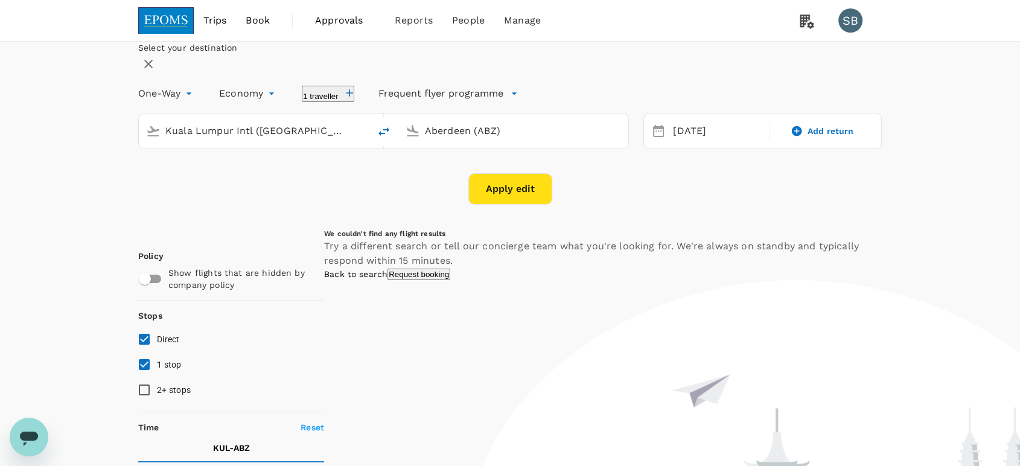
checkbox input "false"
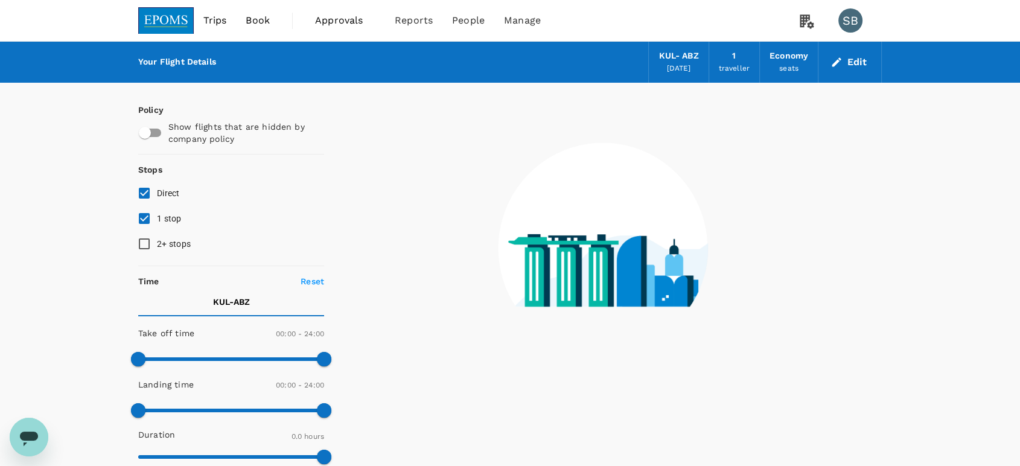
type input "1460"
checkbox input "true"
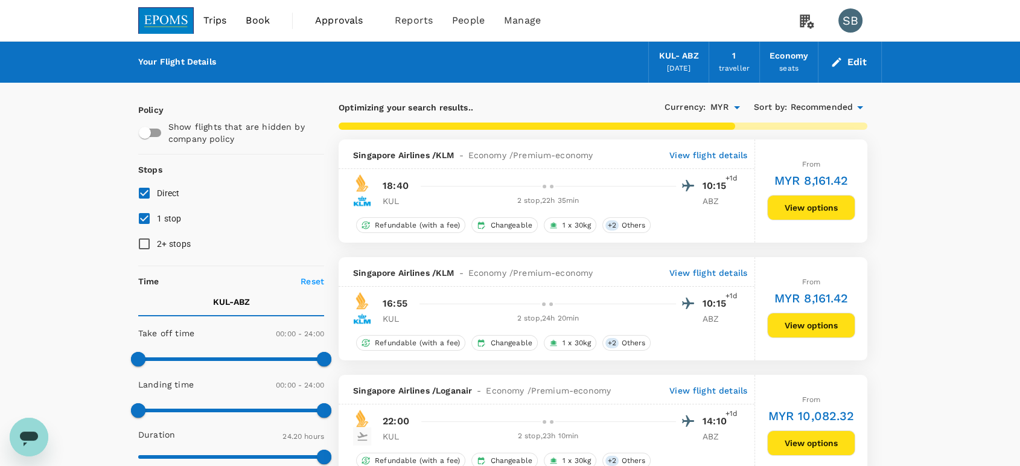
type input "2545"
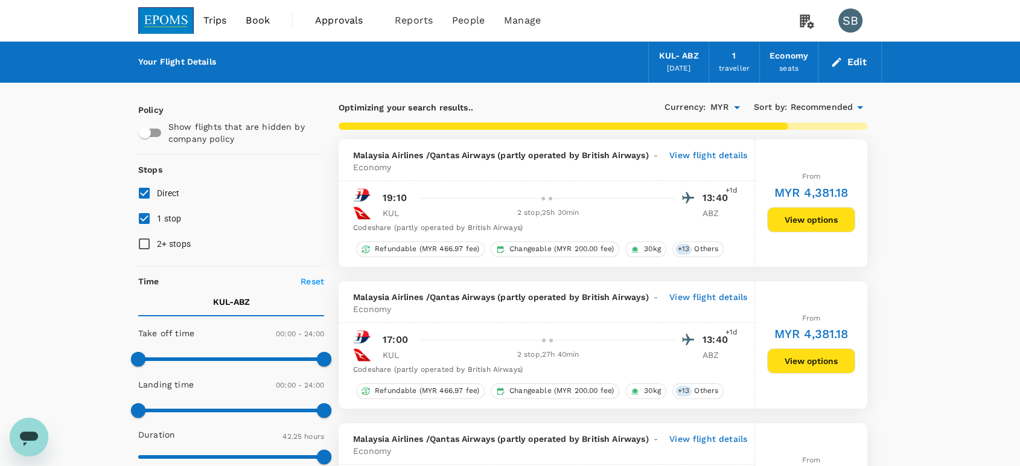
checkbox input "false"
checkbox input "true"
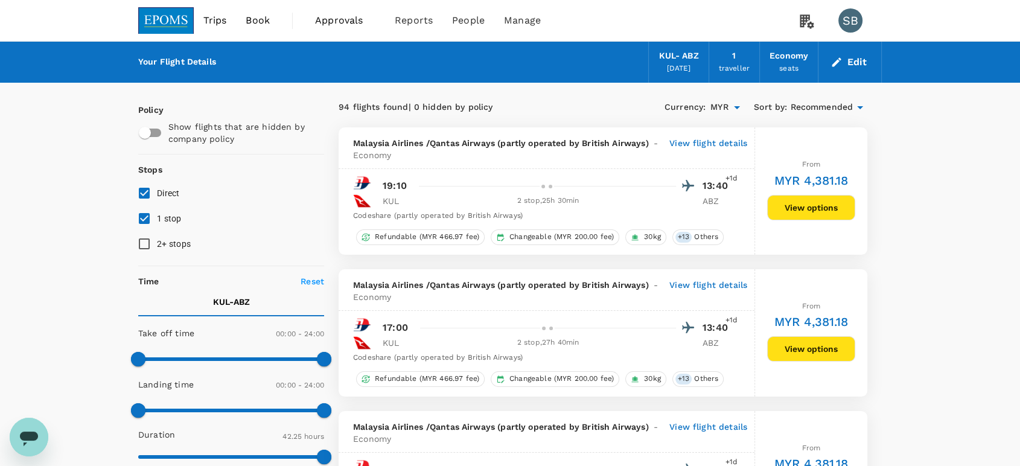
click at [175, 13] on img at bounding box center [166, 20] width 56 height 27
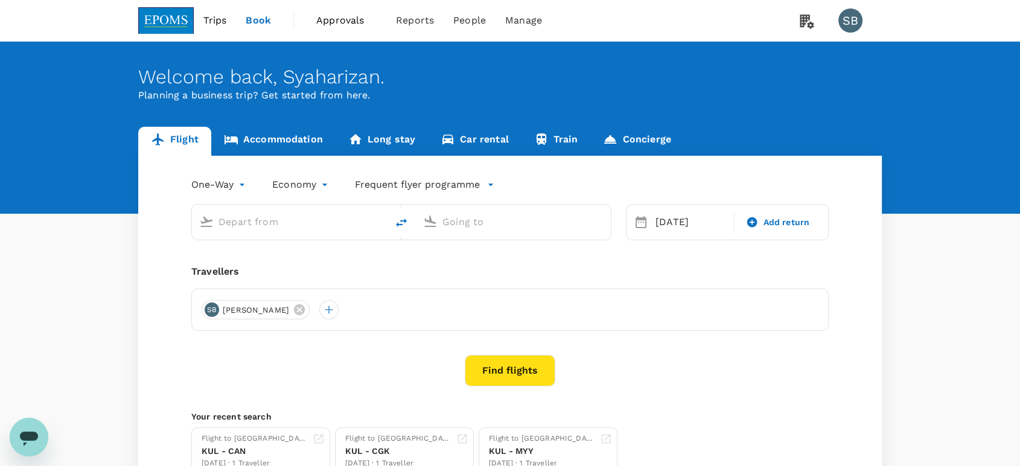
type input "Kuala Lumpur Intl ([GEOGRAPHIC_DATA])"
type input "Aberdeen (ABZ)"
type input "Kuala Lumpur Intl ([GEOGRAPHIC_DATA])"
type input "Aberdeen (ABZ)"
